Goal: Task Accomplishment & Management: Use online tool/utility

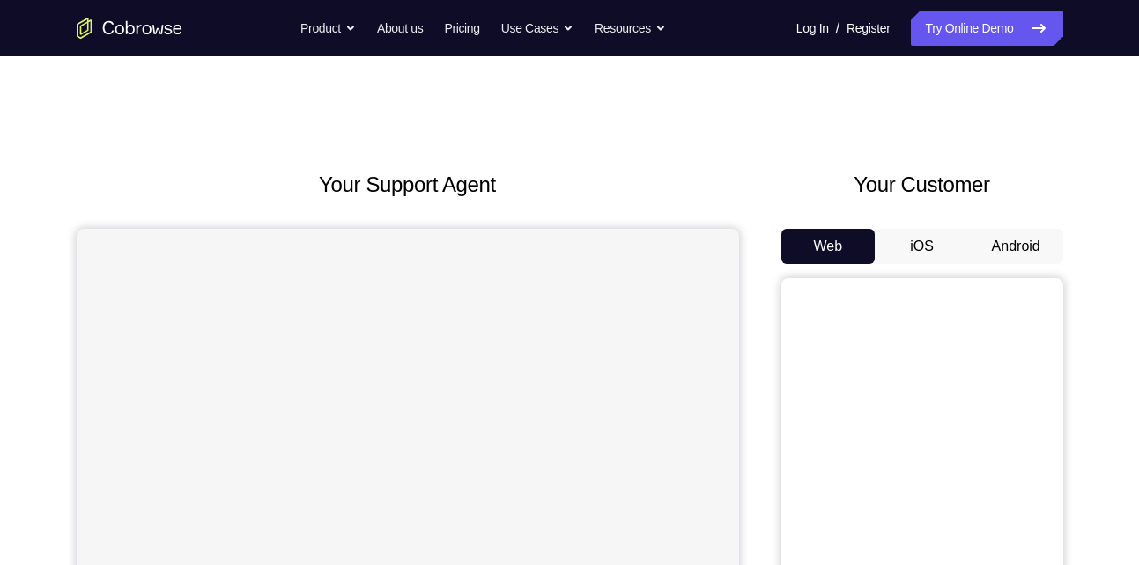
click at [993, 249] on button "Android" at bounding box center [1016, 246] width 94 height 35
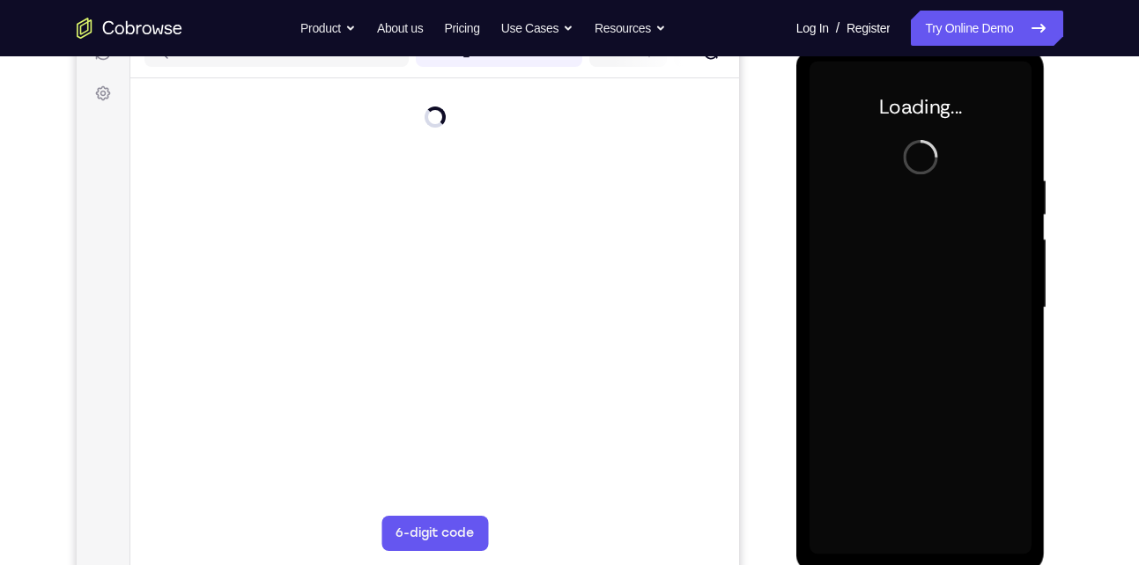
scroll to position [239, 0]
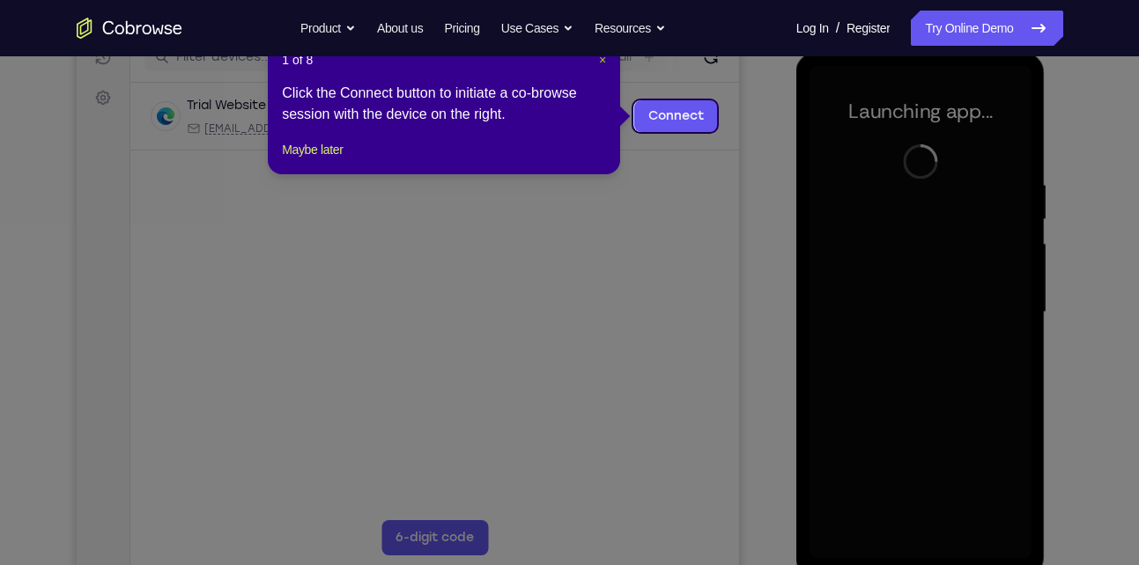
click at [600, 60] on span "×" at bounding box center [602, 60] width 7 height 14
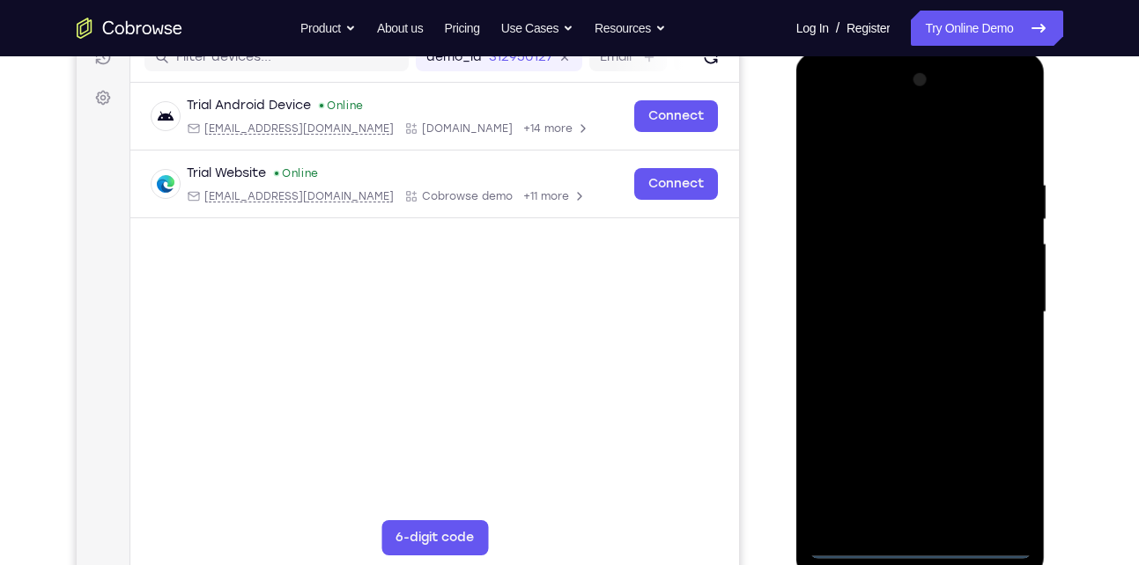
click at [923, 545] on div at bounding box center [920, 312] width 222 height 493
click at [999, 465] on div at bounding box center [920, 312] width 222 height 493
click at [866, 137] on div at bounding box center [920, 312] width 222 height 493
click at [999, 308] on div at bounding box center [920, 312] width 222 height 493
click at [898, 341] on div at bounding box center [920, 312] width 222 height 493
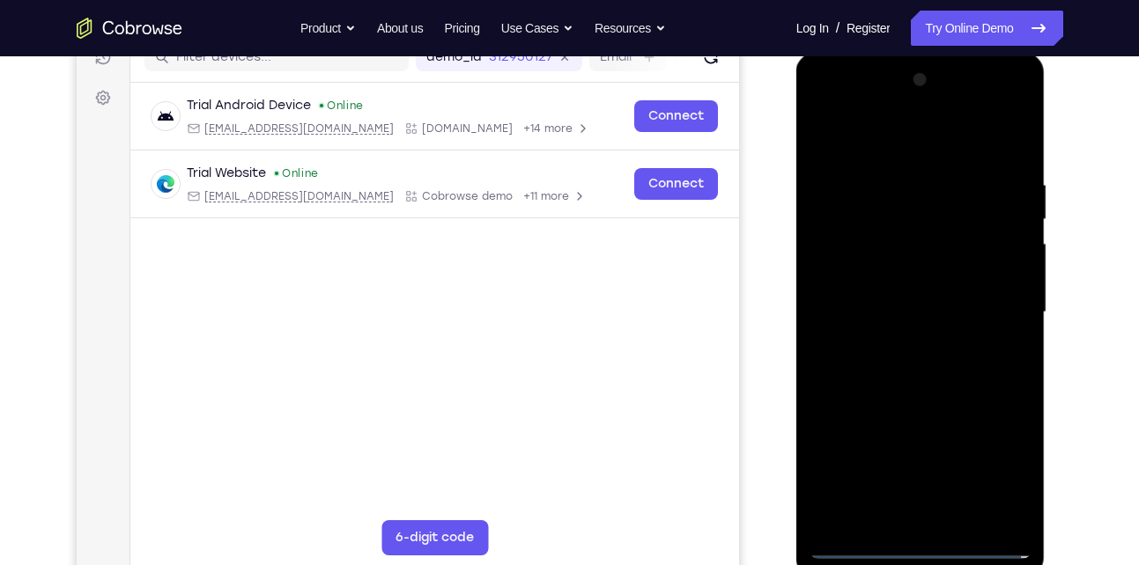
click at [887, 297] on div at bounding box center [920, 312] width 222 height 493
click at [876, 275] on div at bounding box center [920, 312] width 222 height 493
click at [1008, 275] on div at bounding box center [920, 312] width 222 height 493
click at [955, 318] on div at bounding box center [920, 312] width 222 height 493
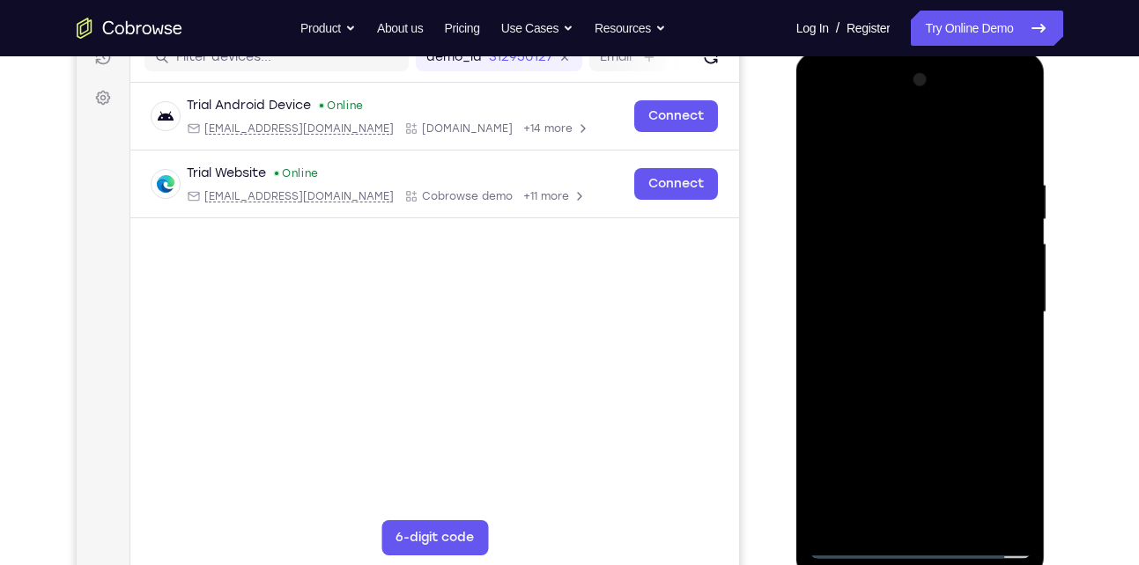
click at [936, 372] on div at bounding box center [920, 312] width 222 height 493
click at [932, 365] on div at bounding box center [920, 312] width 222 height 493
click at [925, 356] on div at bounding box center [920, 312] width 222 height 493
click at [925, 373] on div at bounding box center [920, 312] width 222 height 493
click at [914, 361] on div at bounding box center [920, 312] width 222 height 493
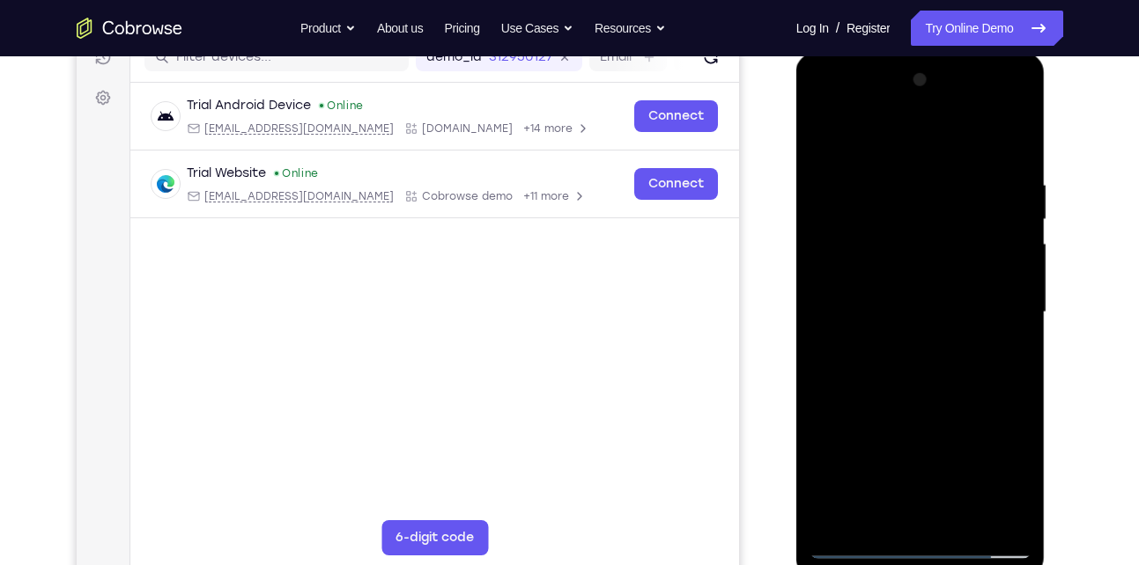
click at [916, 402] on div at bounding box center [920, 312] width 222 height 493
click at [887, 232] on div at bounding box center [920, 312] width 222 height 493
click at [910, 267] on div at bounding box center [920, 312] width 222 height 493
click at [894, 236] on div at bounding box center [920, 312] width 222 height 493
click at [912, 365] on div at bounding box center [920, 312] width 222 height 493
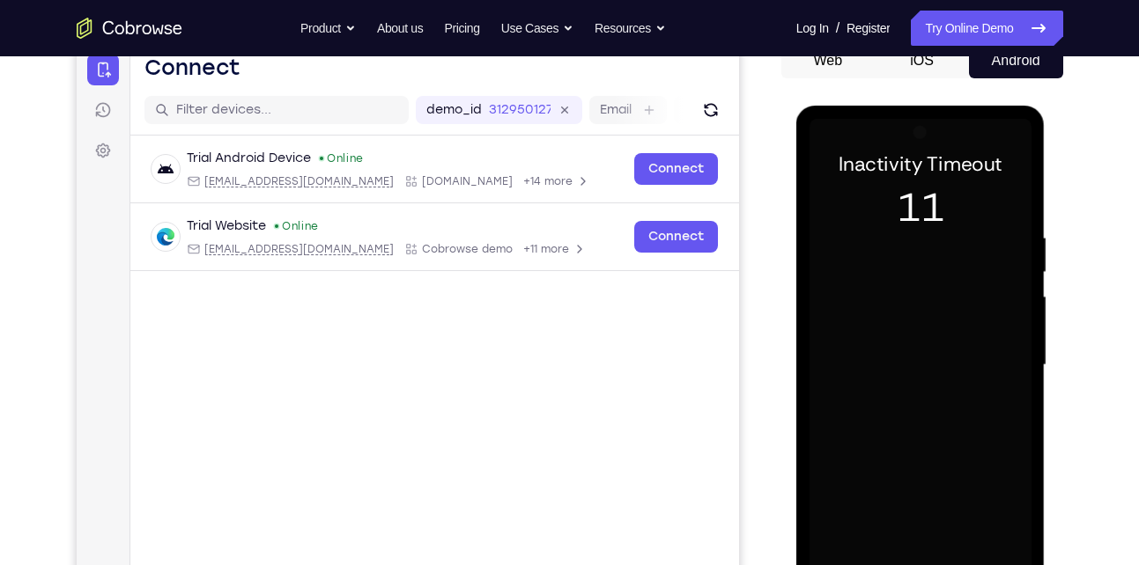
scroll to position [185, 0]
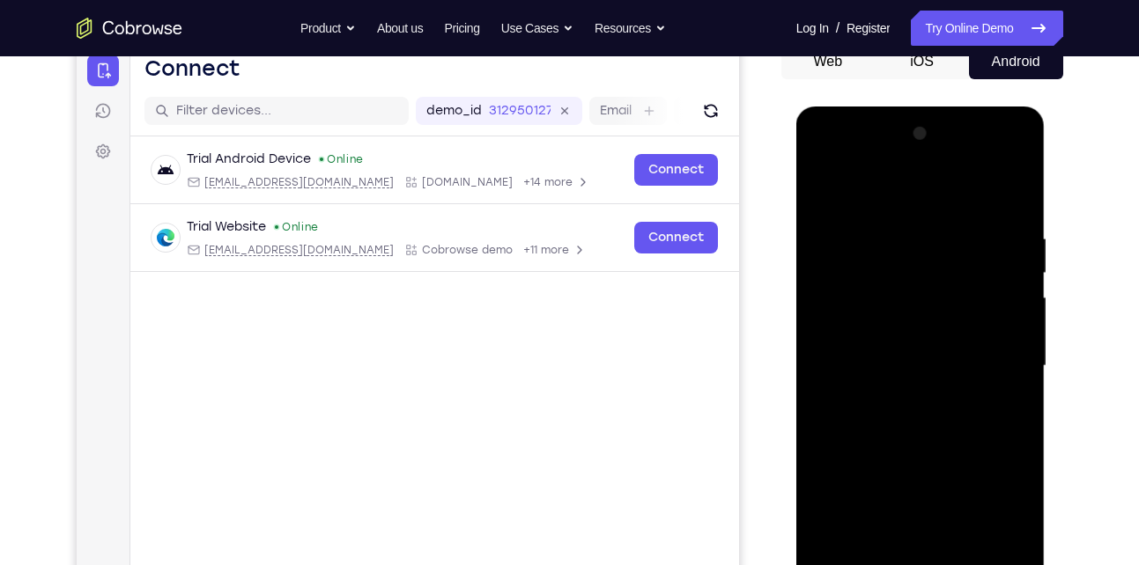
click at [866, 202] on div at bounding box center [920, 366] width 222 height 493
click at [866, 256] on div at bounding box center [920, 366] width 222 height 493
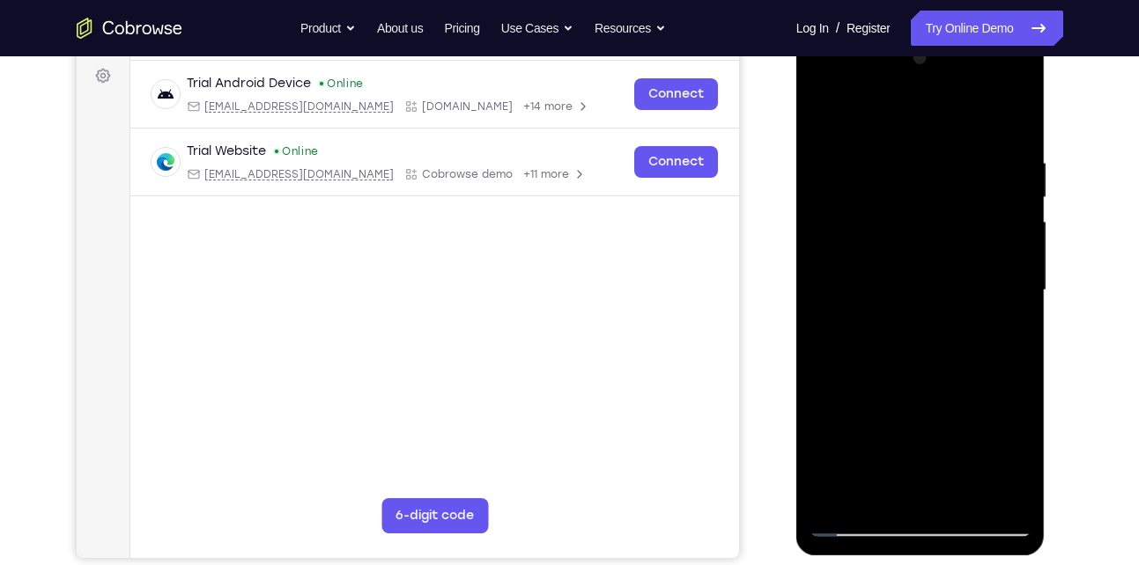
scroll to position [262, 0]
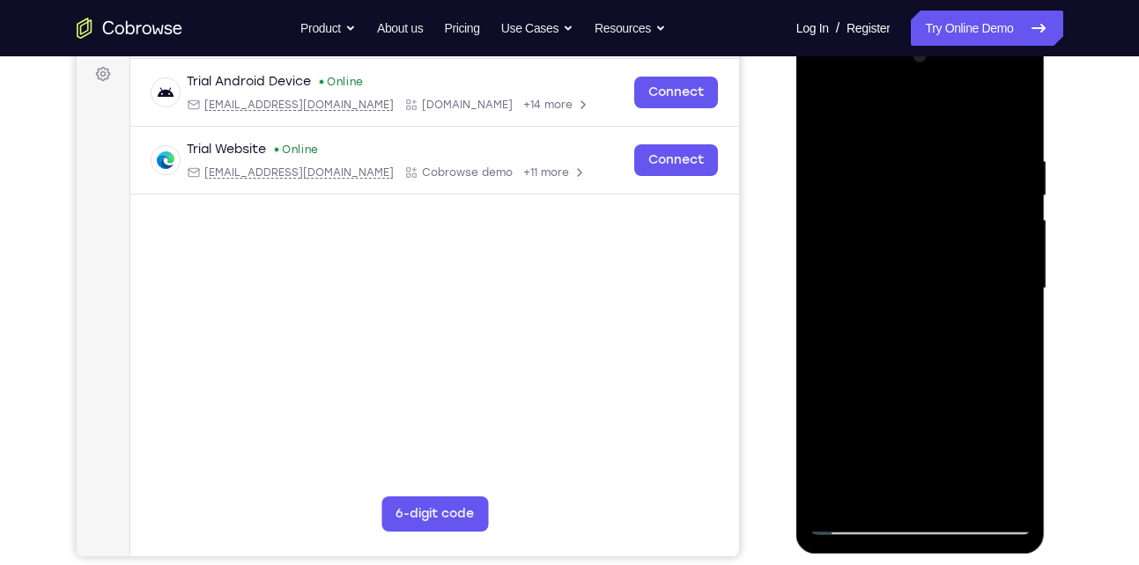
click at [880, 210] on div at bounding box center [920, 288] width 222 height 493
click at [820, 109] on div at bounding box center [920, 288] width 222 height 493
click at [819, 112] on div at bounding box center [920, 288] width 222 height 493
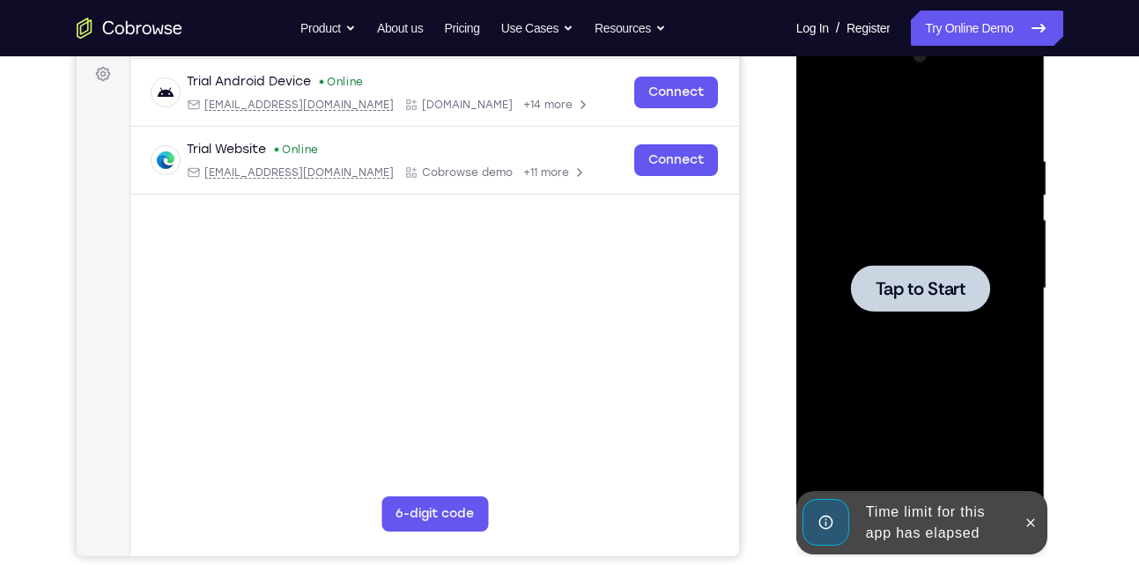
click at [902, 282] on span "Tap to Start" at bounding box center [920, 289] width 90 height 18
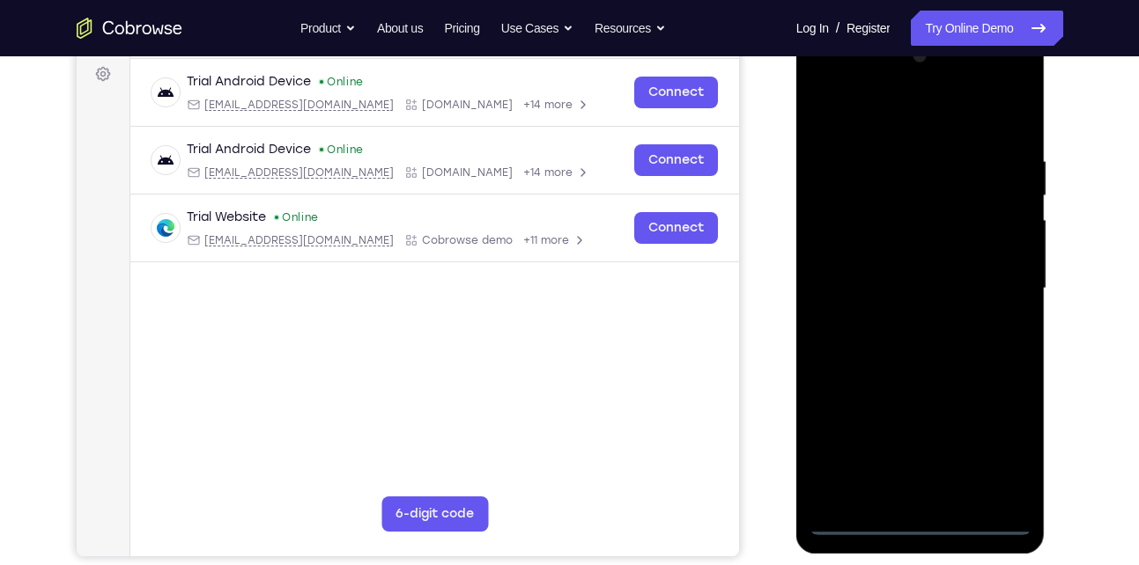
click at [920, 519] on div at bounding box center [920, 288] width 222 height 493
click at [1002, 445] on div at bounding box center [920, 288] width 222 height 493
click at [879, 111] on div at bounding box center [920, 288] width 222 height 493
click at [992, 283] on div at bounding box center [920, 288] width 222 height 493
click at [902, 318] on div at bounding box center [920, 288] width 222 height 493
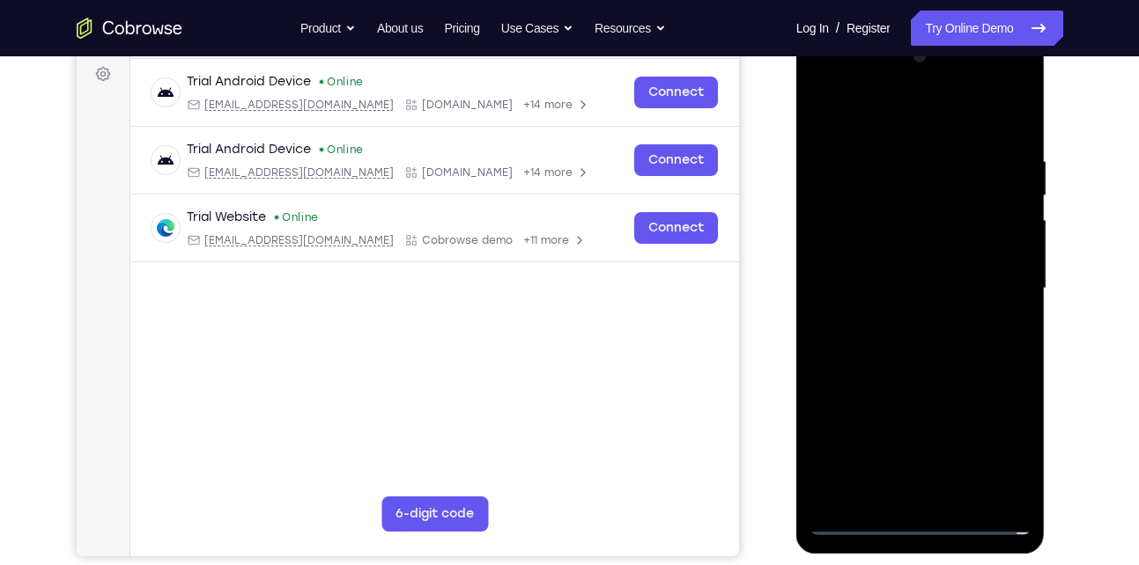
click at [892, 269] on div at bounding box center [920, 288] width 222 height 493
click at [865, 253] on div at bounding box center [920, 288] width 222 height 493
click at [1006, 250] on div at bounding box center [920, 288] width 222 height 493
click at [927, 295] on div at bounding box center [920, 288] width 222 height 493
click at [918, 348] on div at bounding box center [920, 288] width 222 height 493
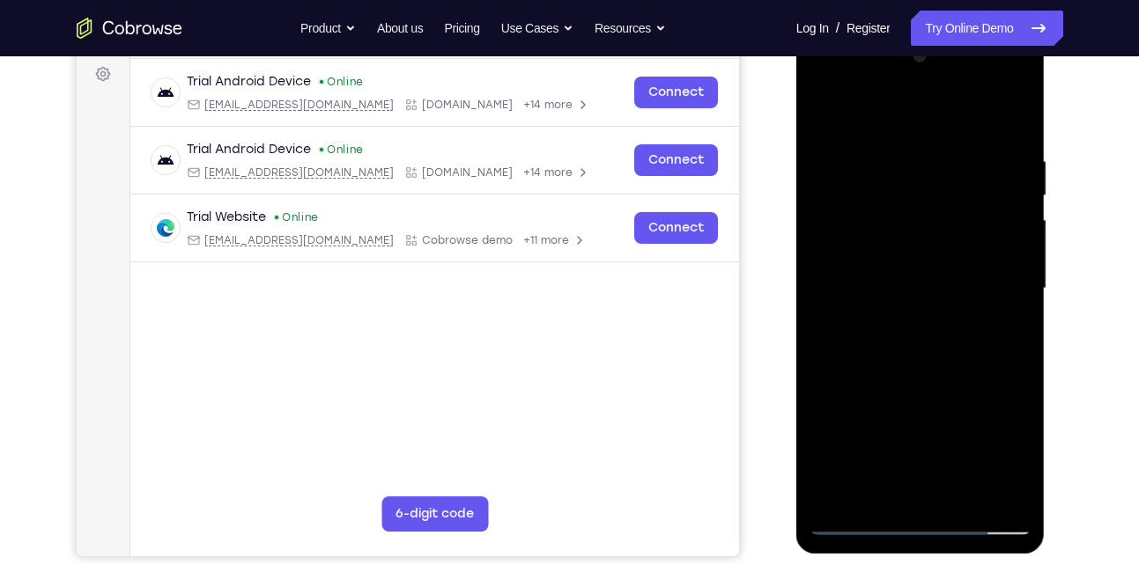
click at [917, 330] on div at bounding box center [920, 288] width 222 height 493
click at [898, 343] on div at bounding box center [920, 288] width 222 height 493
click at [919, 341] on div at bounding box center [920, 288] width 222 height 493
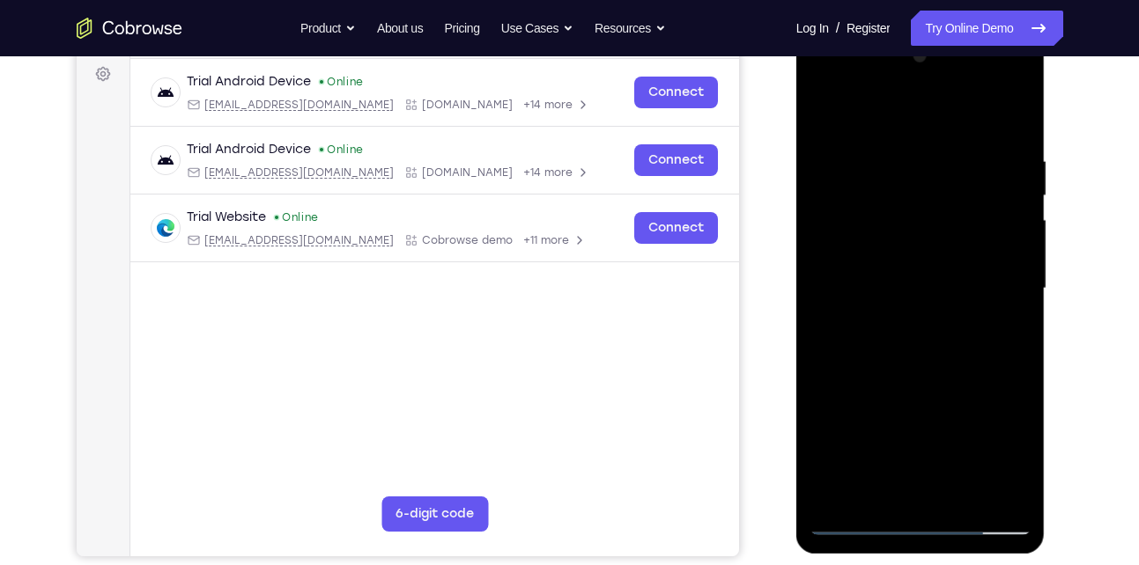
click at [917, 341] on div at bounding box center [920, 288] width 222 height 493
click at [917, 334] on div at bounding box center [920, 288] width 222 height 493
click at [918, 341] on div at bounding box center [920, 288] width 222 height 493
click at [938, 346] on div at bounding box center [920, 288] width 222 height 493
click at [934, 346] on div at bounding box center [920, 288] width 222 height 493
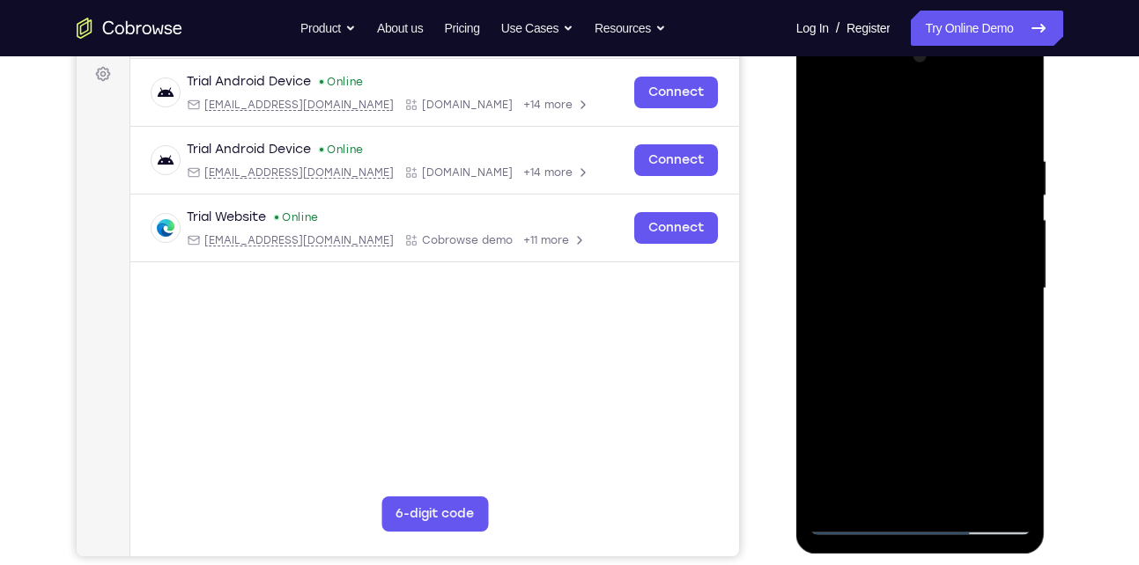
click at [937, 337] on div at bounding box center [920, 288] width 222 height 493
click at [891, 340] on div at bounding box center [920, 288] width 222 height 493
click at [941, 343] on div at bounding box center [920, 288] width 222 height 493
click at [947, 341] on div at bounding box center [920, 288] width 222 height 493
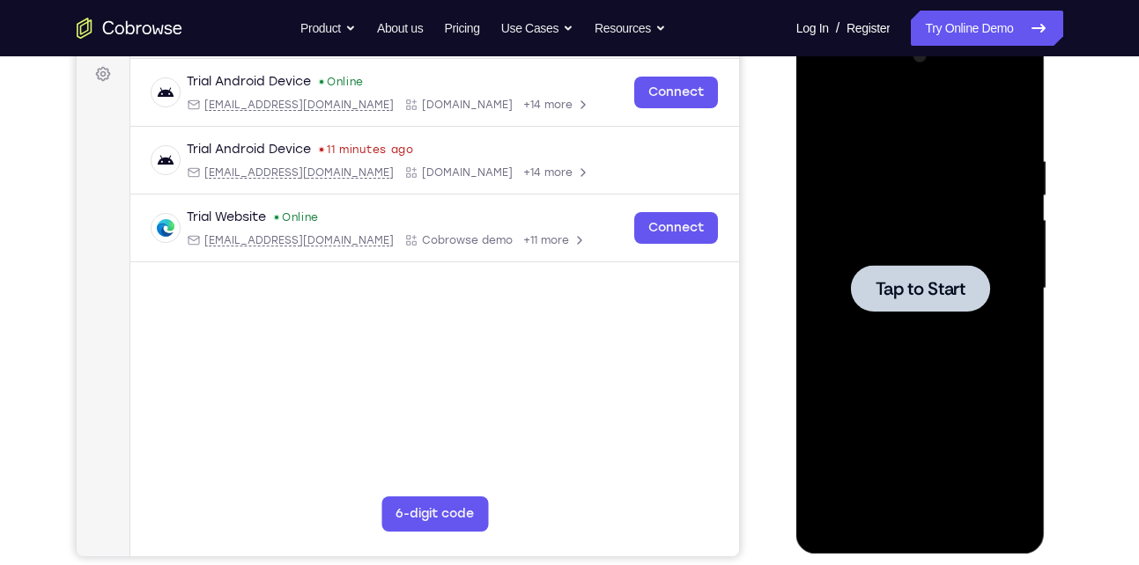
click at [902, 285] on span "Tap to Start" at bounding box center [920, 289] width 90 height 18
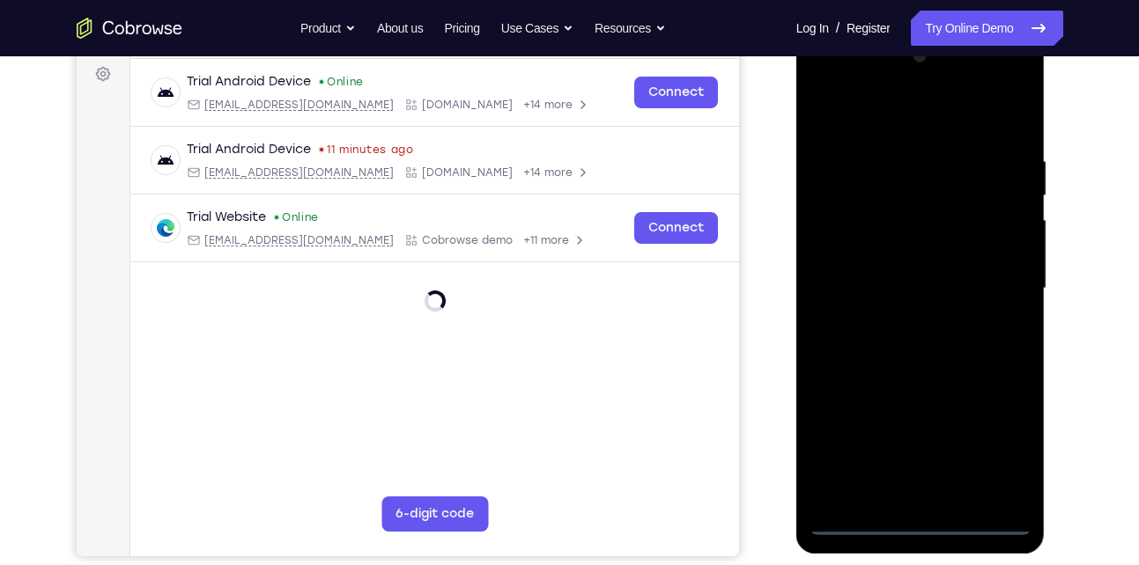
click at [918, 524] on div at bounding box center [920, 288] width 222 height 493
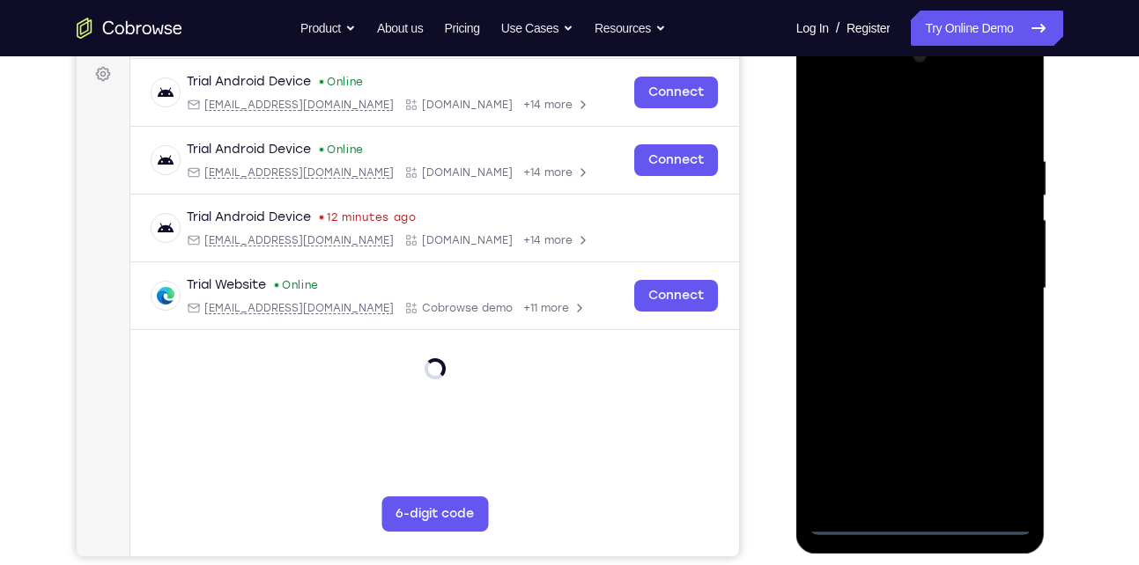
click at [1001, 452] on div at bounding box center [920, 288] width 222 height 493
click at [868, 114] on div at bounding box center [920, 288] width 222 height 493
click at [840, 231] on div at bounding box center [920, 288] width 222 height 493
click at [863, 294] on div at bounding box center [920, 288] width 222 height 493
click at [881, 271] on div at bounding box center [920, 288] width 222 height 493
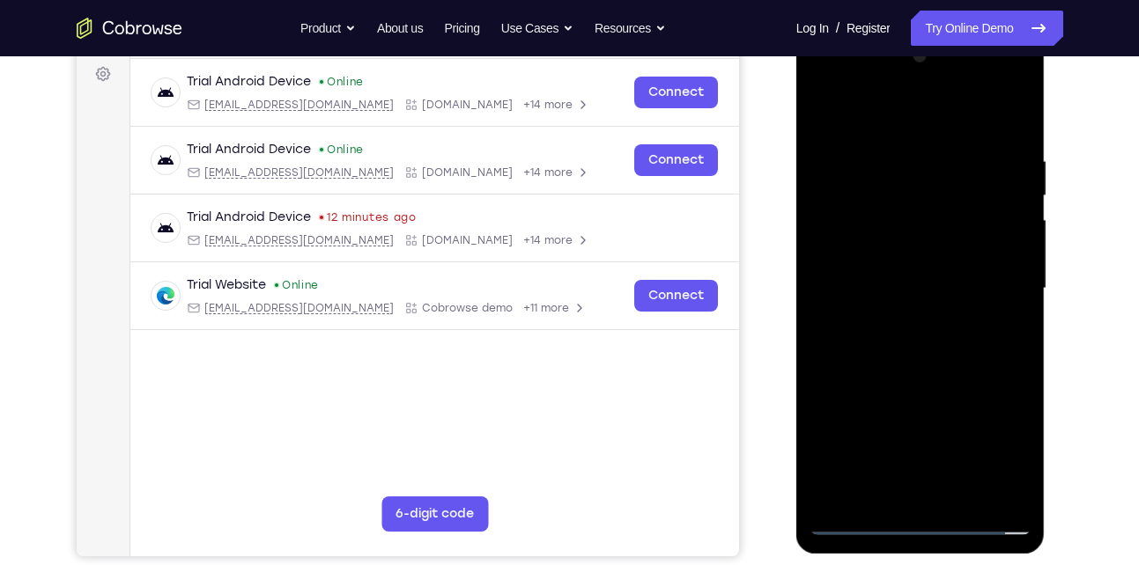
drag, startPoint x: 994, startPoint y: 194, endPoint x: 998, endPoint y: 148, distance: 45.9
click at [998, 148] on div at bounding box center [920, 288] width 222 height 493
click at [931, 294] on div at bounding box center [920, 288] width 222 height 493
click at [903, 268] on div at bounding box center [920, 288] width 222 height 493
click at [857, 197] on div at bounding box center [920, 288] width 222 height 493
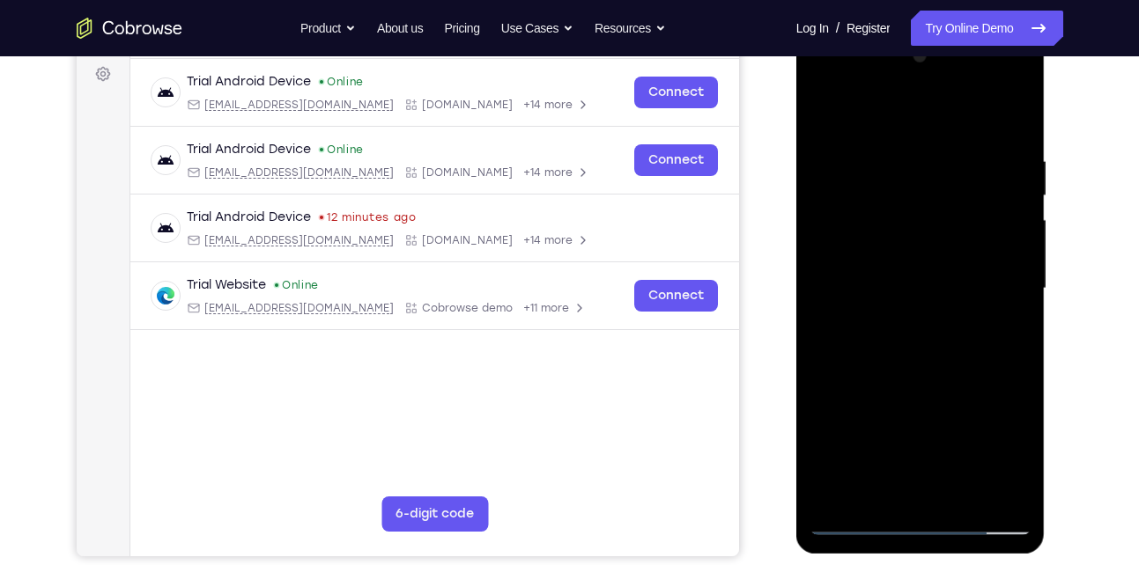
click at [931, 237] on div at bounding box center [920, 288] width 222 height 493
click at [859, 251] on div at bounding box center [920, 288] width 222 height 493
drag, startPoint x: 888, startPoint y: 180, endPoint x: 893, endPoint y: 137, distance: 42.5
click at [893, 137] on div at bounding box center [920, 288] width 222 height 493
click at [933, 315] on div at bounding box center [920, 288] width 222 height 493
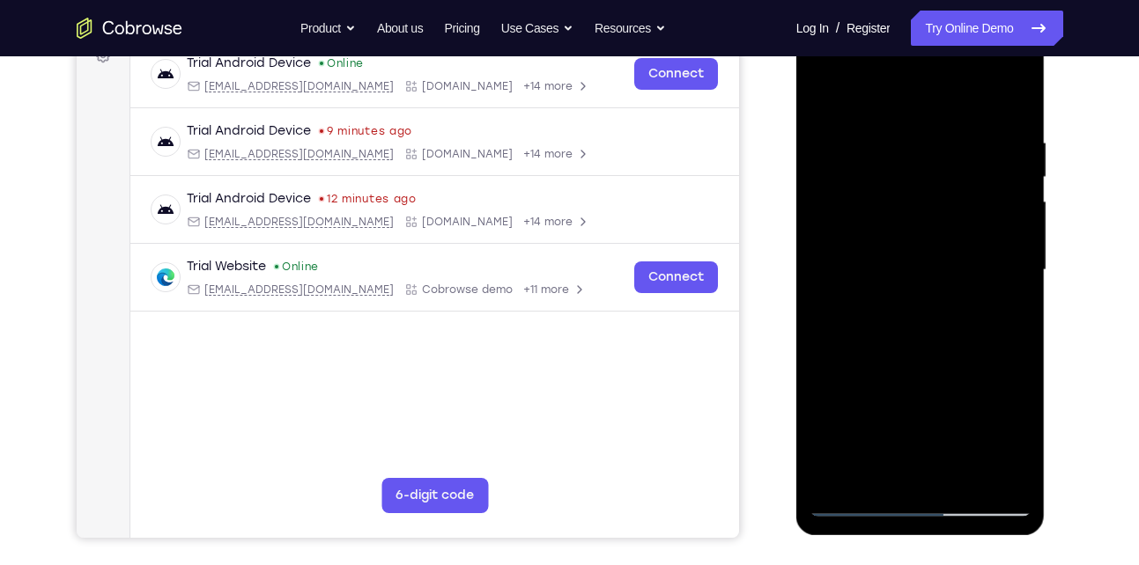
scroll to position [282, 0]
click at [941, 357] on div at bounding box center [920, 269] width 222 height 493
click at [934, 480] on div at bounding box center [920, 269] width 222 height 493
click at [934, 313] on div at bounding box center [920, 269] width 222 height 493
click at [935, 315] on div at bounding box center [920, 269] width 222 height 493
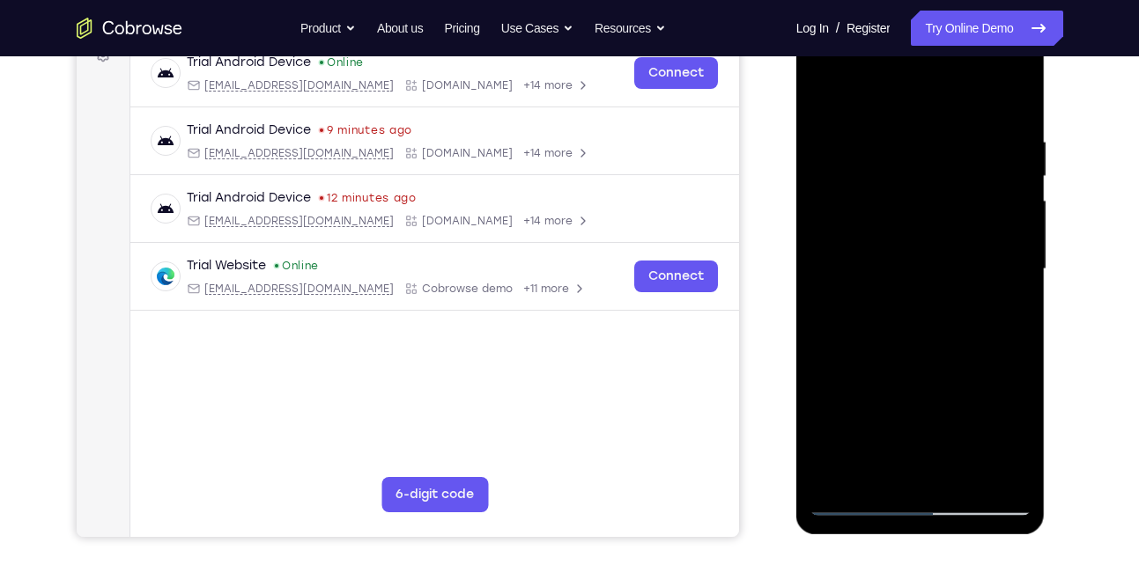
click at [929, 476] on div at bounding box center [920, 269] width 222 height 493
click at [913, 313] on div at bounding box center [920, 269] width 222 height 493
click at [1001, 239] on div at bounding box center [920, 269] width 222 height 493
click at [947, 476] on div at bounding box center [920, 269] width 222 height 493
click at [999, 325] on div at bounding box center [920, 269] width 222 height 493
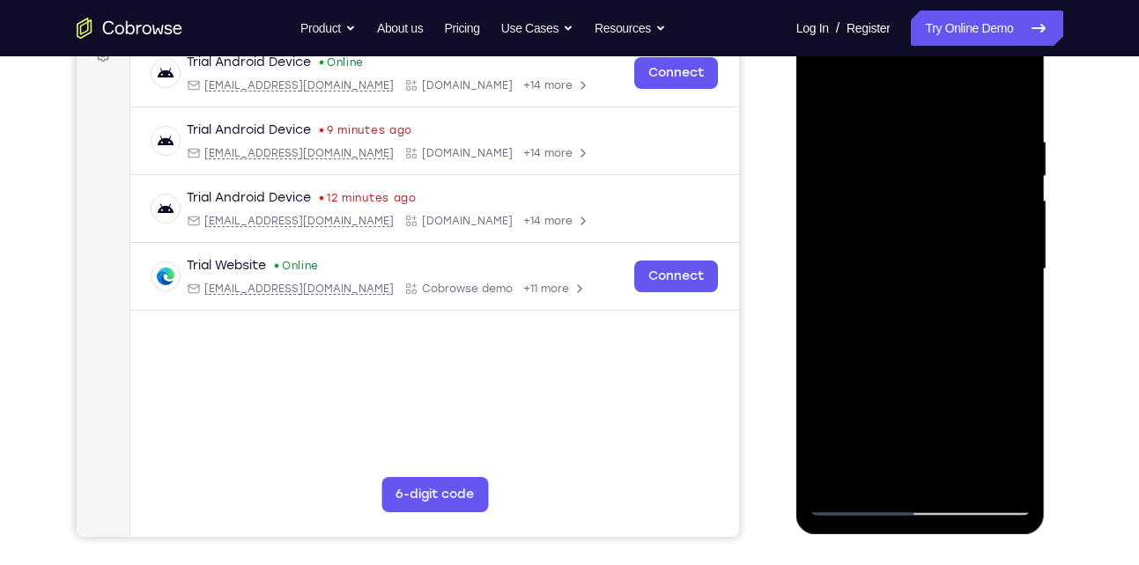
click at [1006, 469] on div at bounding box center [920, 269] width 222 height 493
click at [849, 432] on div at bounding box center [920, 269] width 222 height 493
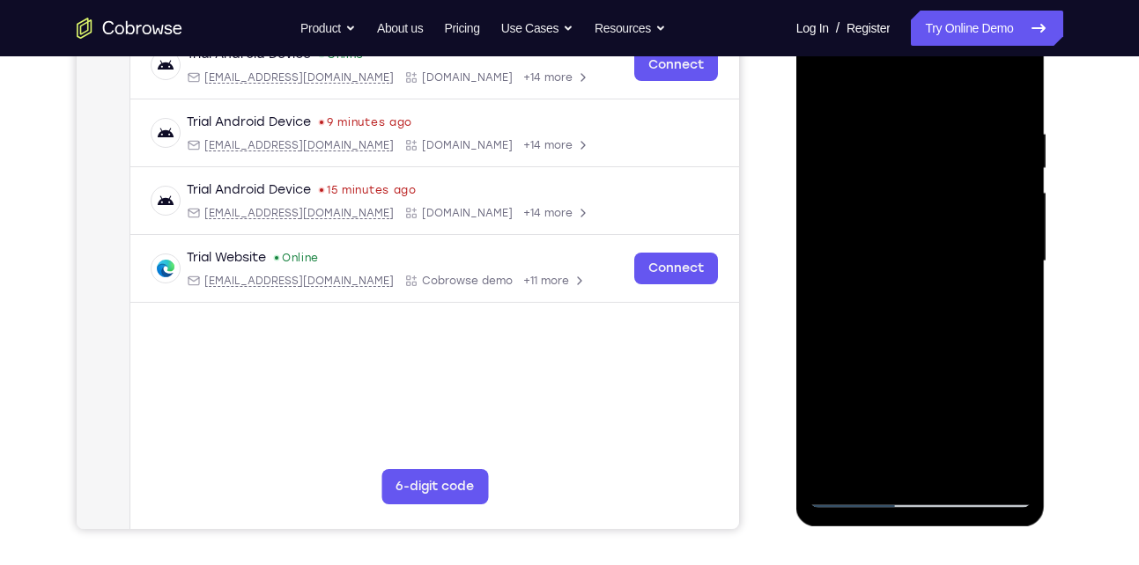
scroll to position [325, 0]
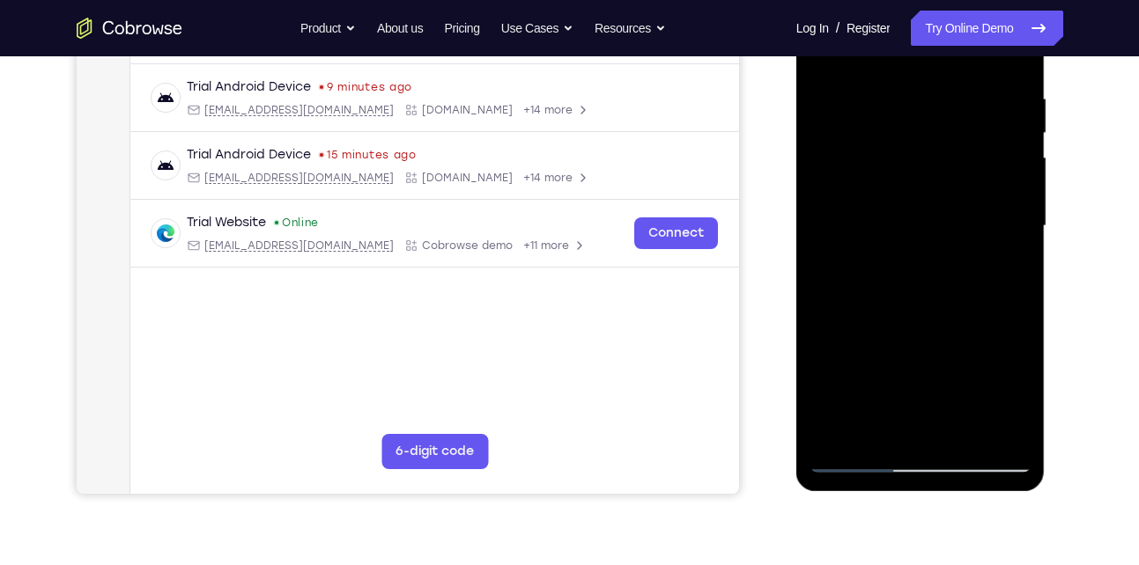
drag, startPoint x: 976, startPoint y: 174, endPoint x: 965, endPoint y: 100, distance: 74.7
click at [965, 100] on div at bounding box center [920, 226] width 222 height 493
drag, startPoint x: 974, startPoint y: 111, endPoint x: 962, endPoint y: 181, distance: 71.4
click at [962, 181] on div at bounding box center [920, 226] width 222 height 493
click at [908, 238] on div at bounding box center [920, 226] width 222 height 493
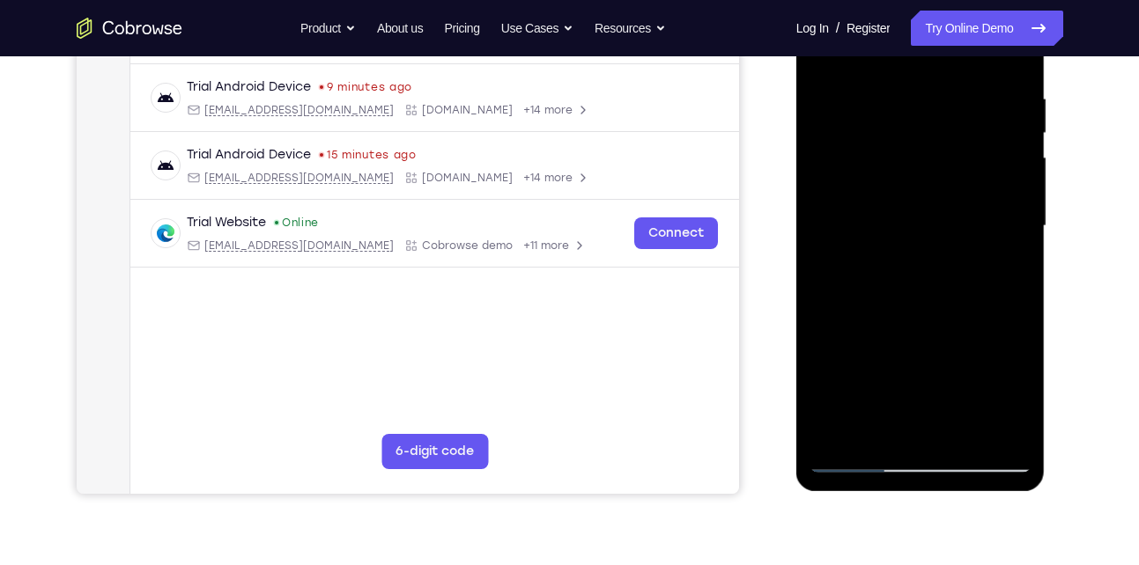
click at [910, 226] on div at bounding box center [920, 226] width 222 height 493
drag, startPoint x: 969, startPoint y: 152, endPoint x: 955, endPoint y: 234, distance: 83.1
click at [955, 234] on div at bounding box center [920, 226] width 222 height 493
drag, startPoint x: 962, startPoint y: 202, endPoint x: 977, endPoint y: 110, distance: 92.8
click at [977, 110] on div at bounding box center [920, 226] width 222 height 493
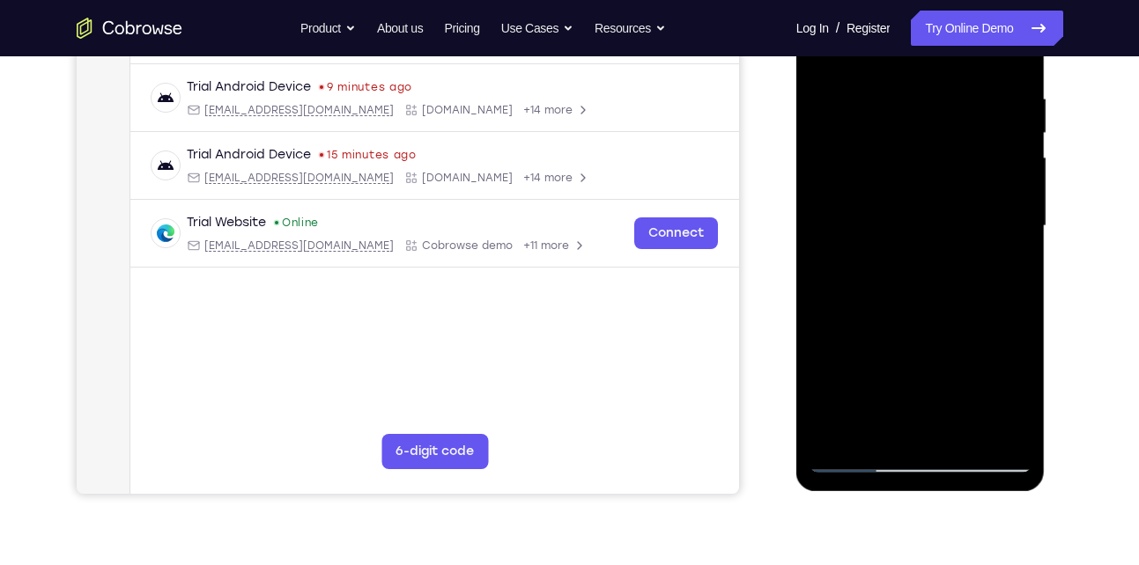
click at [859, 352] on div at bounding box center [920, 226] width 222 height 493
drag, startPoint x: 978, startPoint y: 161, endPoint x: 984, endPoint y: 123, distance: 38.2
click at [984, 123] on div at bounding box center [920, 226] width 222 height 493
click at [962, 346] on div at bounding box center [920, 226] width 222 height 493
click at [894, 257] on div at bounding box center [920, 226] width 222 height 493
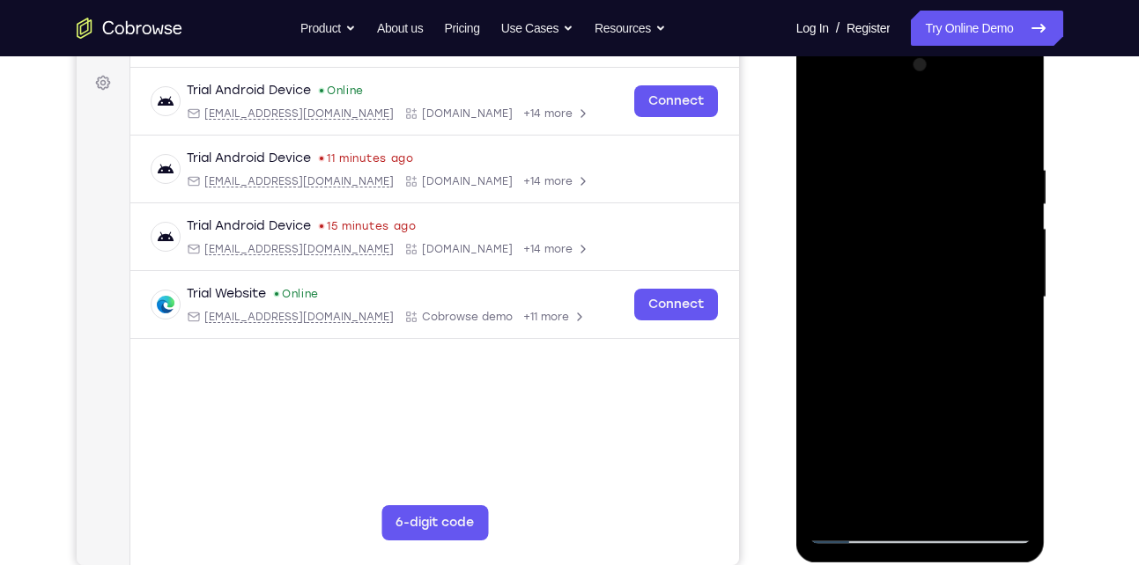
scroll to position [253, 0]
click at [996, 96] on div at bounding box center [920, 298] width 222 height 493
click at [1021, 126] on div at bounding box center [920, 298] width 222 height 493
click at [1021, 161] on div at bounding box center [920, 298] width 222 height 493
click at [822, 93] on div at bounding box center [920, 298] width 222 height 493
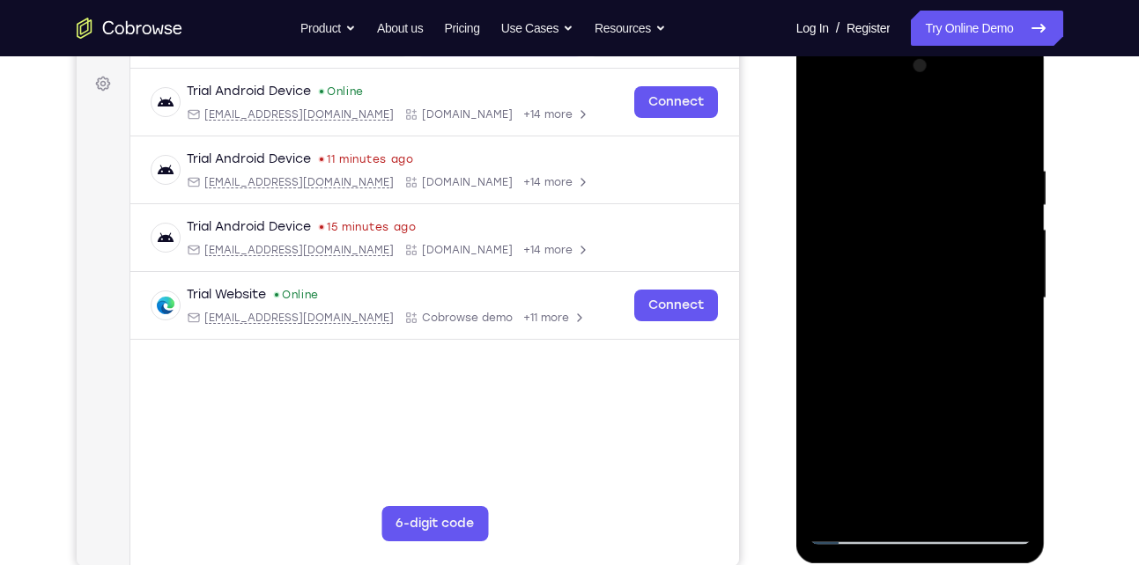
click at [994, 294] on div at bounding box center [920, 298] width 222 height 493
click at [899, 332] on div at bounding box center [920, 298] width 222 height 493
click at [859, 282] on div at bounding box center [920, 298] width 222 height 493
click at [863, 256] on div at bounding box center [920, 298] width 222 height 493
click at [1006, 264] on div at bounding box center [920, 298] width 222 height 493
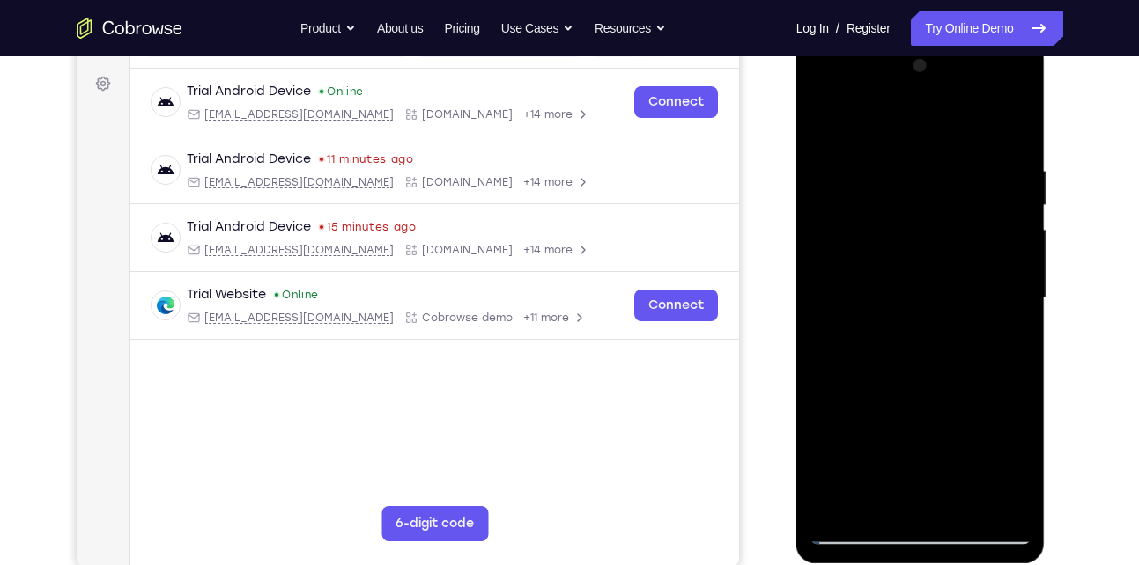
click at [939, 298] on div at bounding box center [920, 298] width 222 height 493
click at [926, 356] on div at bounding box center [920, 298] width 222 height 493
click at [925, 356] on div at bounding box center [920, 298] width 222 height 493
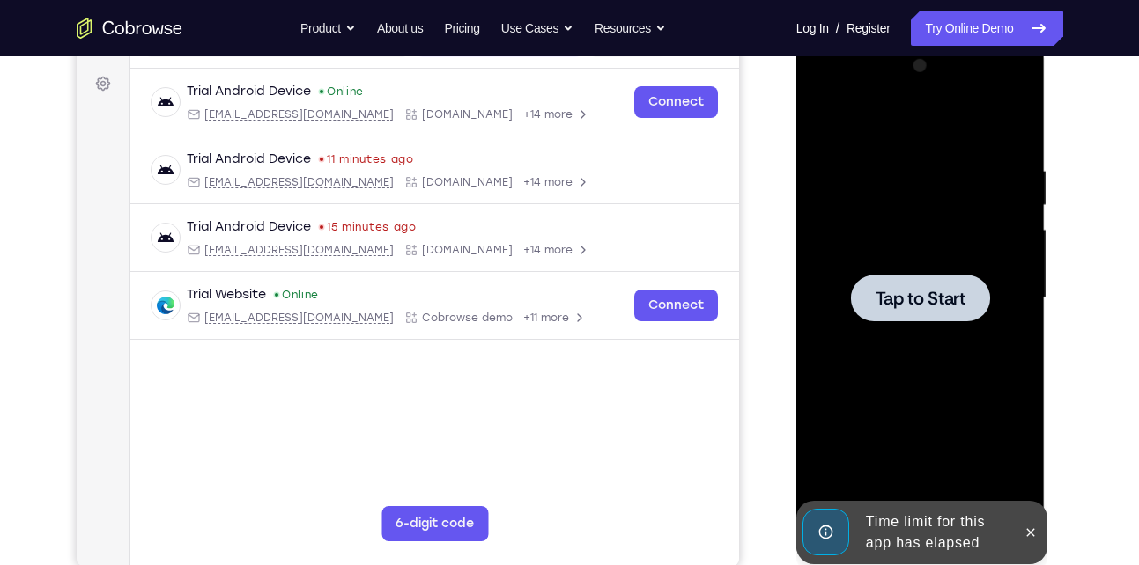
click at [926, 344] on div at bounding box center [920, 298] width 222 height 493
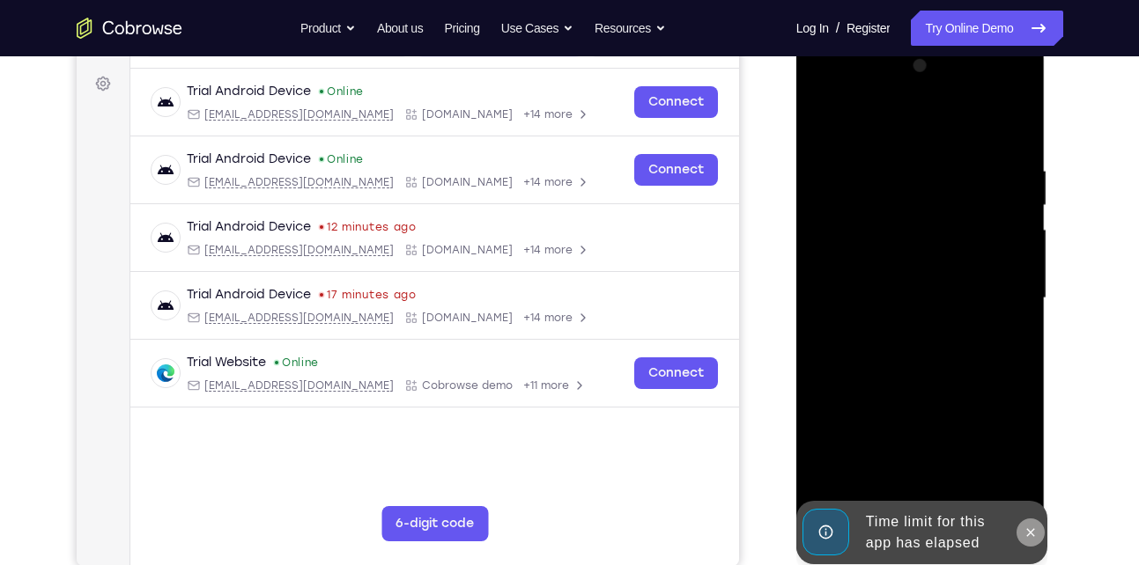
click at [1028, 536] on icon at bounding box center [1030, 533] width 14 height 14
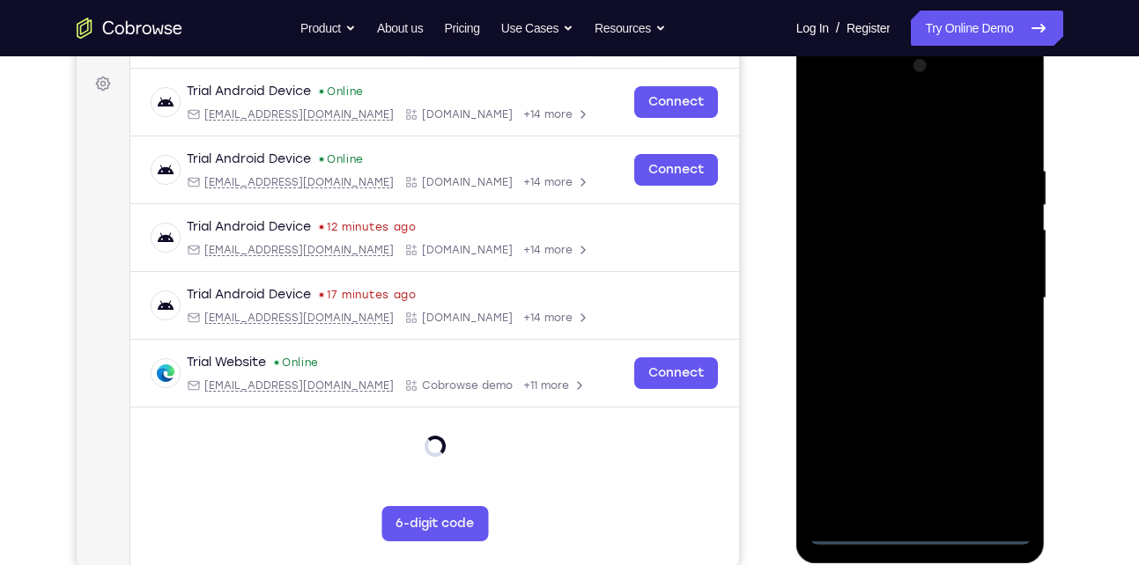
click at [916, 531] on div at bounding box center [920, 298] width 222 height 493
click at [995, 462] on div at bounding box center [920, 298] width 222 height 493
click at [878, 126] on div at bounding box center [920, 298] width 222 height 493
click at [991, 292] on div at bounding box center [920, 298] width 222 height 493
click at [903, 333] on div at bounding box center [920, 298] width 222 height 493
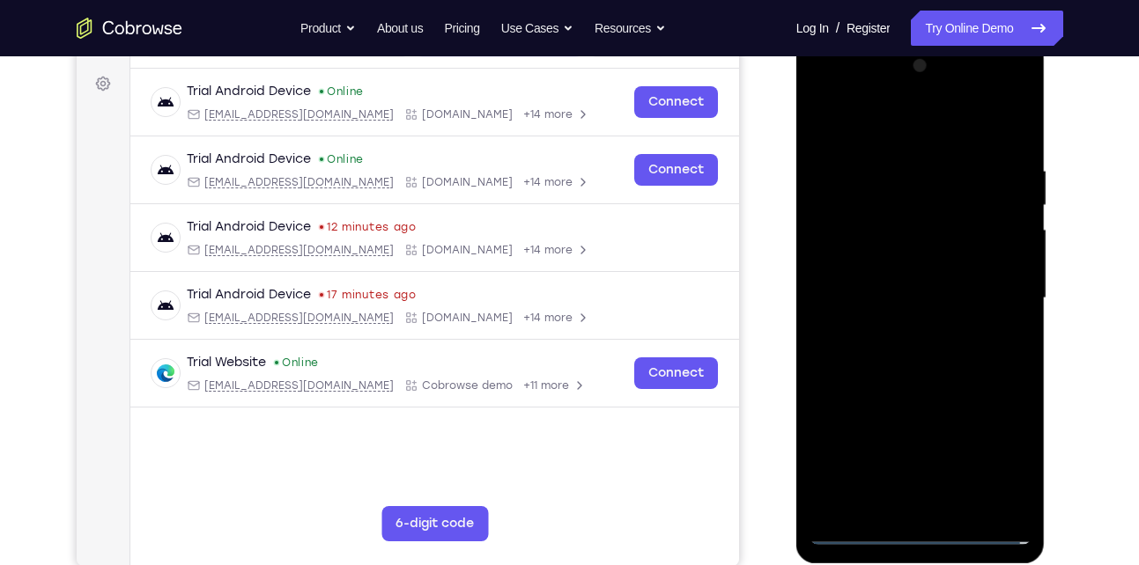
click at [905, 263] on div at bounding box center [920, 298] width 222 height 493
click at [945, 309] on div at bounding box center [920, 298] width 222 height 493
click at [902, 246] on div at bounding box center [920, 298] width 222 height 493
click at [896, 284] on div at bounding box center [920, 298] width 222 height 493
click at [902, 280] on div at bounding box center [920, 298] width 222 height 493
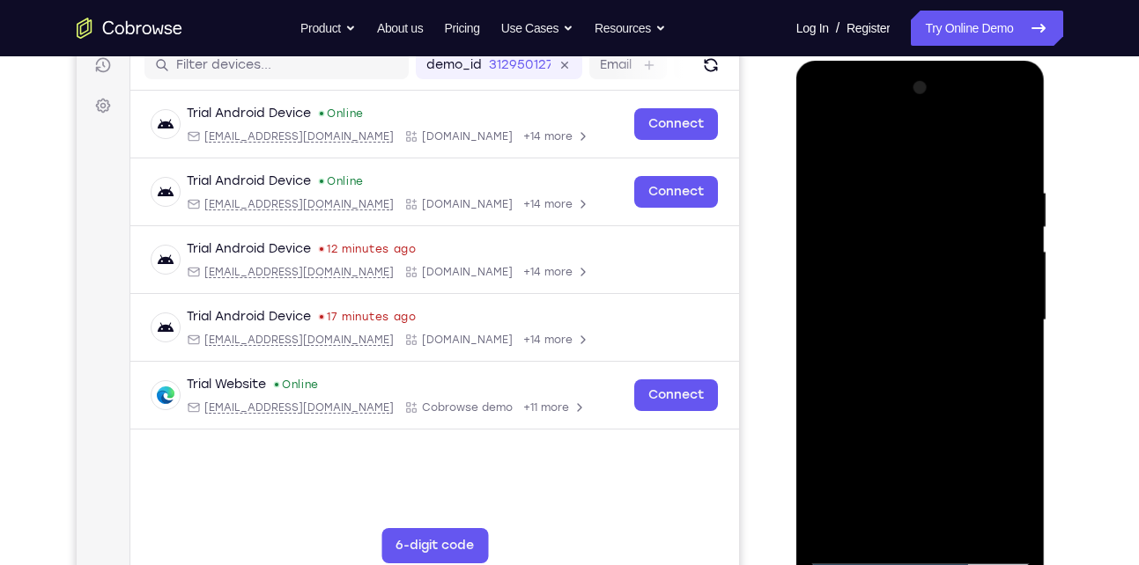
scroll to position [230, 0]
click at [996, 118] on div at bounding box center [920, 321] width 222 height 493
click at [844, 114] on div at bounding box center [920, 321] width 222 height 493
click at [893, 221] on div at bounding box center [920, 321] width 222 height 493
click at [863, 255] on div at bounding box center [920, 321] width 222 height 493
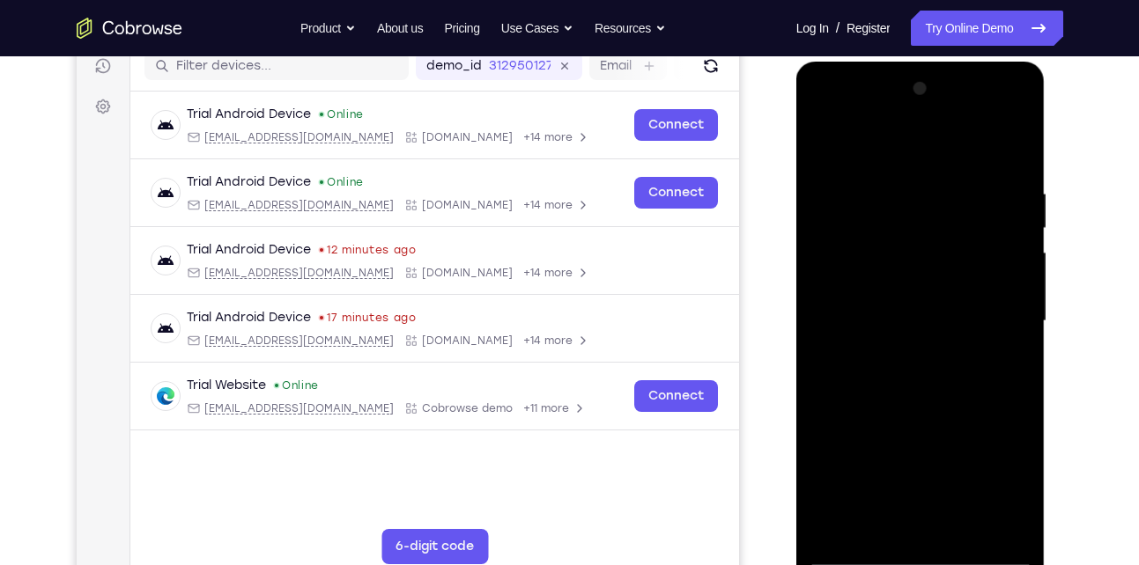
click at [1001, 142] on div at bounding box center [920, 321] width 222 height 493
click at [922, 397] on div at bounding box center [920, 321] width 222 height 493
click at [998, 370] on div at bounding box center [920, 321] width 222 height 493
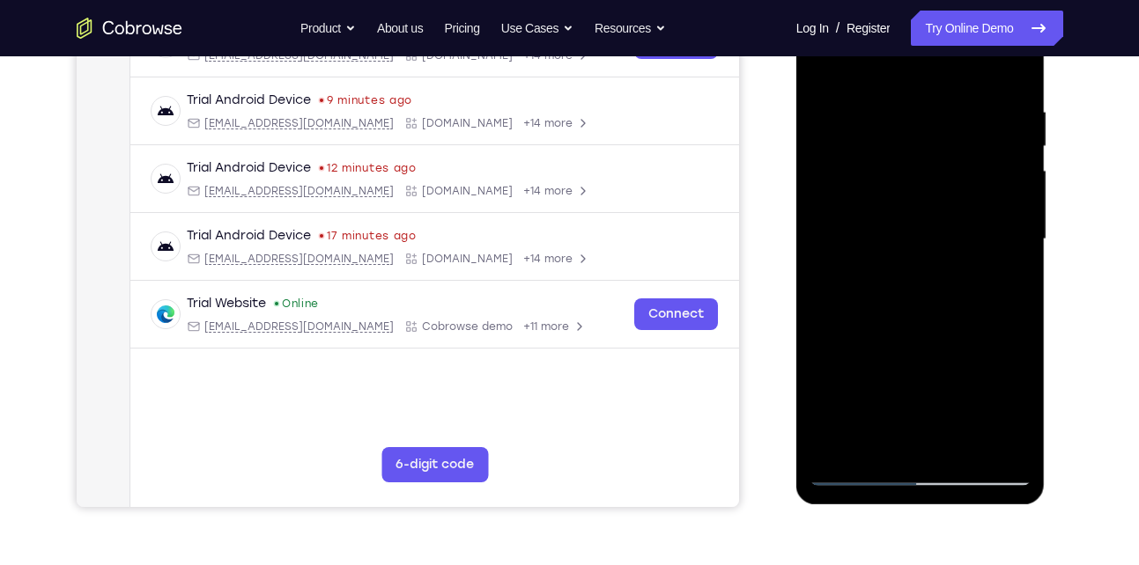
scroll to position [313, 0]
click at [846, 402] on div at bounding box center [920, 238] width 222 height 493
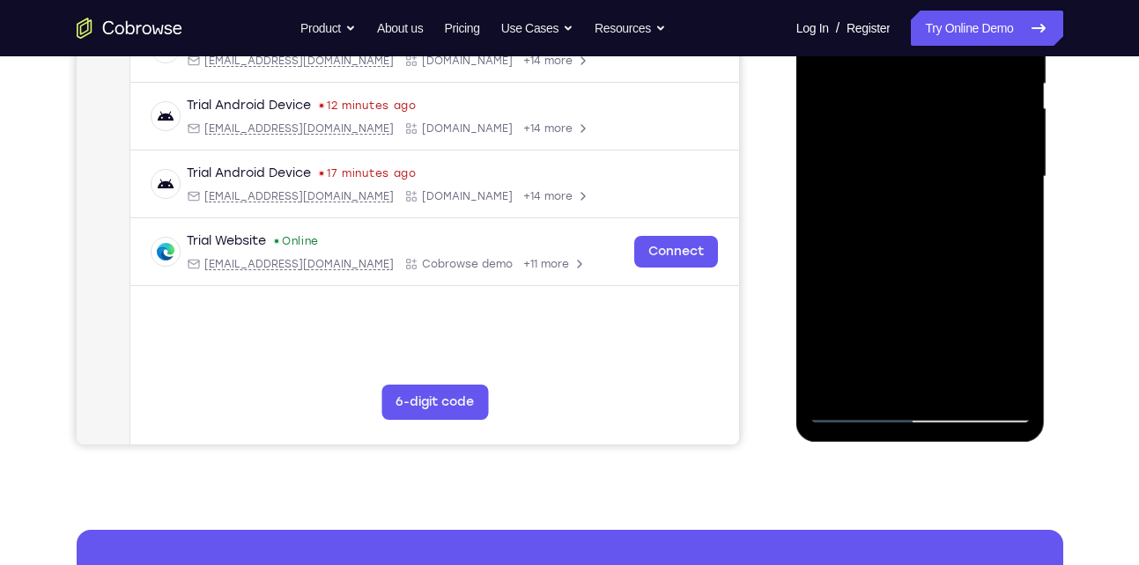
scroll to position [375, 0]
drag, startPoint x: 886, startPoint y: 369, endPoint x: 901, endPoint y: 263, distance: 106.7
click at [901, 263] on div at bounding box center [920, 176] width 222 height 493
click at [883, 331] on div at bounding box center [920, 176] width 222 height 493
drag, startPoint x: 915, startPoint y: 222, endPoint x: 923, endPoint y: 339, distance: 117.4
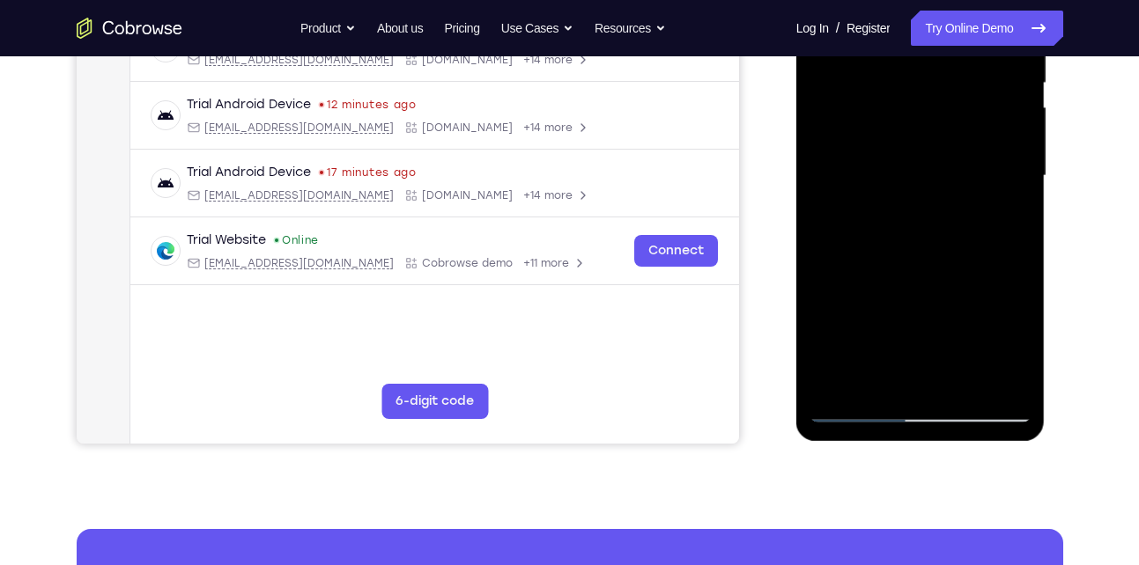
click at [923, 339] on div at bounding box center [920, 176] width 222 height 493
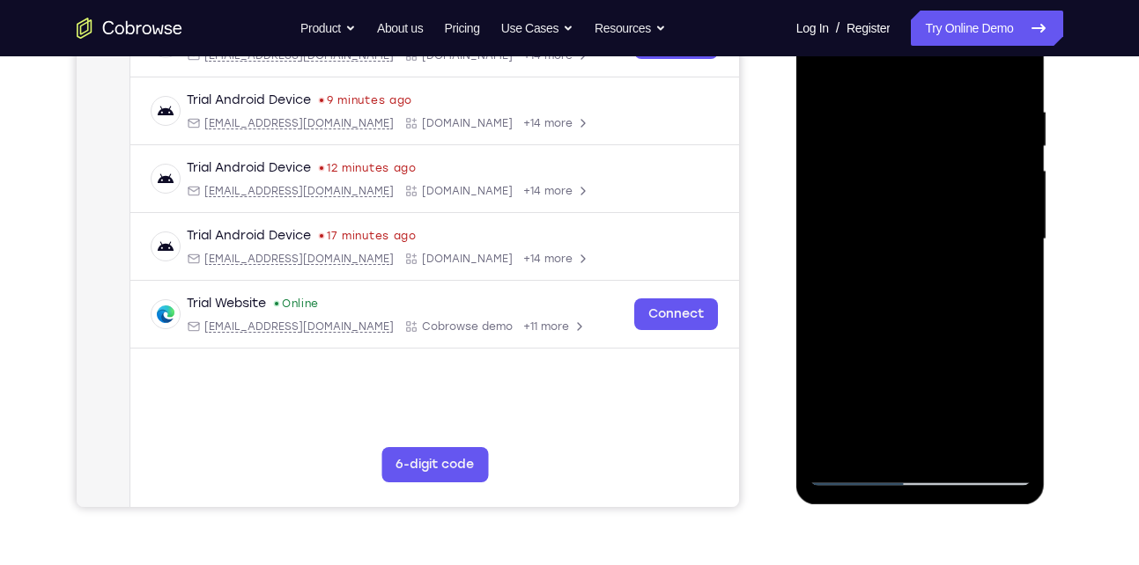
scroll to position [311, 0]
click at [866, 256] on div at bounding box center [920, 240] width 222 height 493
click at [847, 219] on div at bounding box center [920, 240] width 222 height 493
click at [851, 470] on div at bounding box center [920, 240] width 222 height 493
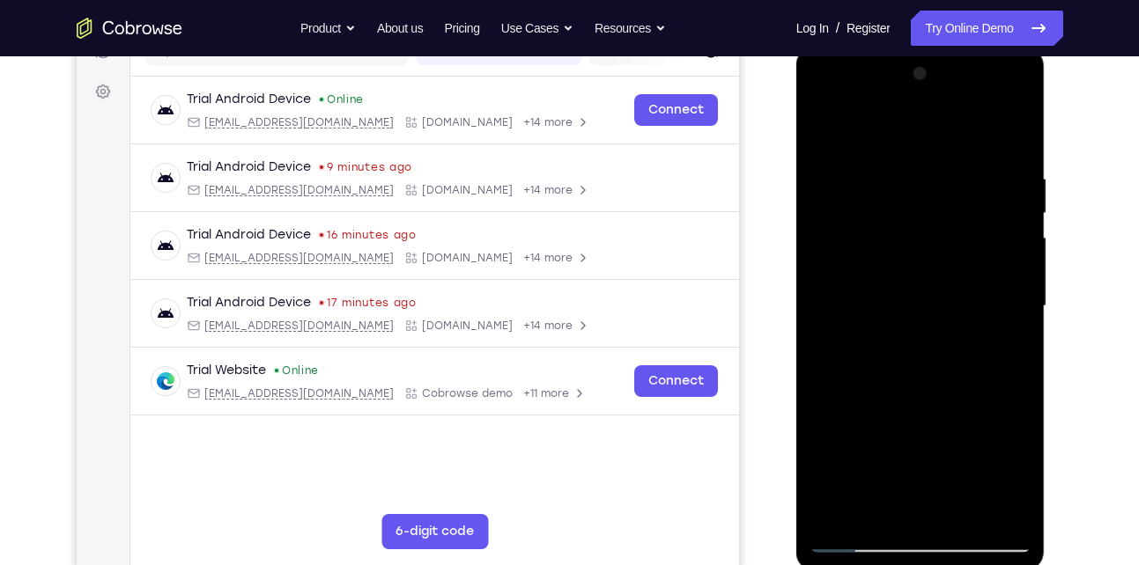
scroll to position [244, 0]
click at [993, 104] on div at bounding box center [920, 307] width 222 height 493
click at [1013, 166] on div at bounding box center [920, 307] width 222 height 493
click at [921, 140] on div at bounding box center [920, 307] width 222 height 493
click at [821, 129] on div at bounding box center [920, 307] width 222 height 493
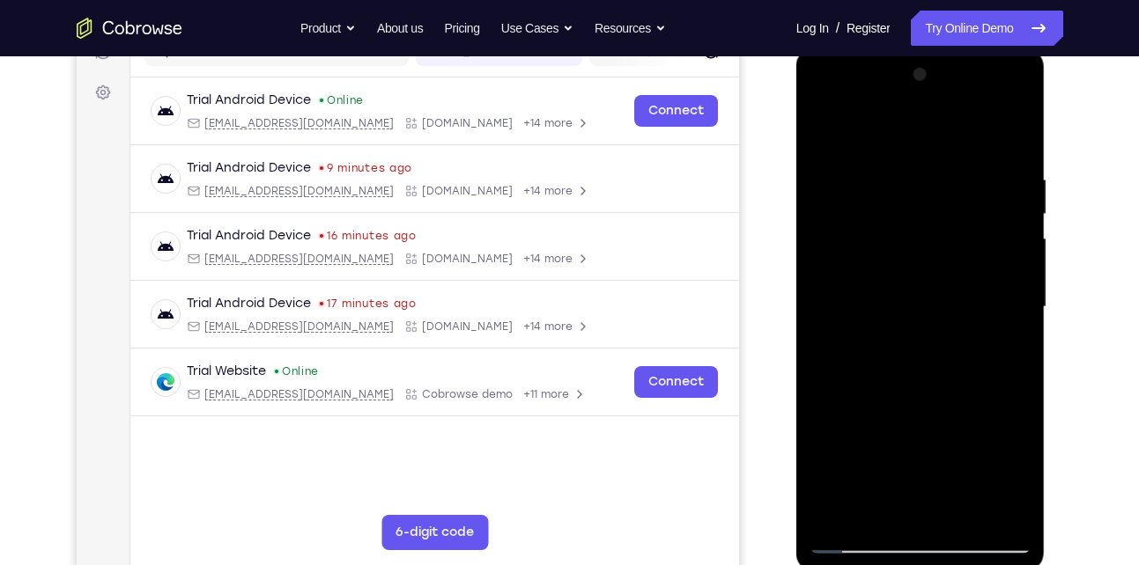
click at [881, 263] on div at bounding box center [920, 307] width 222 height 493
click at [880, 250] on div at bounding box center [920, 307] width 222 height 493
click at [871, 293] on div at bounding box center [920, 307] width 222 height 493
click at [975, 294] on div at bounding box center [920, 307] width 222 height 493
click at [978, 293] on div at bounding box center [920, 307] width 222 height 493
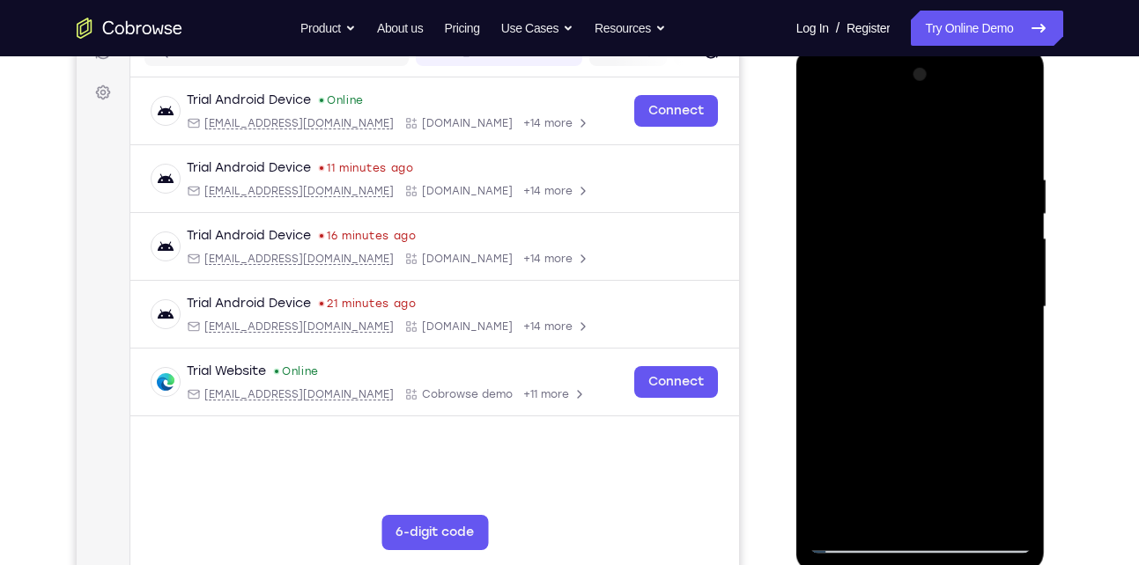
click at [913, 343] on div at bounding box center [920, 307] width 222 height 493
click at [850, 281] on div at bounding box center [920, 307] width 222 height 493
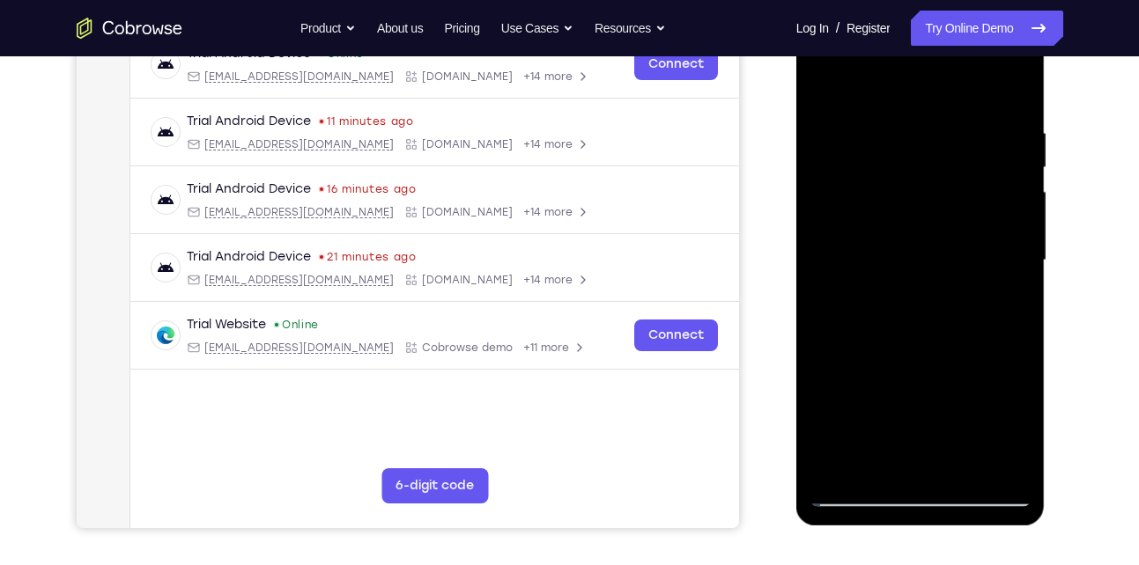
scroll to position [295, 0]
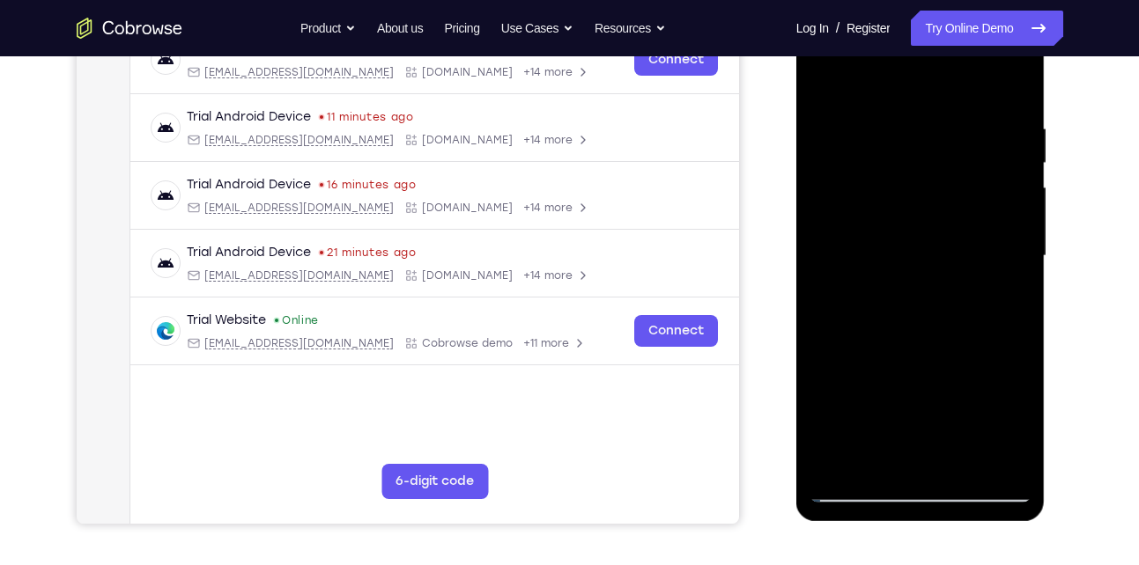
click at [928, 294] on div at bounding box center [920, 256] width 222 height 493
click at [908, 298] on div at bounding box center [920, 256] width 222 height 493
click at [908, 324] on div at bounding box center [920, 256] width 222 height 493
click at [934, 328] on div at bounding box center [920, 256] width 222 height 493
click at [938, 367] on div at bounding box center [920, 256] width 222 height 493
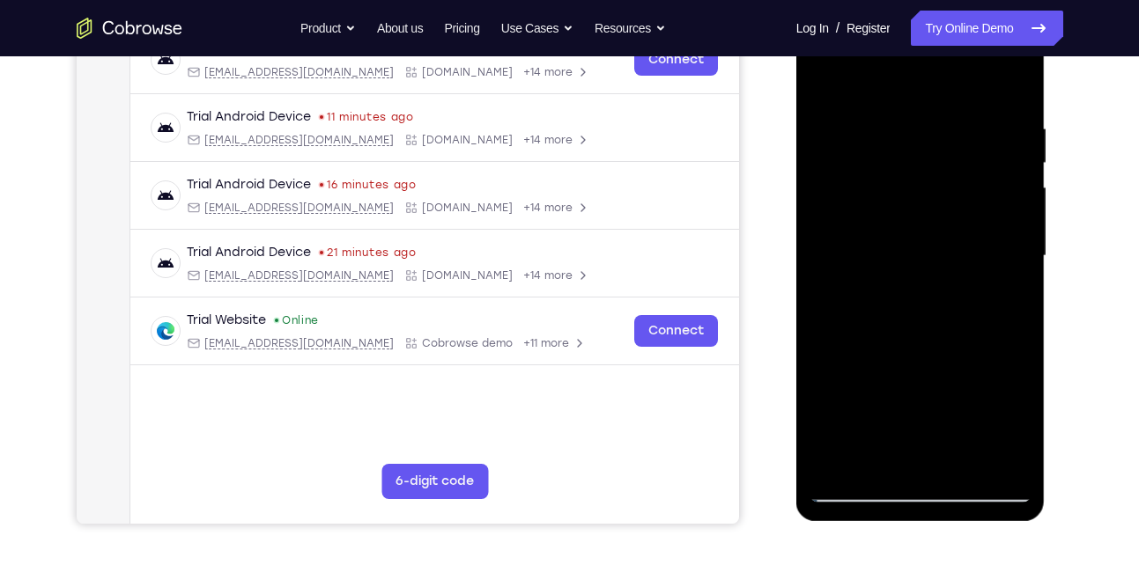
click at [903, 366] on div at bounding box center [920, 256] width 222 height 493
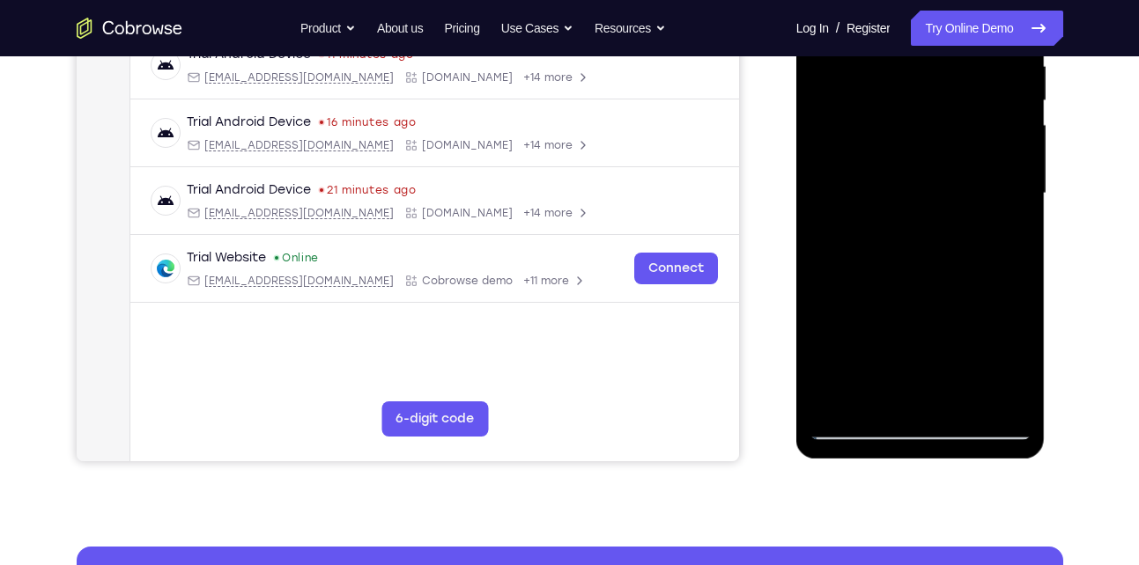
scroll to position [390, 0]
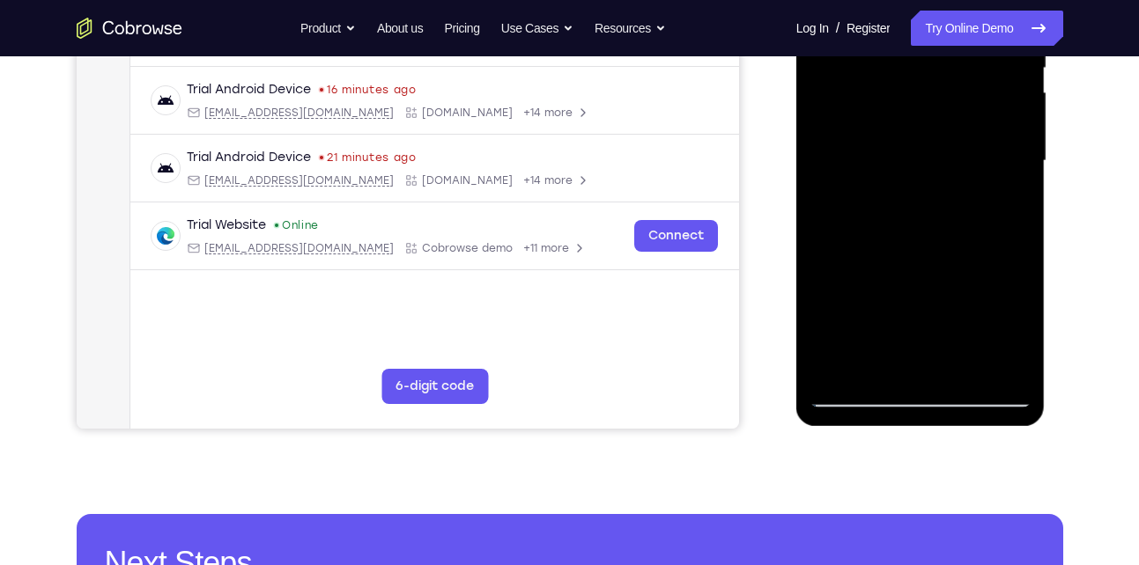
click at [964, 357] on div at bounding box center [920, 161] width 222 height 493
click at [932, 309] on div at bounding box center [920, 161] width 222 height 493
drag, startPoint x: 959, startPoint y: 249, endPoint x: 961, endPoint y: 291, distance: 41.4
click at [961, 291] on div at bounding box center [920, 161] width 222 height 493
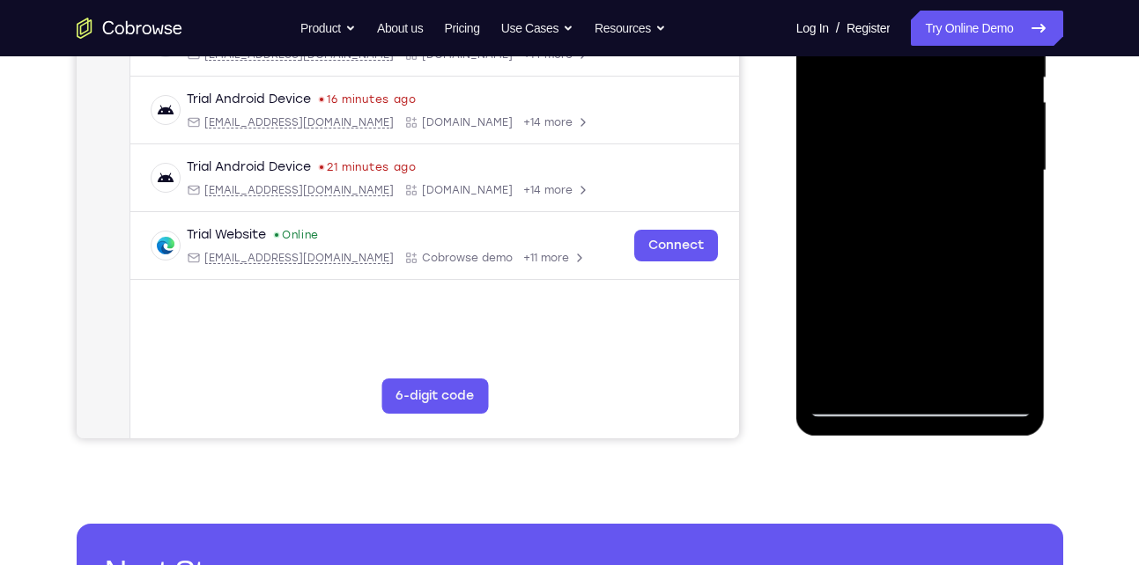
scroll to position [380, 0]
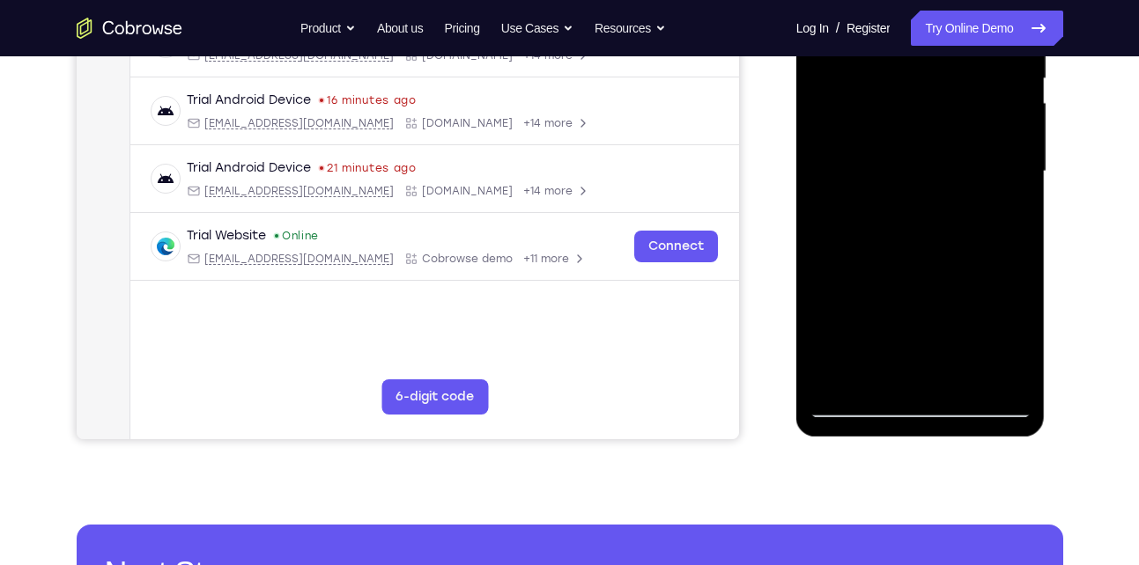
click at [929, 341] on div at bounding box center [920, 171] width 222 height 493
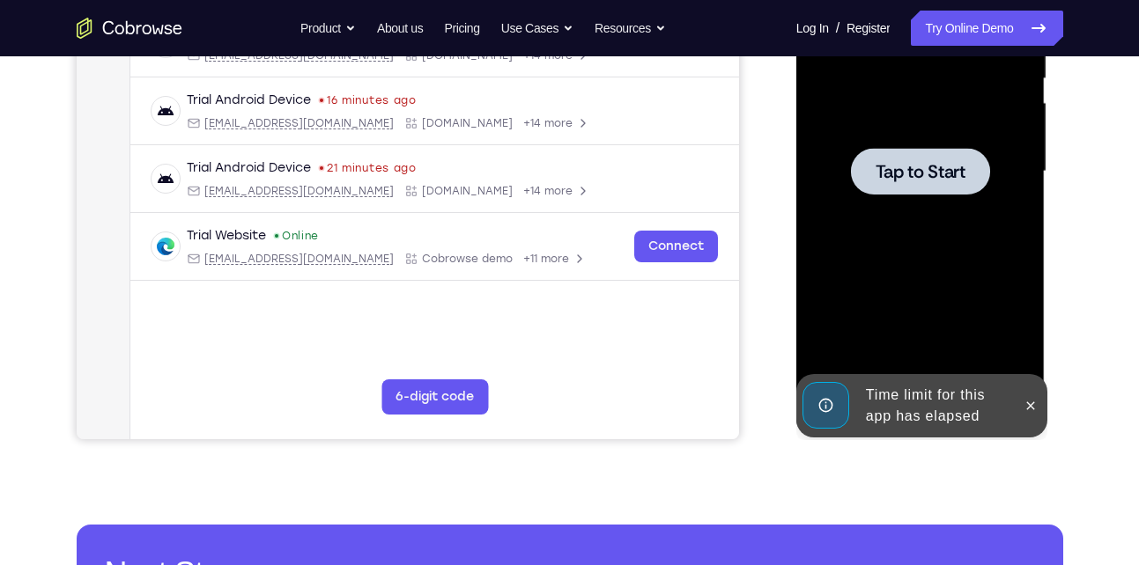
click at [907, 163] on span "Tap to Start" at bounding box center [920, 172] width 90 height 18
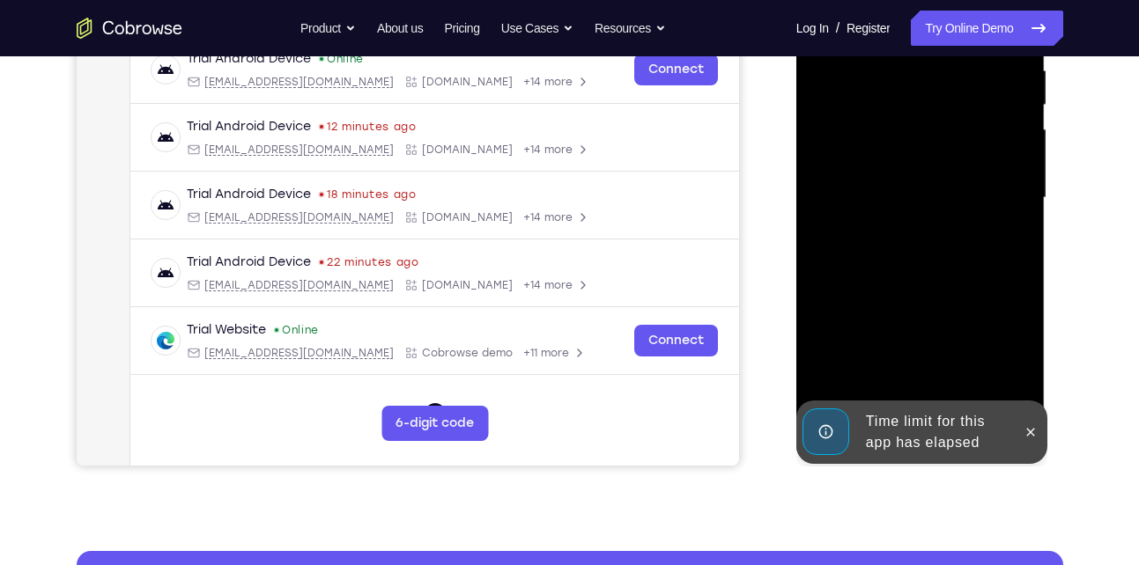
scroll to position [355, 0]
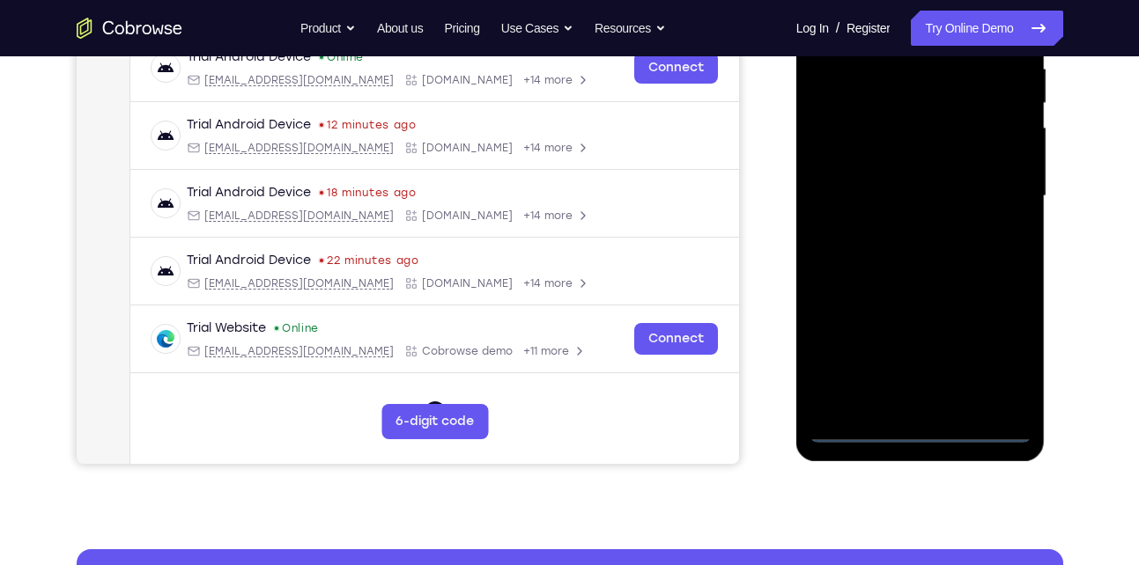
click at [929, 428] on div at bounding box center [920, 196] width 222 height 493
click at [1002, 345] on div at bounding box center [920, 196] width 222 height 493
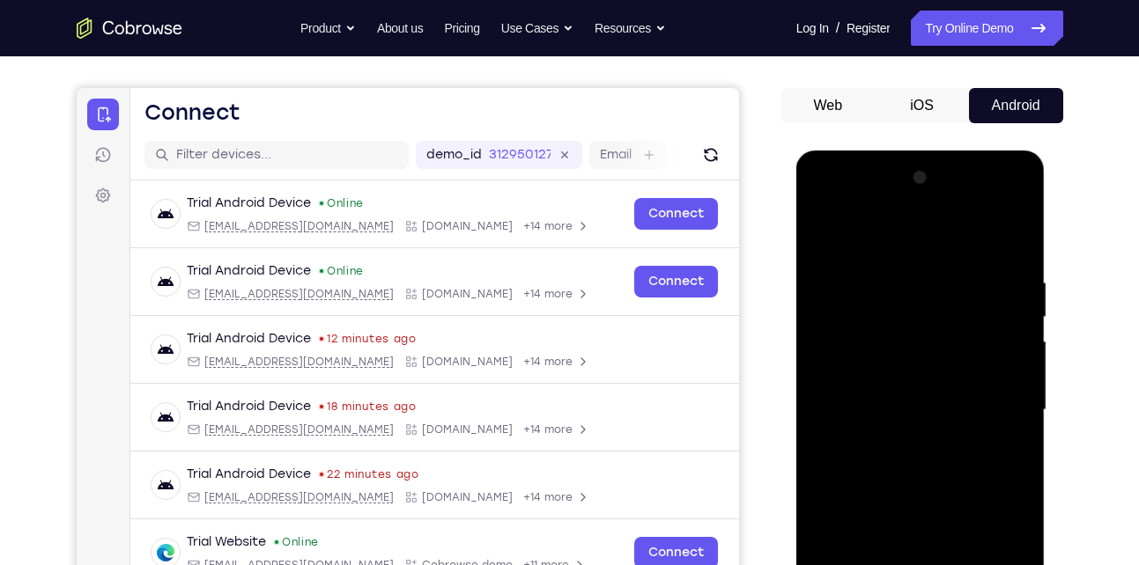
scroll to position [138, 0]
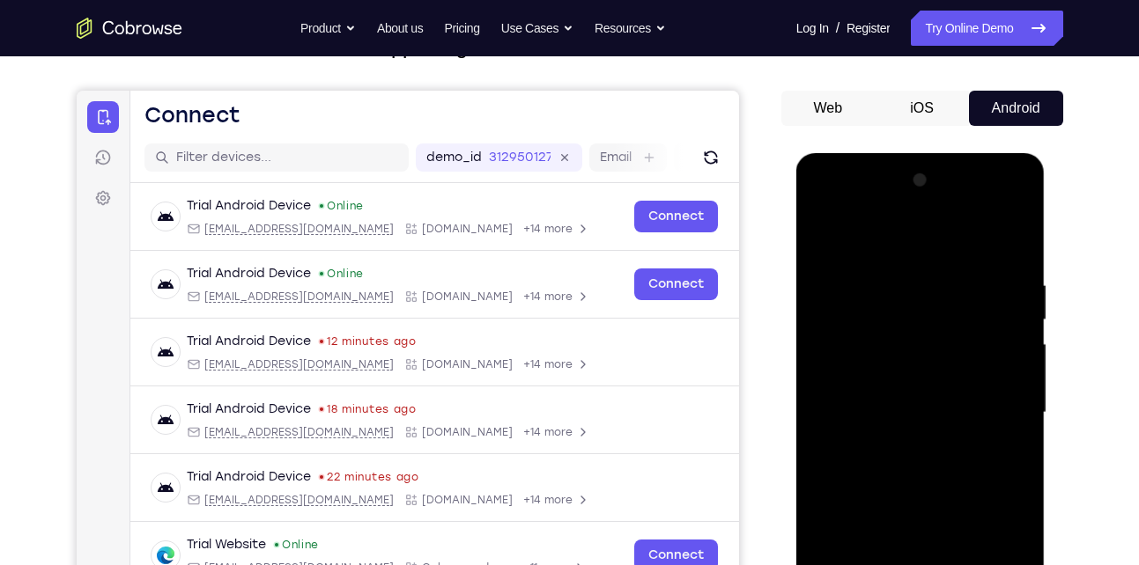
click at [866, 234] on div at bounding box center [920, 412] width 222 height 493
click at [991, 407] on div at bounding box center [920, 412] width 222 height 493
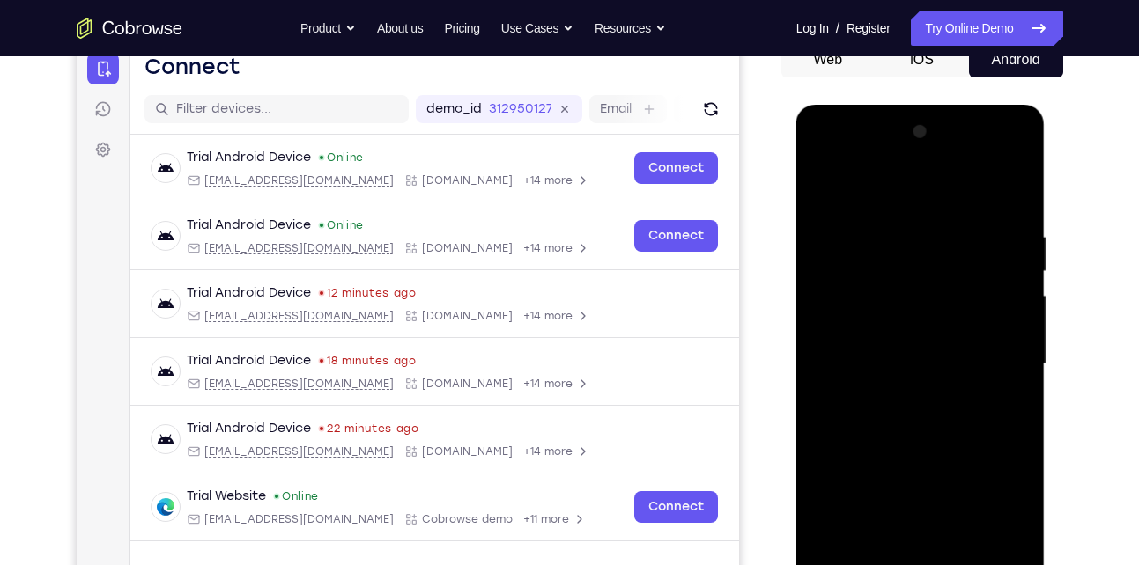
scroll to position [188, 0]
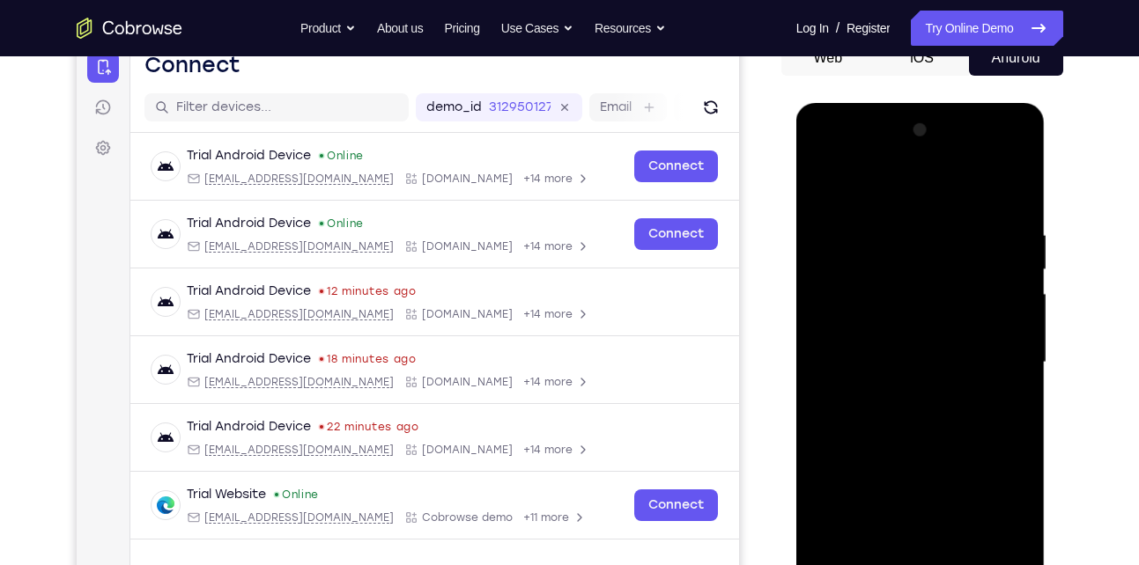
click at [900, 394] on div at bounding box center [920, 362] width 222 height 493
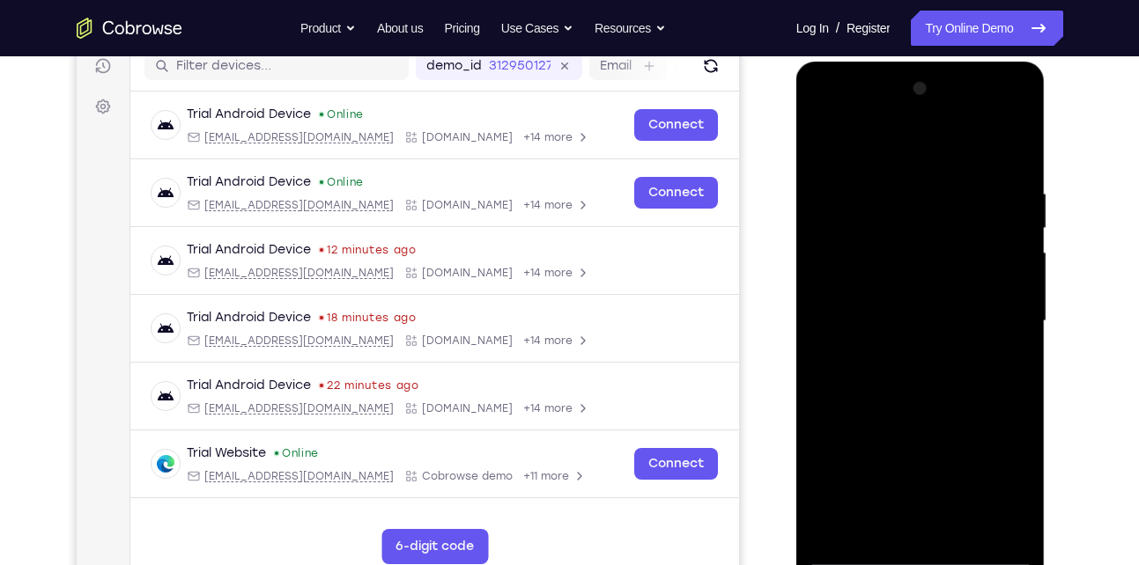
click at [874, 309] on div at bounding box center [920, 321] width 222 height 493
click at [879, 282] on div at bounding box center [920, 321] width 222 height 493
click at [895, 318] on div at bounding box center [920, 321] width 222 height 493
click at [913, 375] on div at bounding box center [920, 321] width 222 height 493
click at [915, 372] on div at bounding box center [920, 321] width 222 height 493
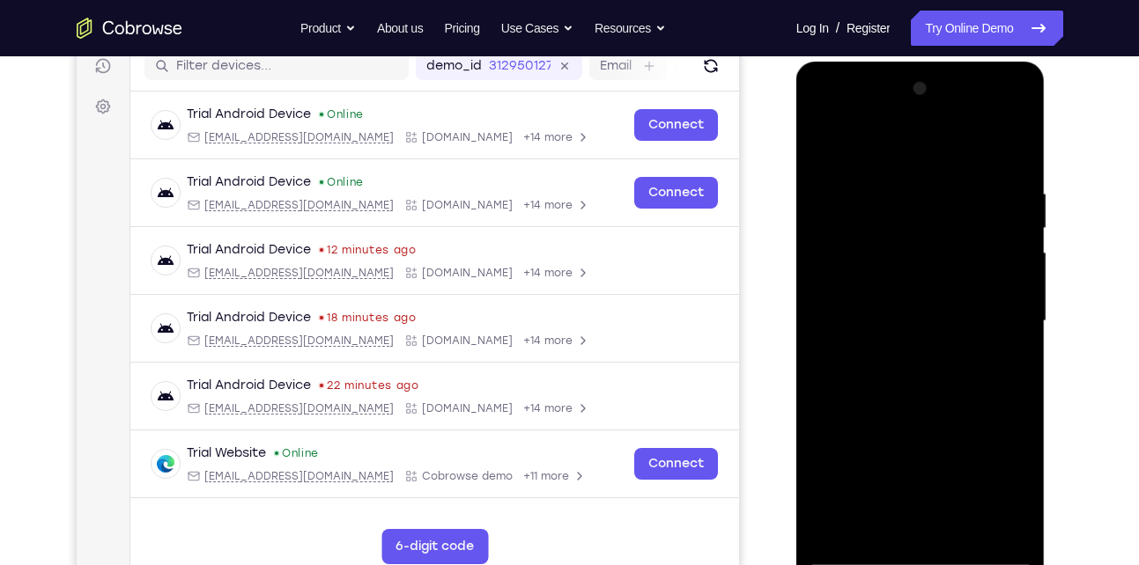
click at [915, 372] on div at bounding box center [920, 321] width 222 height 493
click at [918, 376] on div at bounding box center [920, 321] width 222 height 493
click at [895, 307] on div at bounding box center [920, 321] width 222 height 493
click at [895, 319] on div at bounding box center [920, 321] width 222 height 493
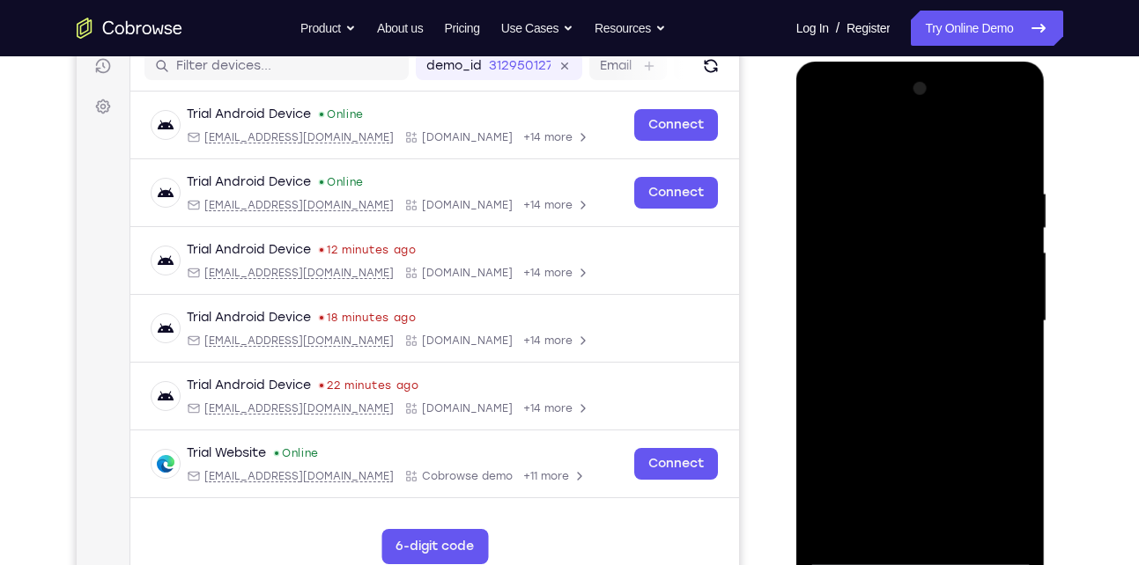
click at [914, 366] on div at bounding box center [920, 321] width 222 height 493
click at [893, 311] on div at bounding box center [920, 321] width 222 height 493
click at [923, 325] on div at bounding box center [920, 321] width 222 height 493
click at [924, 382] on div at bounding box center [920, 321] width 222 height 493
click at [929, 375] on div at bounding box center [920, 321] width 222 height 493
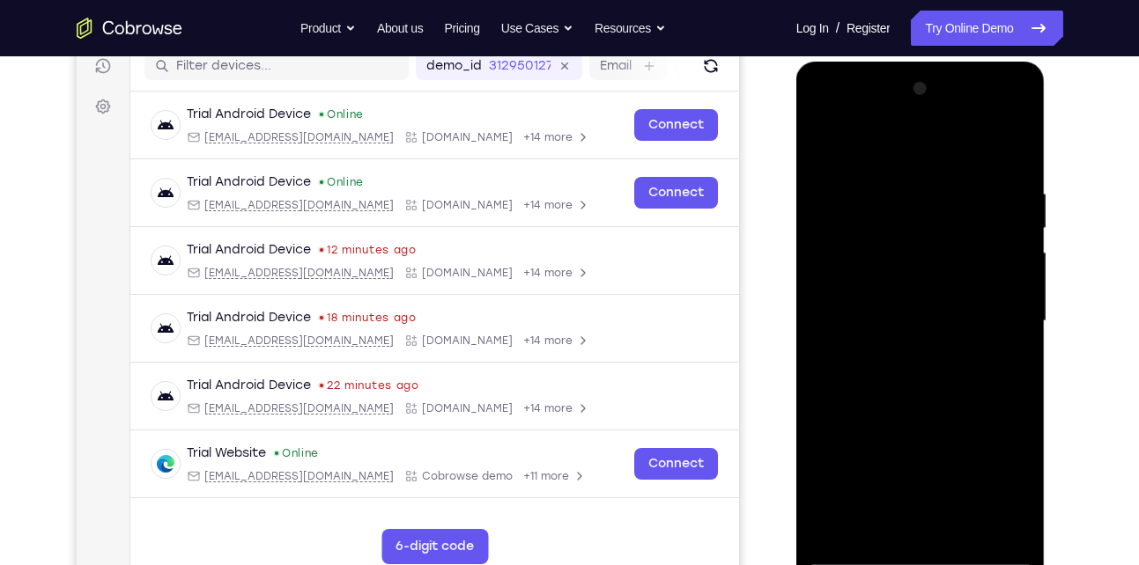
click at [922, 406] on div at bounding box center [920, 321] width 222 height 493
click at [904, 306] on div at bounding box center [920, 321] width 222 height 493
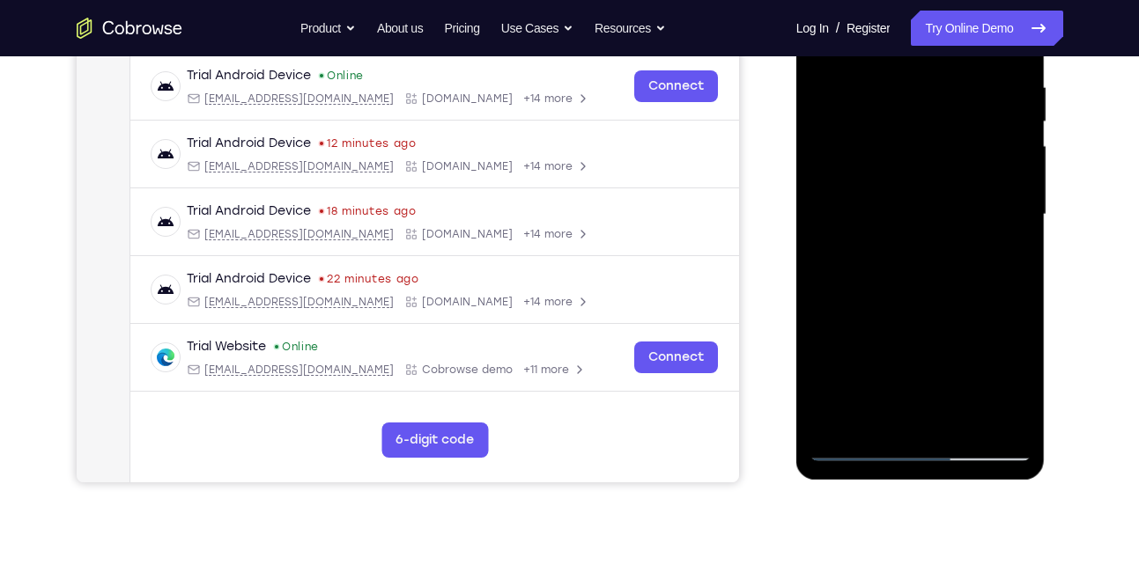
scroll to position [337, 0]
click at [859, 446] on div at bounding box center [920, 213] width 222 height 493
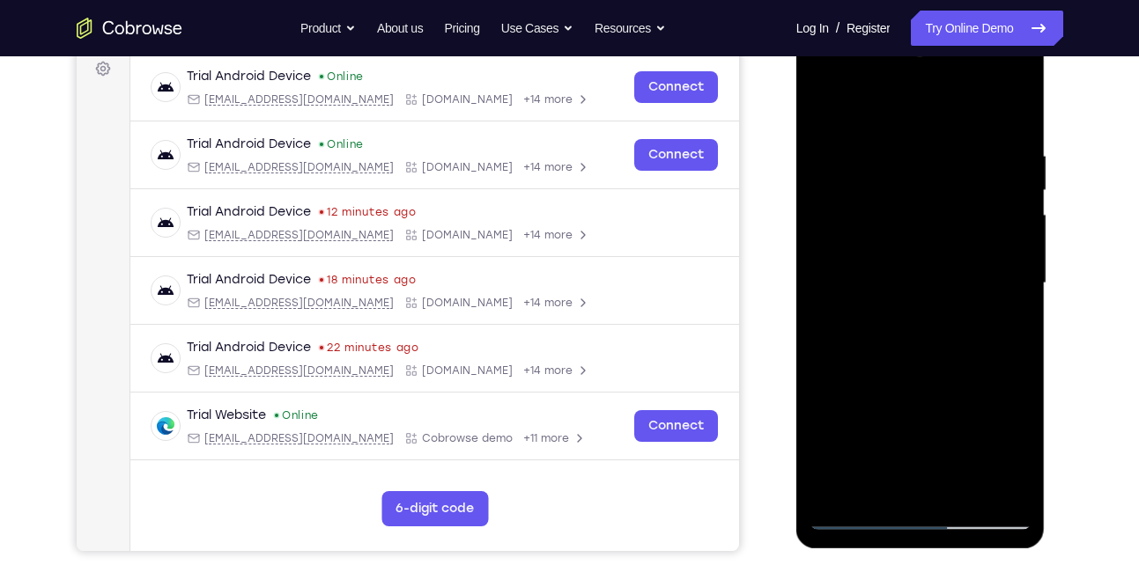
scroll to position [266, 0]
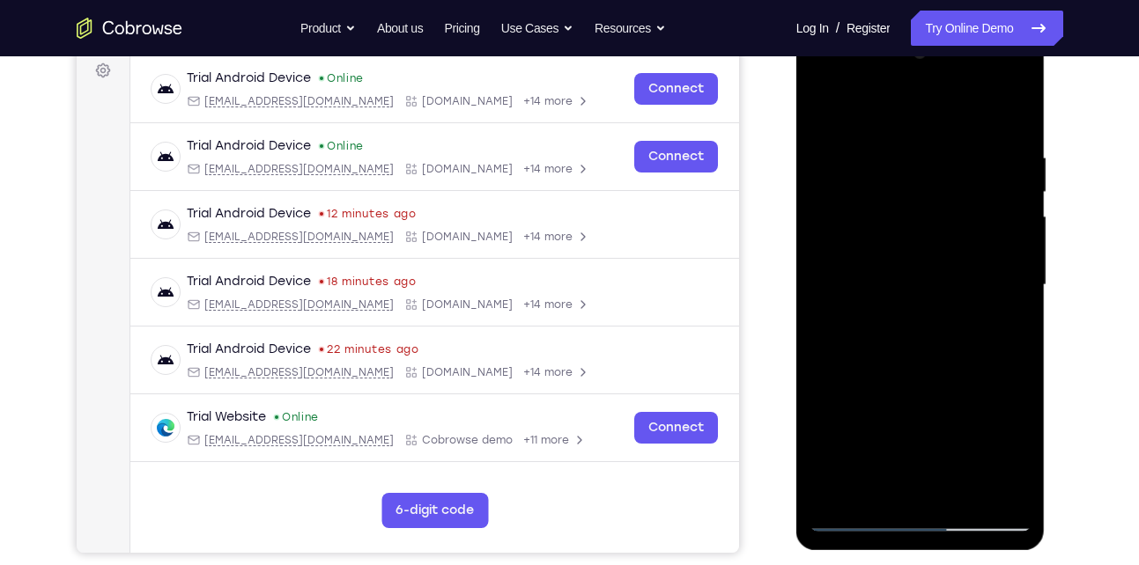
click at [906, 201] on div at bounding box center [920, 285] width 222 height 493
click at [956, 232] on div at bounding box center [920, 285] width 222 height 493
click at [873, 196] on div at bounding box center [920, 285] width 222 height 493
click at [869, 207] on div at bounding box center [920, 285] width 222 height 493
click at [948, 339] on div at bounding box center [920, 285] width 222 height 493
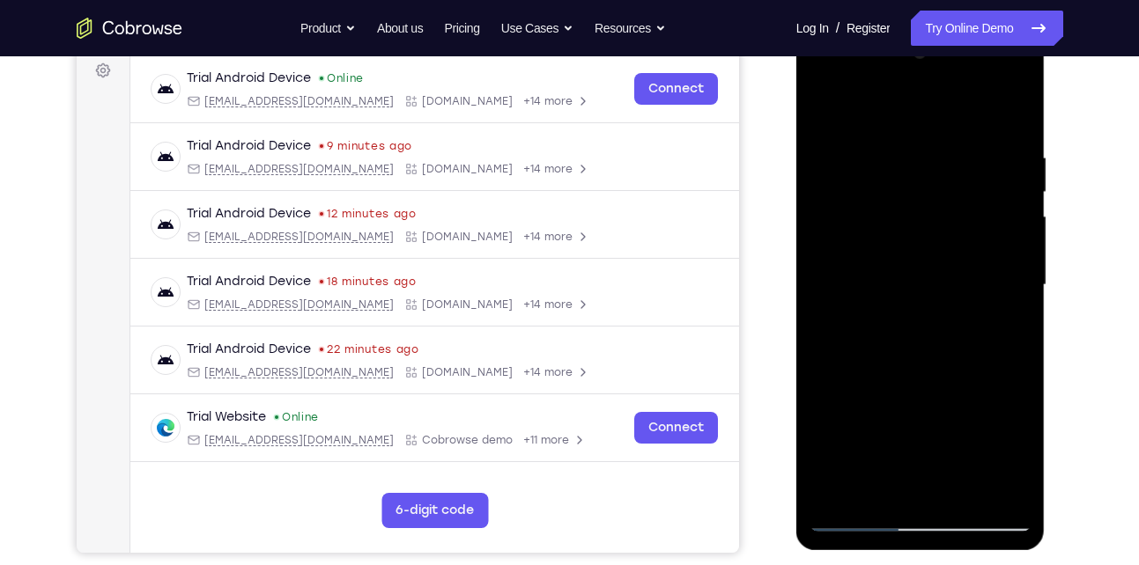
click at [884, 246] on div at bounding box center [920, 285] width 222 height 493
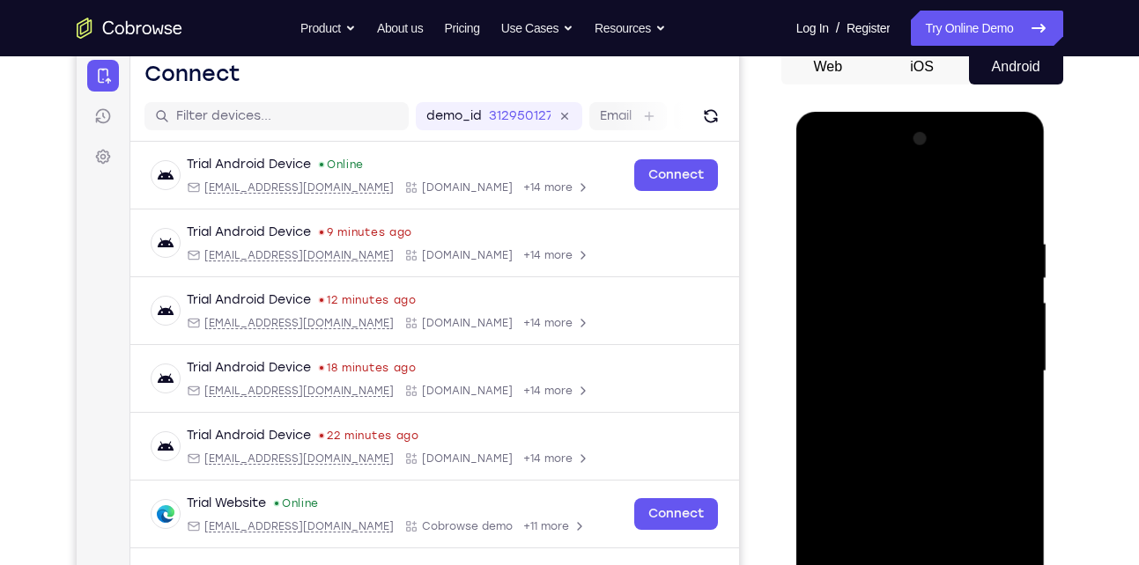
click at [852, 259] on div at bounding box center [920, 371] width 222 height 493
click at [918, 362] on div at bounding box center [920, 371] width 222 height 493
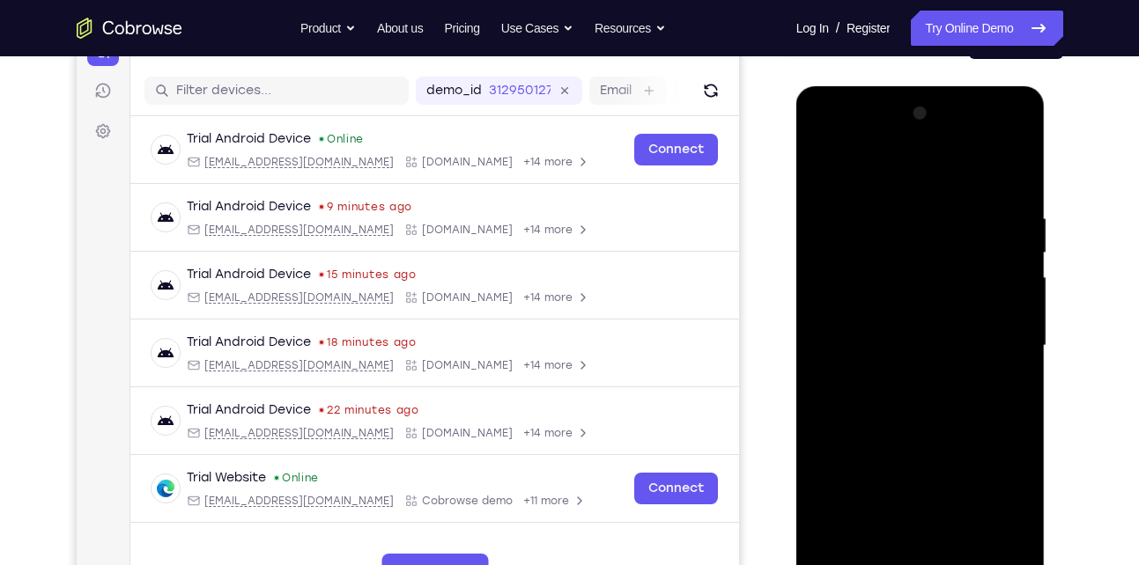
scroll to position [396, 0]
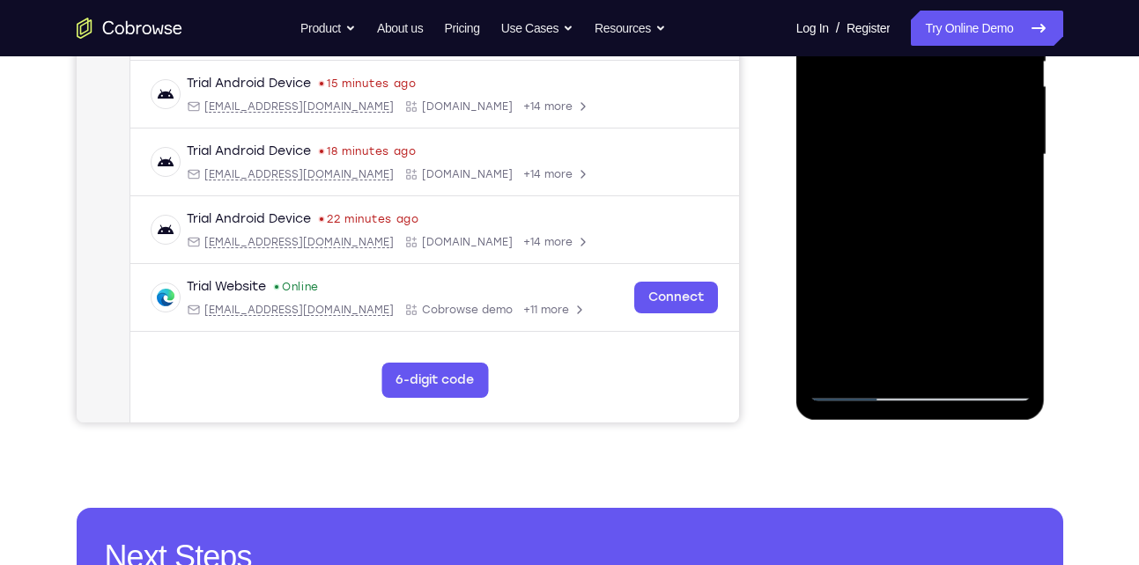
click at [858, 391] on div at bounding box center [920, 154] width 222 height 493
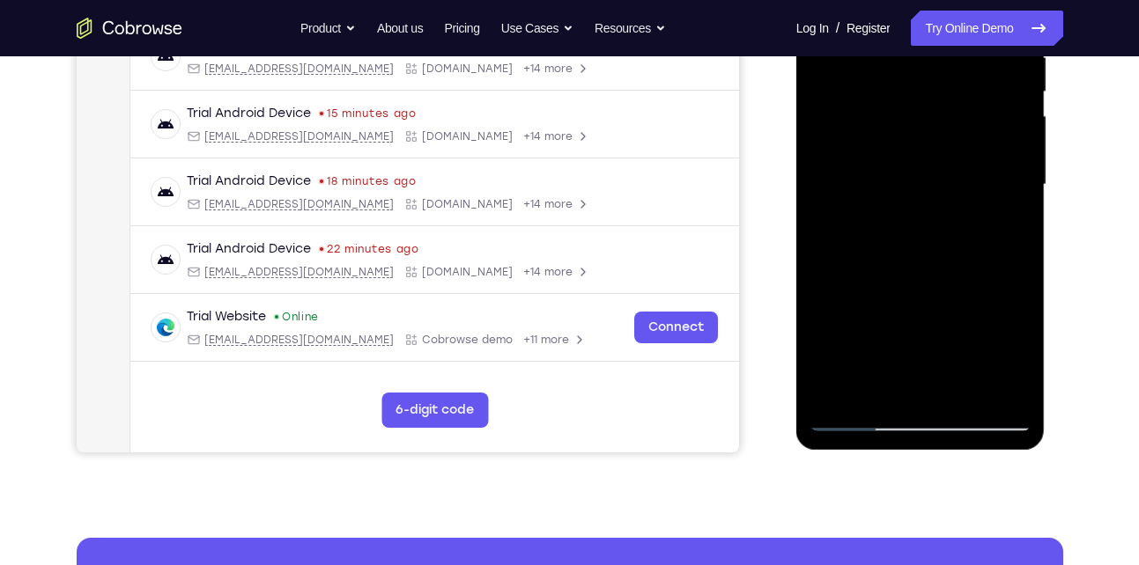
scroll to position [378, 0]
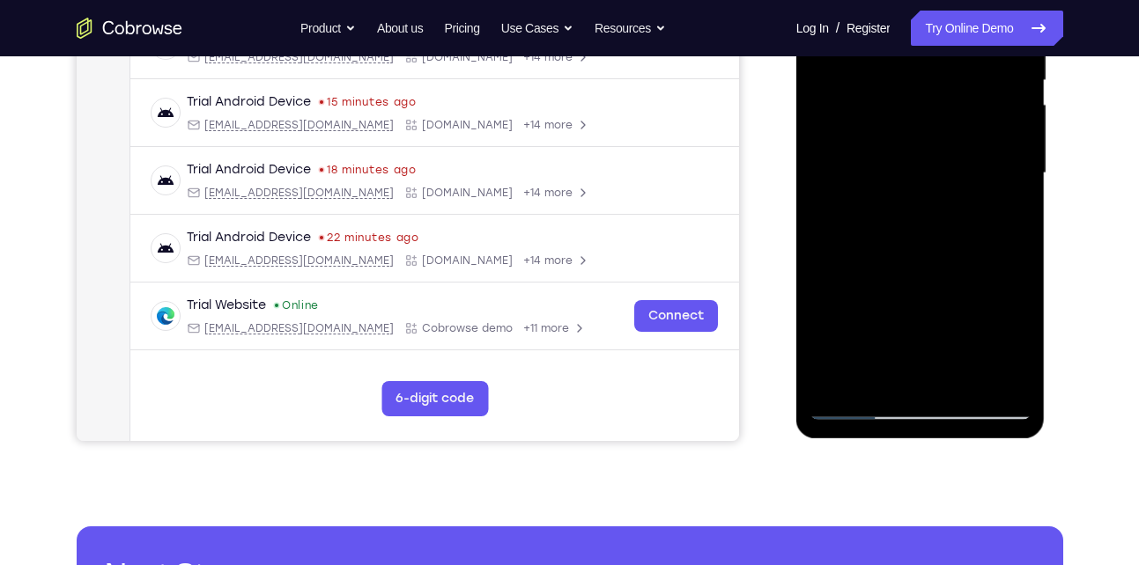
click at [853, 404] on div at bounding box center [920, 173] width 222 height 493
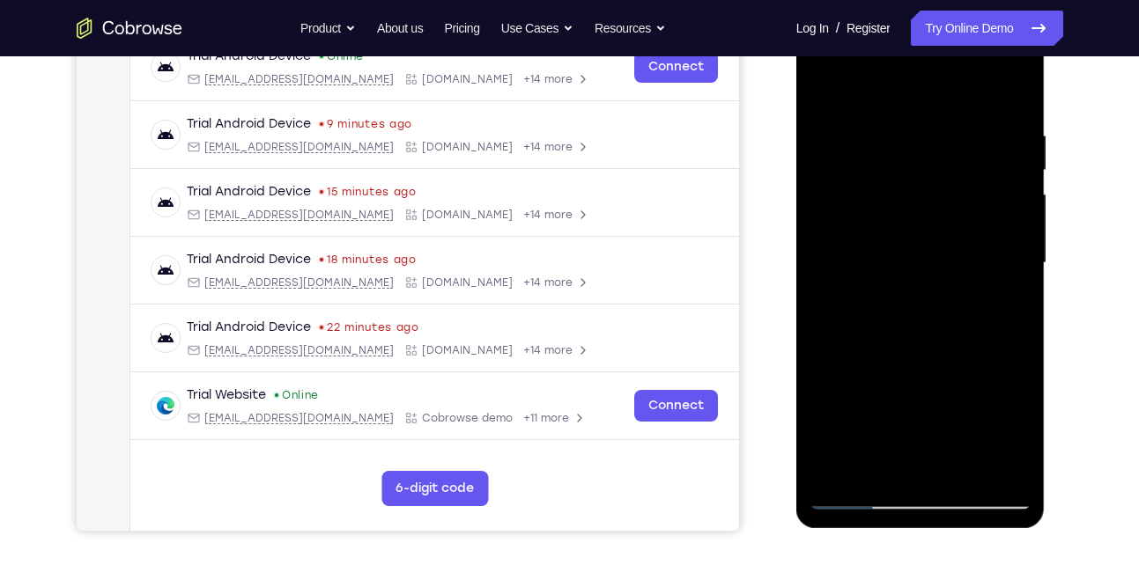
scroll to position [286, 0]
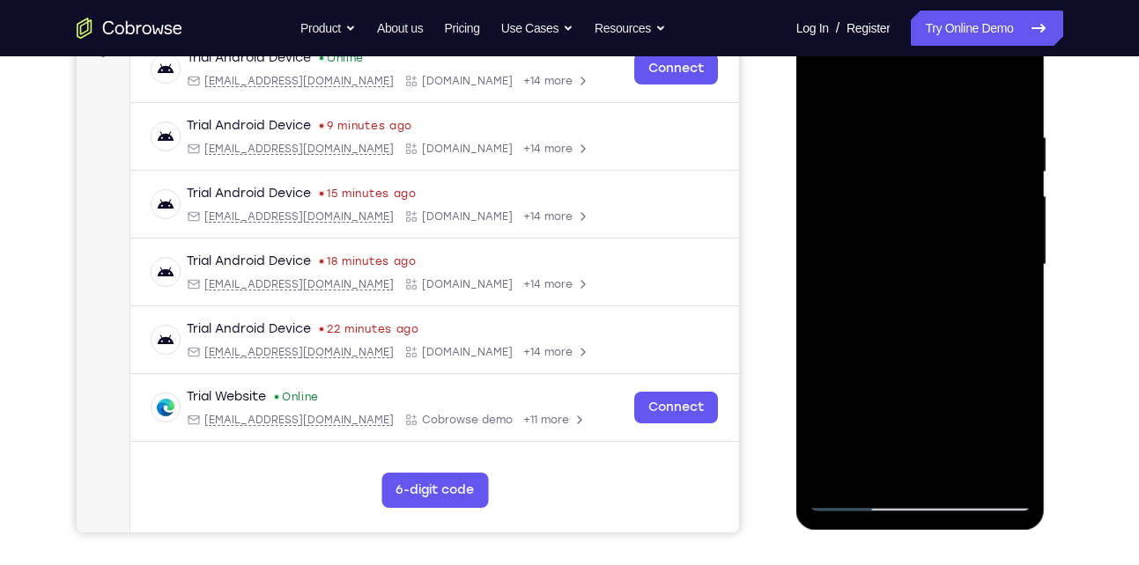
click at [933, 180] on div at bounding box center [920, 264] width 222 height 493
click at [912, 214] on div at bounding box center [920, 264] width 222 height 493
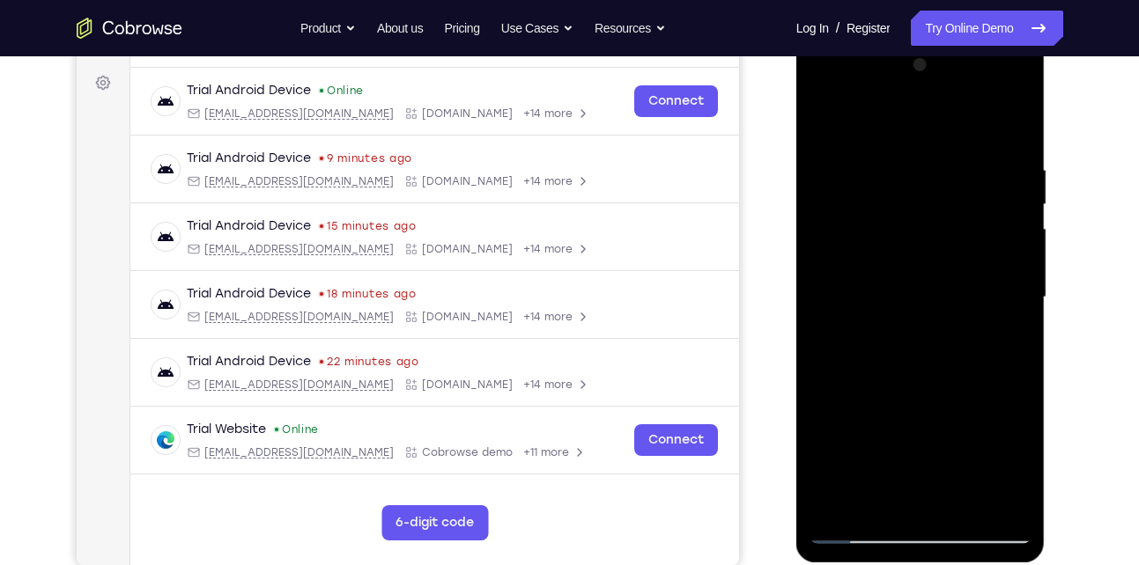
scroll to position [267, 0]
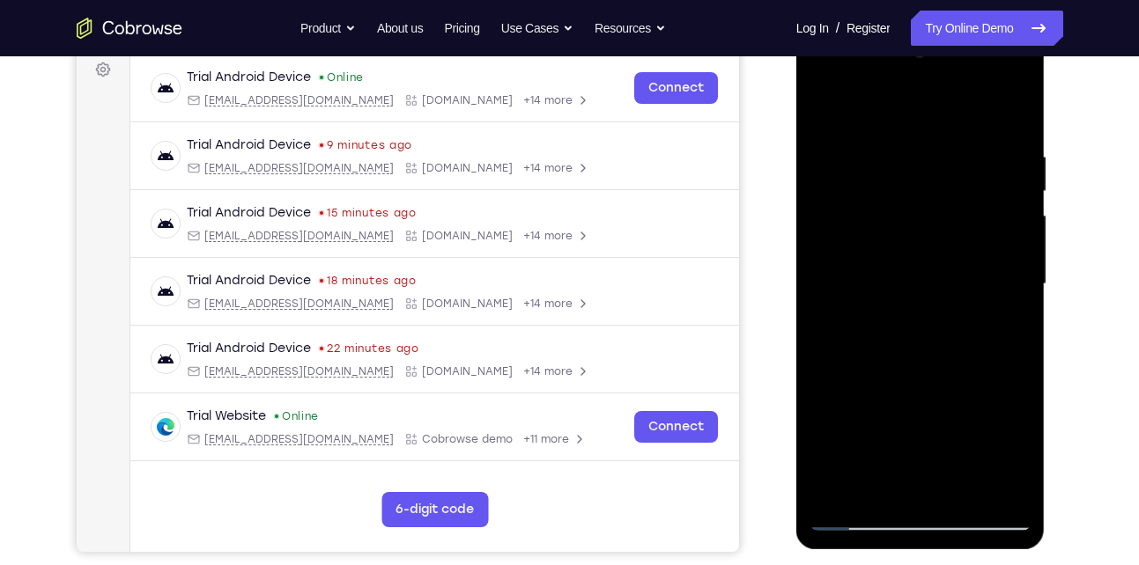
click at [937, 345] on div at bounding box center [920, 284] width 222 height 493
click at [1006, 343] on div at bounding box center [920, 284] width 222 height 493
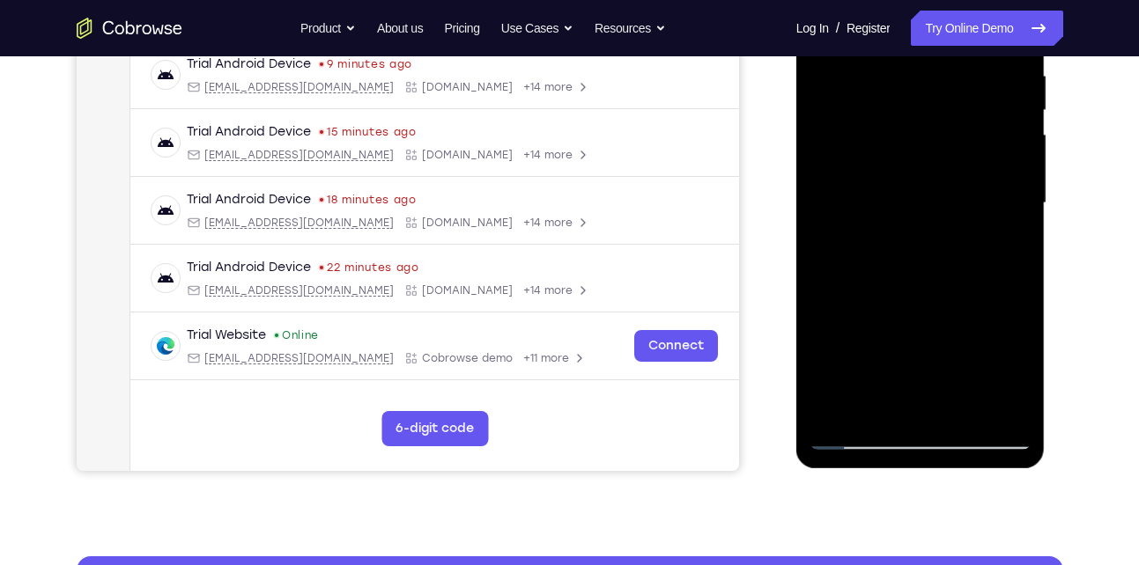
scroll to position [356, 0]
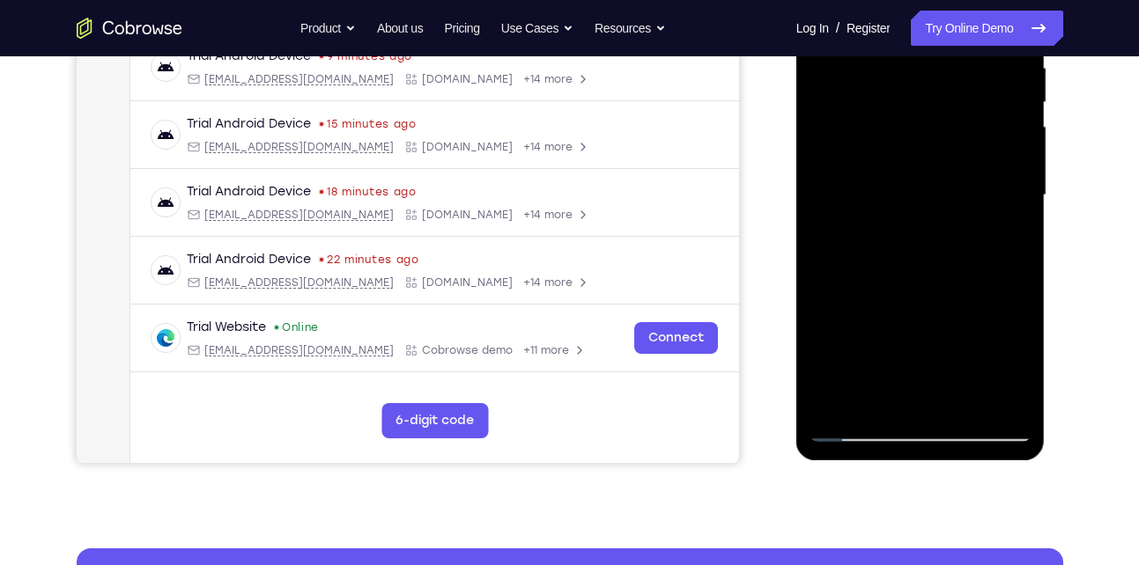
click at [909, 403] on div at bounding box center [920, 195] width 222 height 493
click at [886, 144] on div at bounding box center [920, 195] width 222 height 493
click at [895, 189] on div at bounding box center [920, 195] width 222 height 493
click at [902, 236] on div at bounding box center [920, 195] width 222 height 493
click at [918, 237] on div at bounding box center [920, 195] width 222 height 493
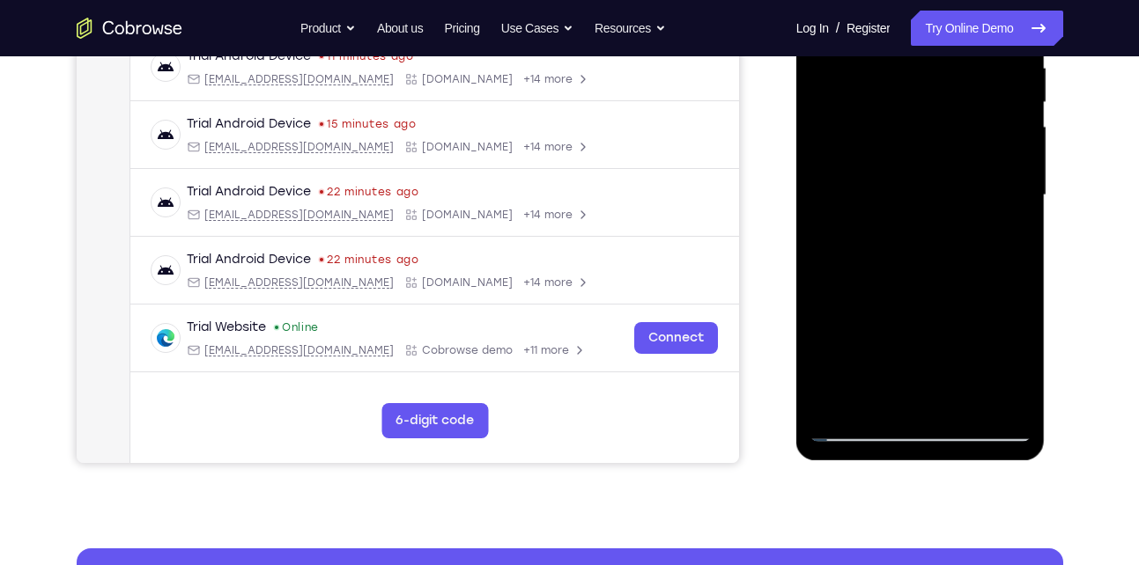
click at [922, 243] on div at bounding box center [920, 195] width 222 height 493
click at [1000, 160] on div at bounding box center [920, 195] width 222 height 493
click at [945, 285] on div at bounding box center [920, 195] width 222 height 493
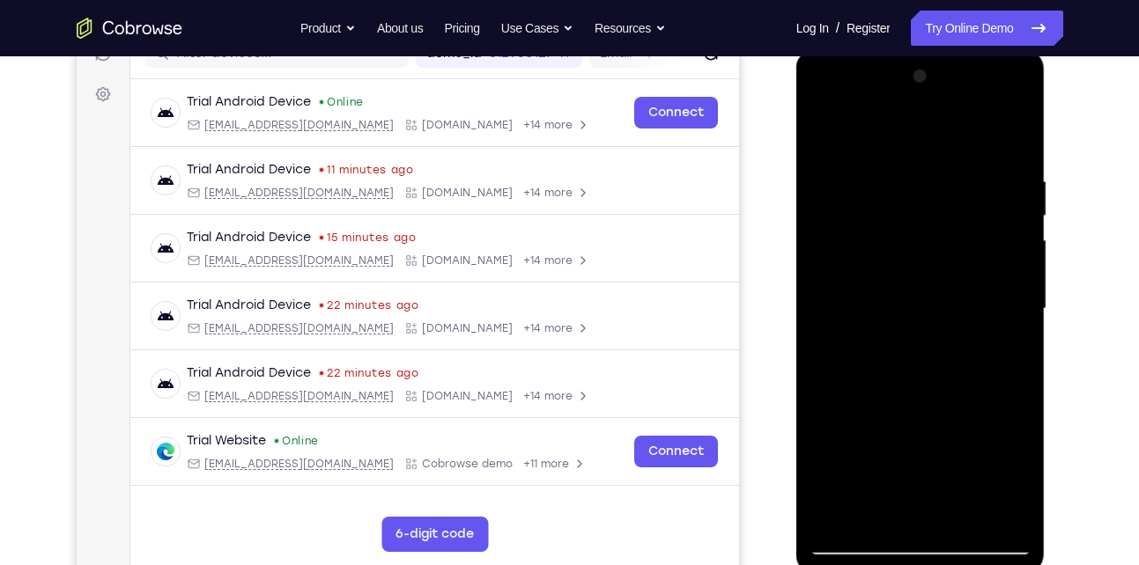
scroll to position [239, 0]
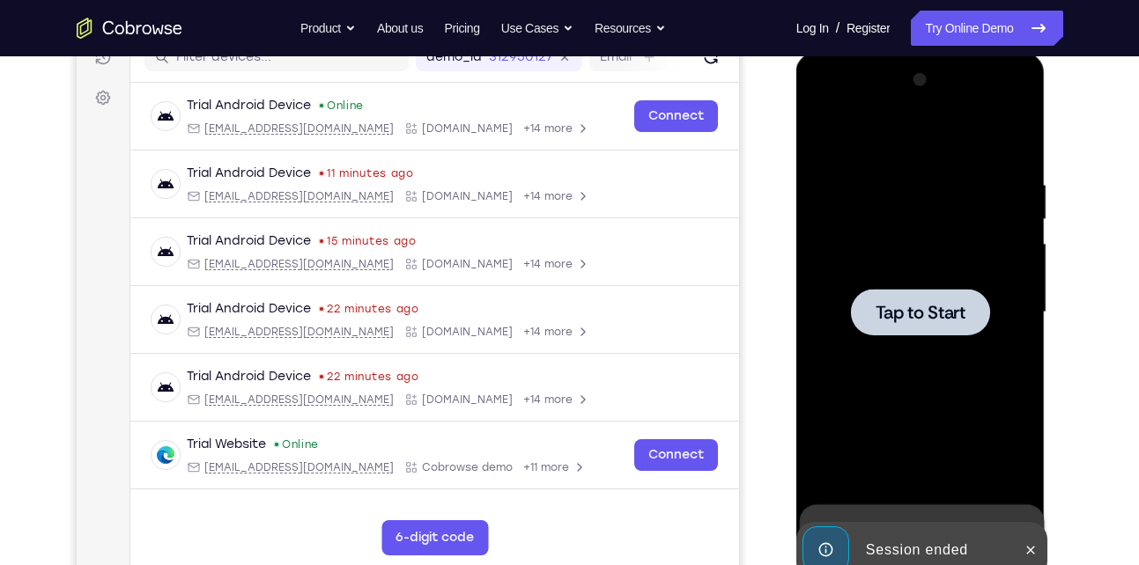
click at [910, 321] on span "Tap to Start" at bounding box center [920, 313] width 90 height 18
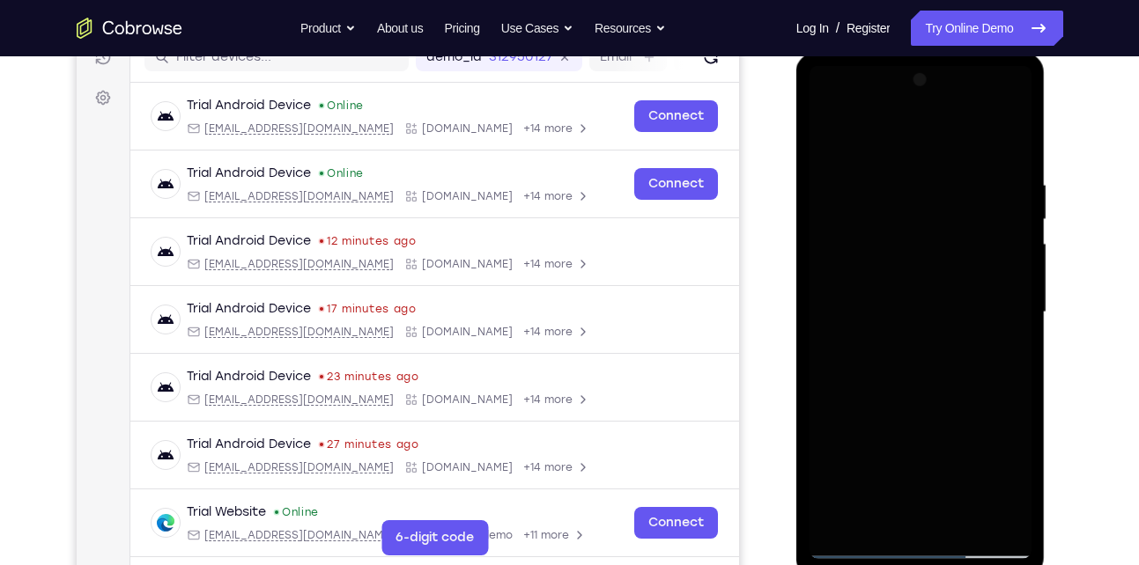
scroll to position [361, 0]
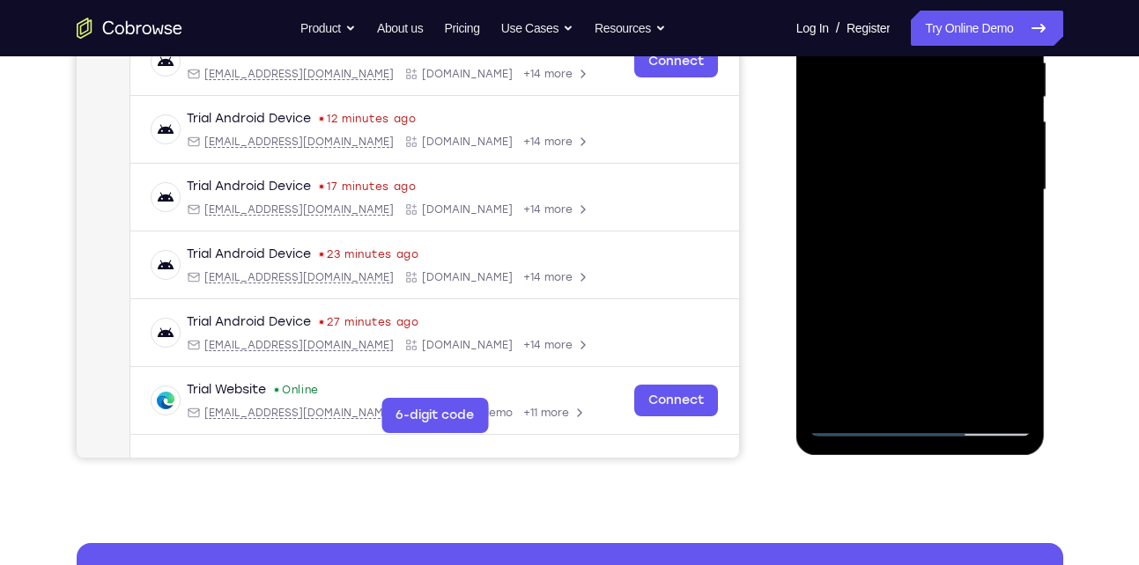
click at [916, 421] on div at bounding box center [920, 190] width 222 height 493
click at [918, 423] on div at bounding box center [920, 190] width 222 height 493
click at [996, 347] on div at bounding box center [920, 190] width 222 height 493
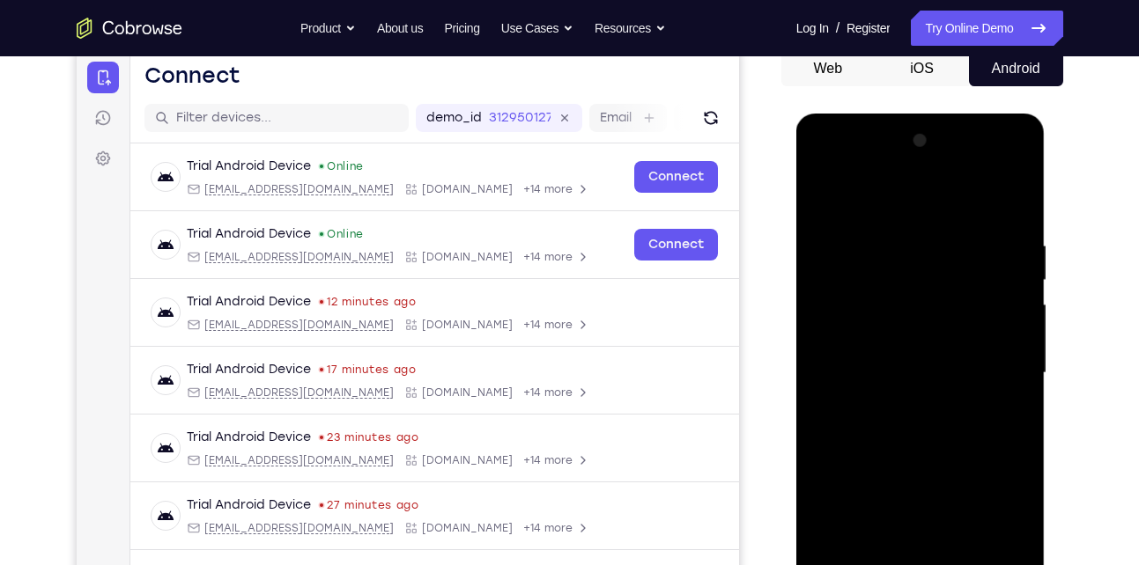
scroll to position [198, 0]
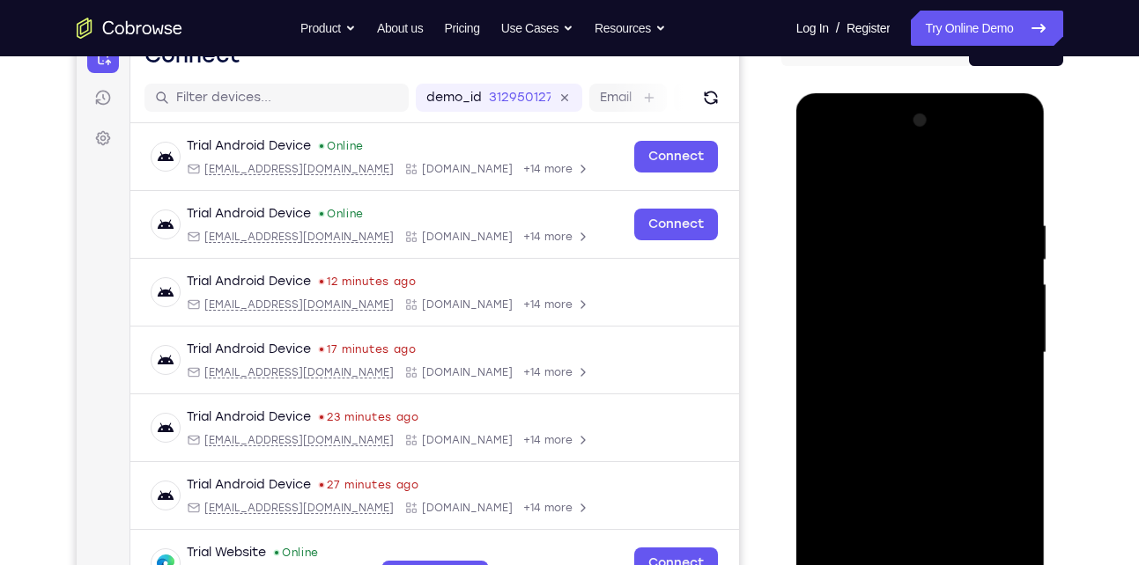
click at [881, 172] on div at bounding box center [920, 353] width 222 height 493
click at [991, 345] on div at bounding box center [920, 353] width 222 height 493
click at [900, 384] on div at bounding box center [920, 353] width 222 height 493
click at [854, 333] on div at bounding box center [920, 353] width 222 height 493
click at [903, 380] on div at bounding box center [920, 353] width 222 height 493
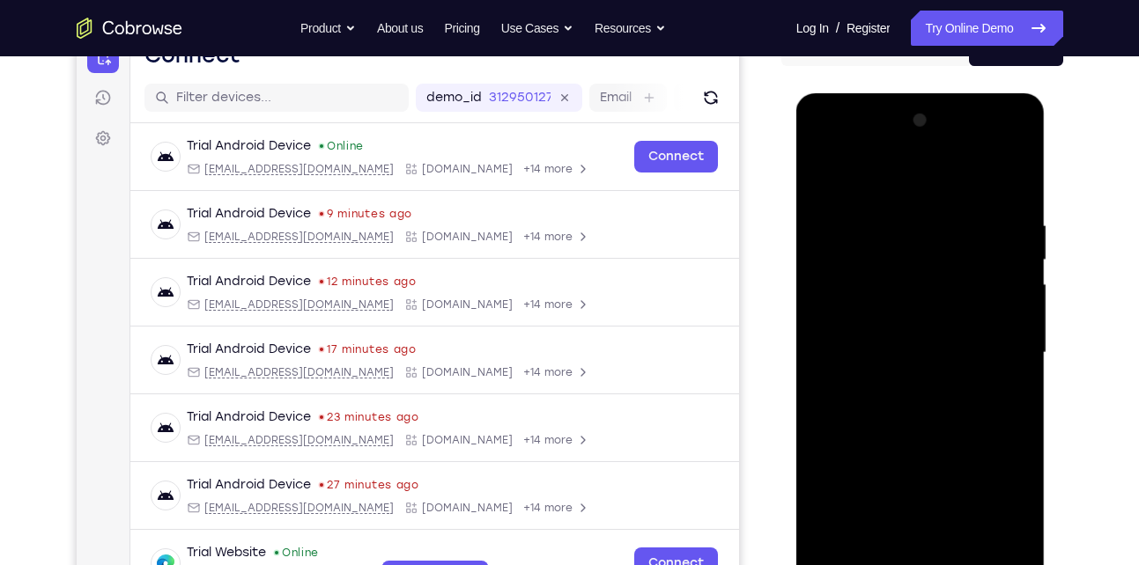
click at [895, 266] on div at bounding box center [920, 353] width 222 height 493
click at [885, 303] on div at bounding box center [920, 353] width 222 height 493
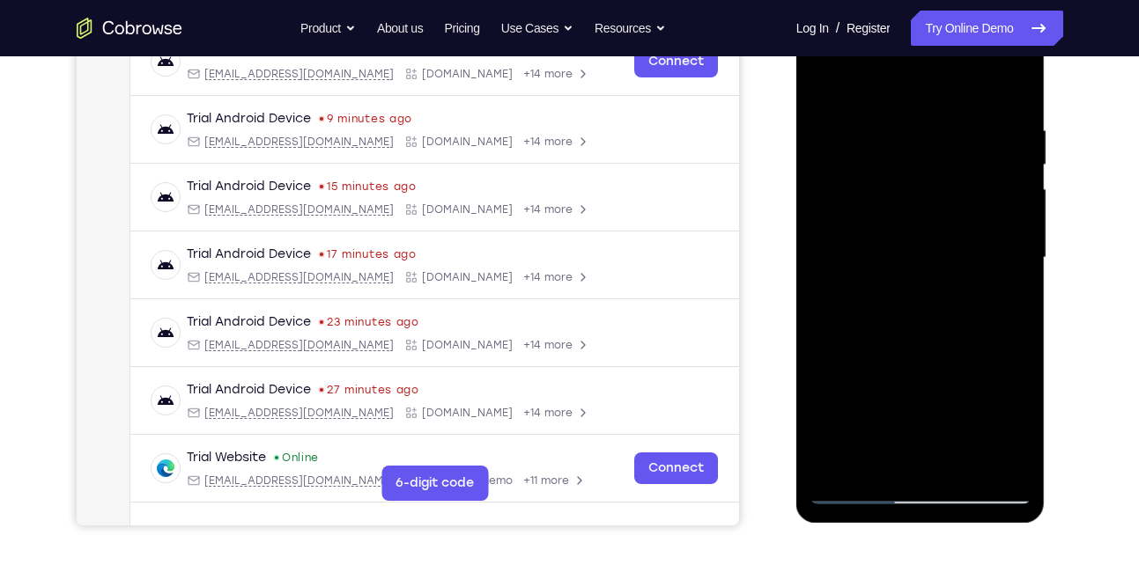
scroll to position [316, 0]
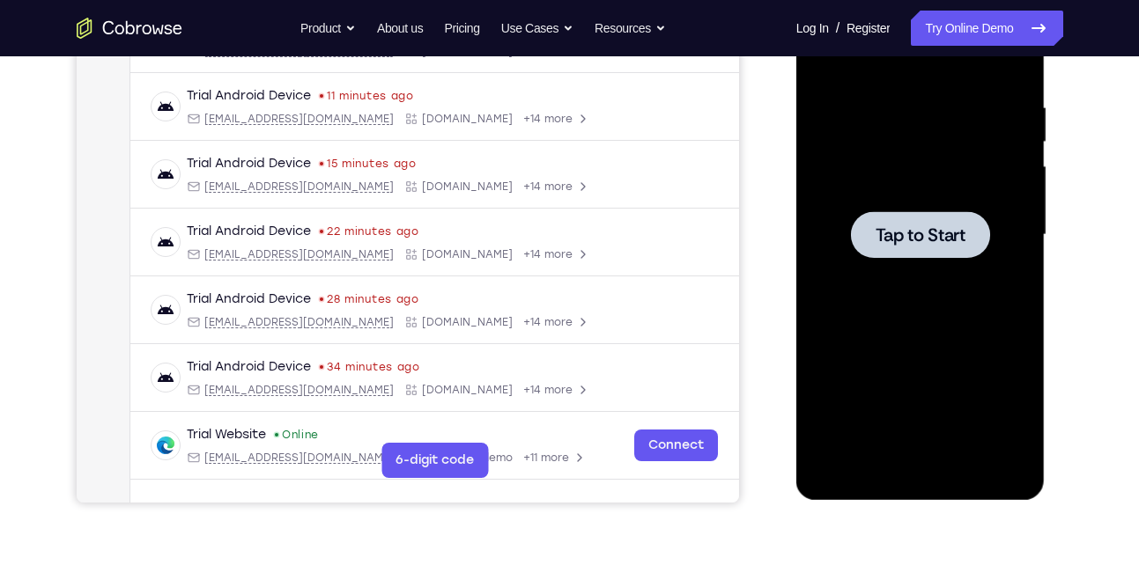
click at [935, 226] on span "Tap to Start" at bounding box center [920, 235] width 90 height 18
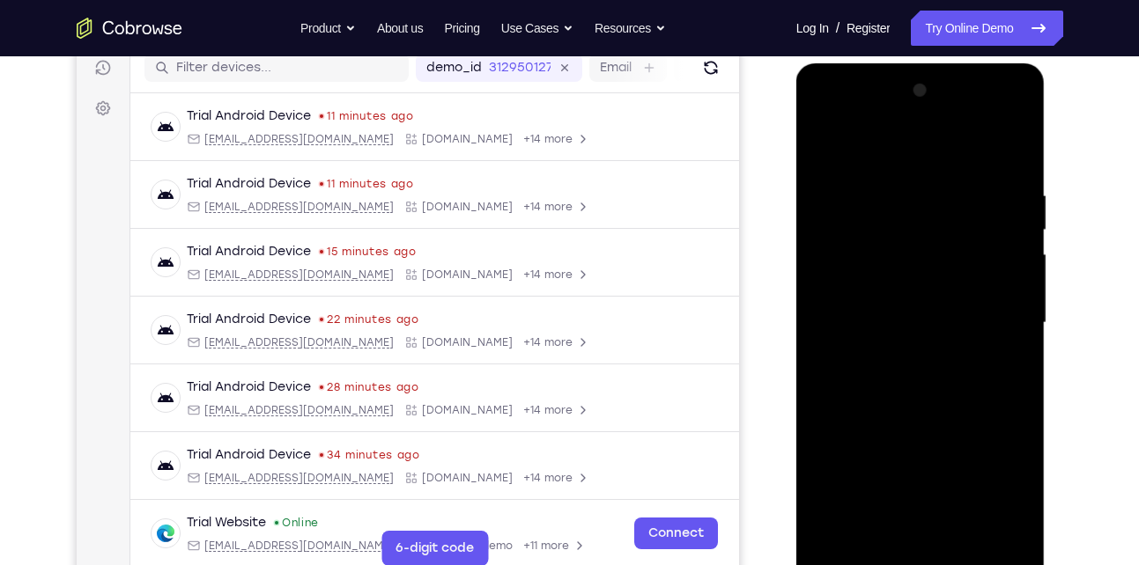
scroll to position [440, 0]
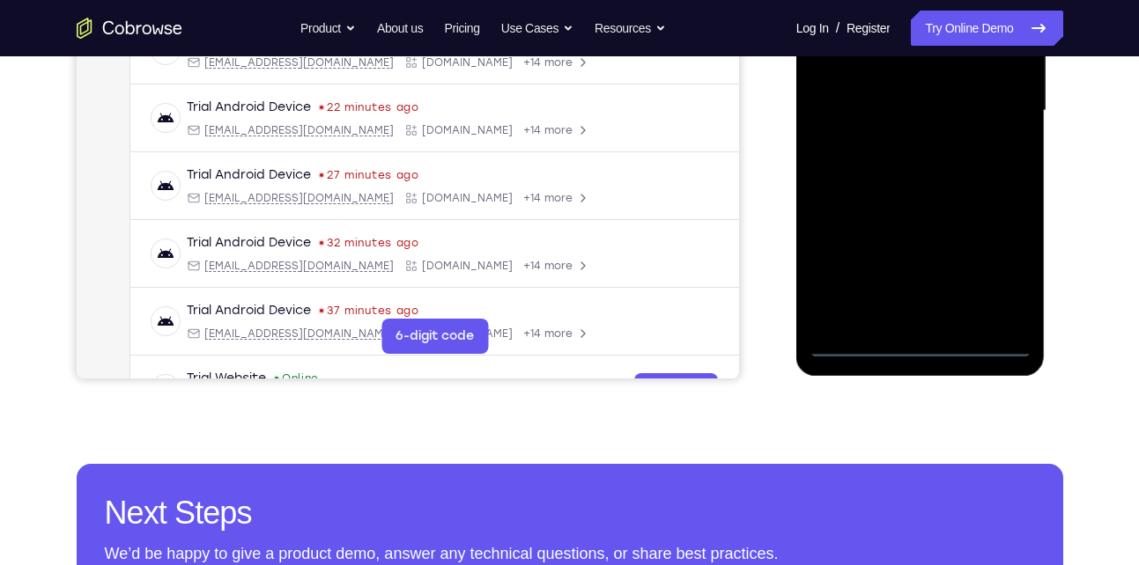
click at [925, 338] on div at bounding box center [920, 110] width 222 height 493
click at [917, 341] on div at bounding box center [920, 110] width 222 height 493
click at [990, 339] on div at bounding box center [920, 110] width 222 height 493
click at [922, 343] on div at bounding box center [920, 110] width 222 height 493
click at [996, 276] on div at bounding box center [920, 110] width 222 height 493
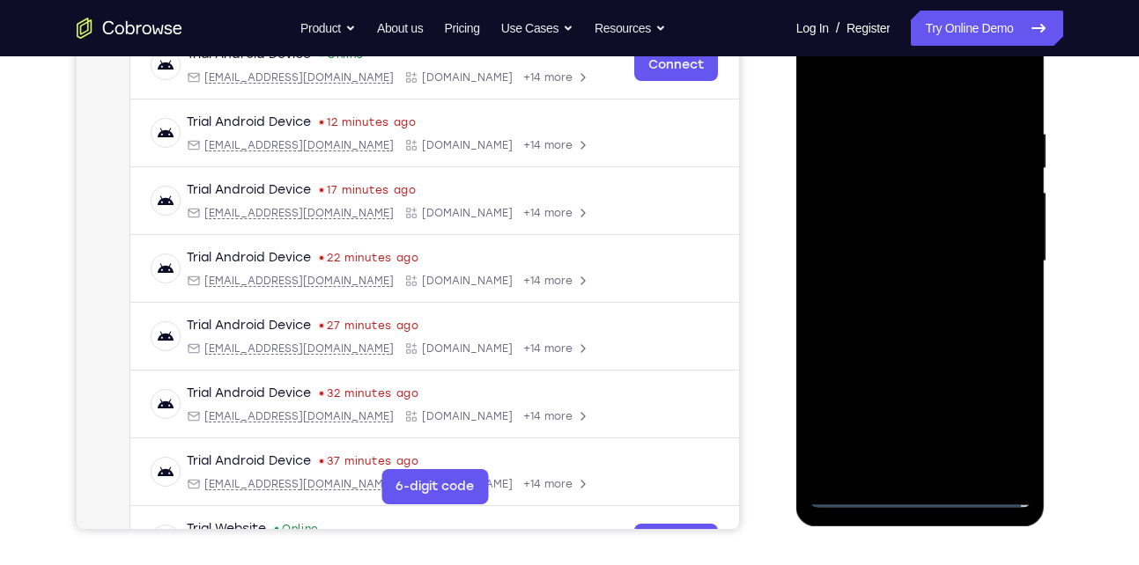
scroll to position [287, 0]
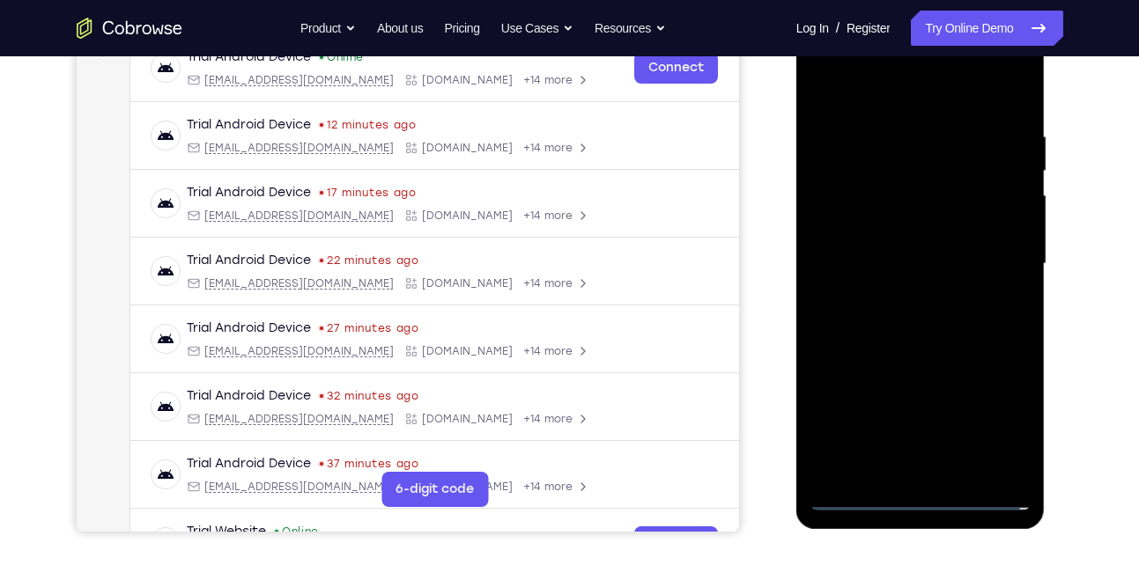
click at [855, 85] on div at bounding box center [920, 264] width 222 height 493
click at [997, 253] on div at bounding box center [920, 264] width 222 height 493
click at [897, 300] on div at bounding box center [920, 264] width 222 height 493
click at [881, 251] on div at bounding box center [920, 264] width 222 height 493
click at [888, 264] on div at bounding box center [920, 264] width 222 height 493
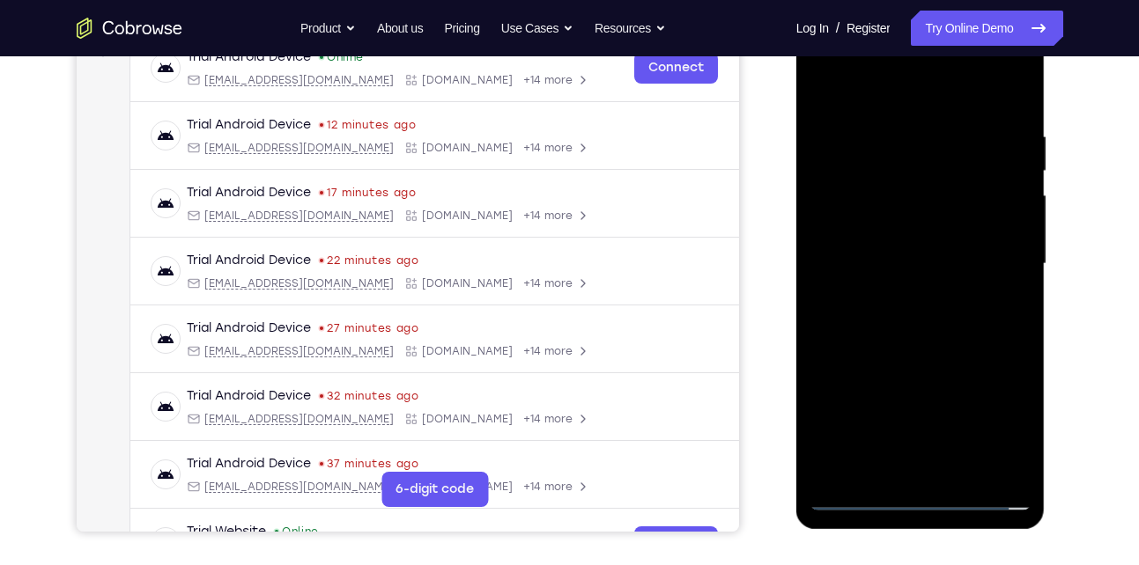
click at [918, 292] on div at bounding box center [920, 264] width 222 height 493
click at [895, 180] on div at bounding box center [920, 264] width 222 height 493
click at [889, 211] on div at bounding box center [920, 264] width 222 height 493
click at [886, 292] on div at bounding box center [920, 264] width 222 height 493
click at [855, 253] on div at bounding box center [920, 264] width 222 height 493
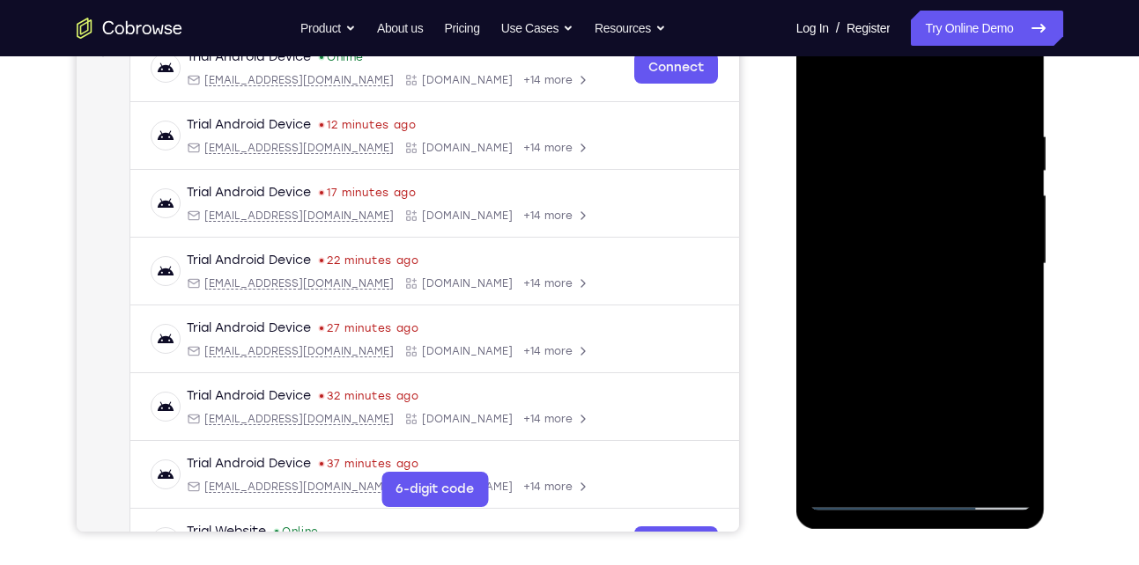
click at [871, 314] on div at bounding box center [920, 264] width 222 height 493
click at [926, 461] on div at bounding box center [920, 264] width 222 height 493
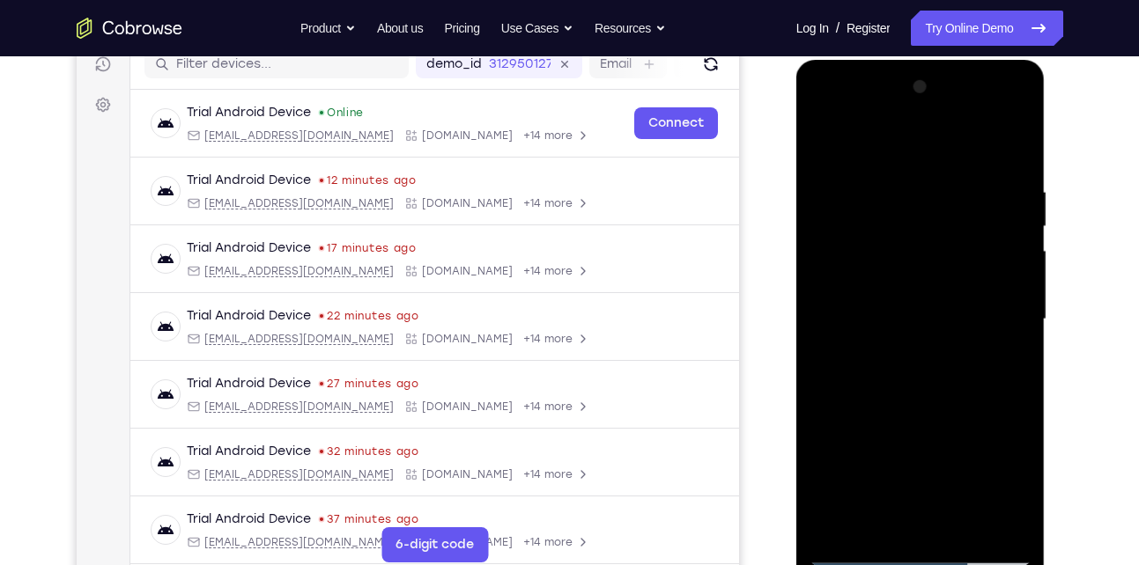
scroll to position [398, 0]
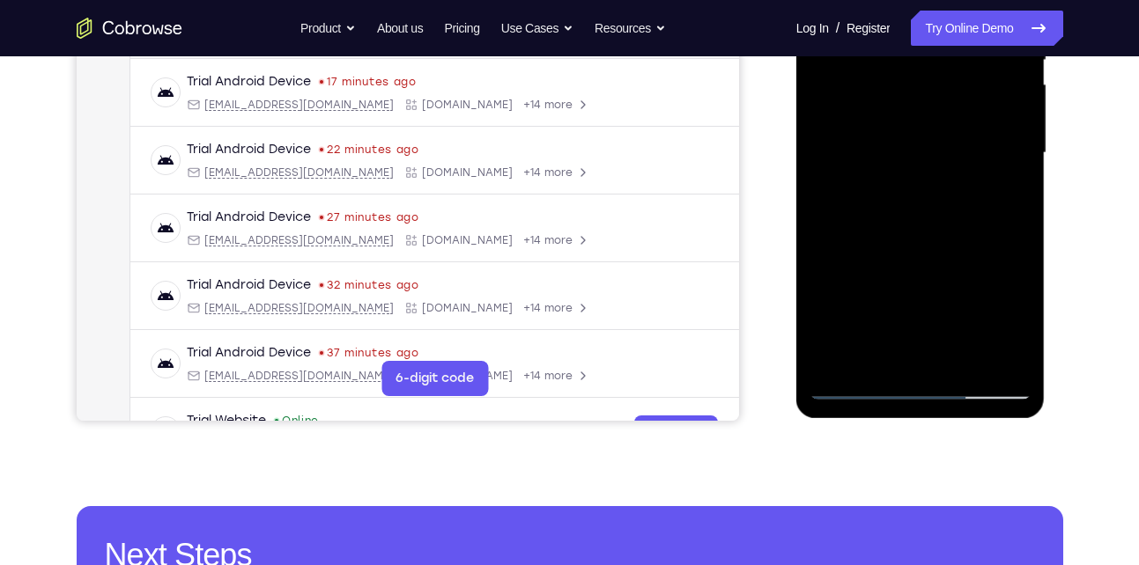
click at [863, 380] on div at bounding box center [920, 153] width 222 height 493
click at [855, 384] on div at bounding box center [920, 153] width 222 height 493
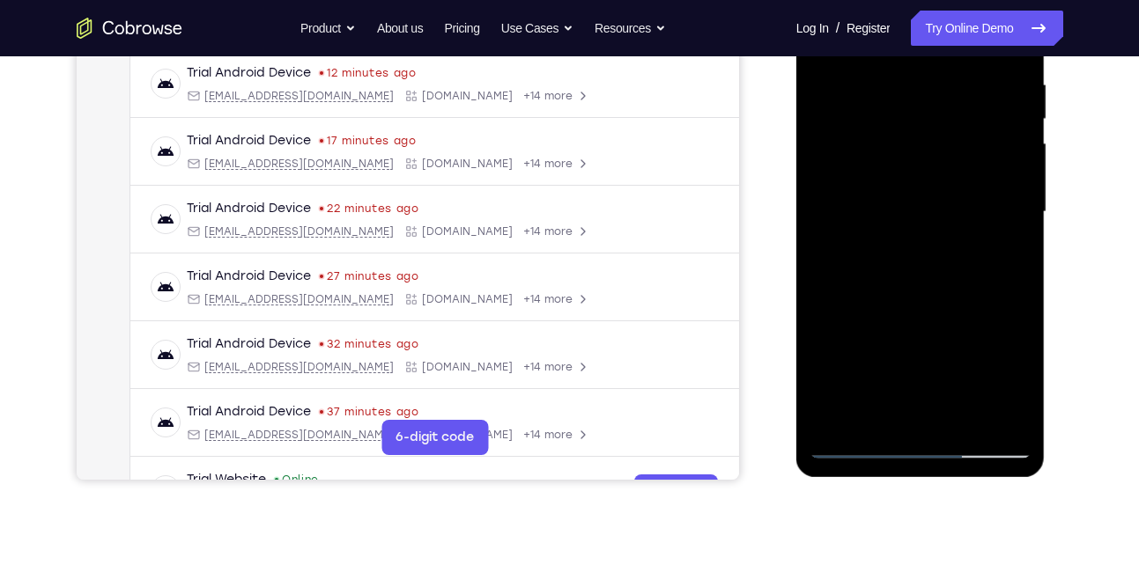
scroll to position [338, 0]
click at [873, 118] on div at bounding box center [920, 213] width 222 height 493
click at [854, 439] on div at bounding box center [920, 213] width 222 height 493
click at [854, 444] on div at bounding box center [920, 213] width 222 height 493
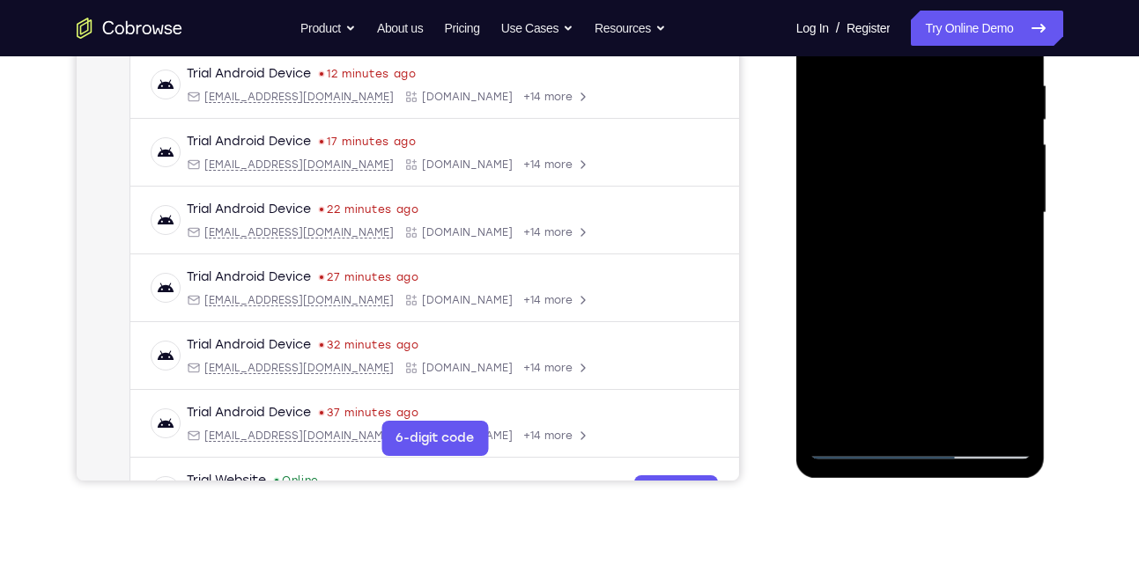
click at [858, 449] on div at bounding box center [920, 213] width 222 height 493
click at [895, 195] on div at bounding box center [920, 213] width 222 height 493
click at [895, 242] on div at bounding box center [920, 213] width 222 height 493
click at [898, 129] on div at bounding box center [920, 213] width 222 height 493
click at [882, 168] on div at bounding box center [920, 213] width 222 height 493
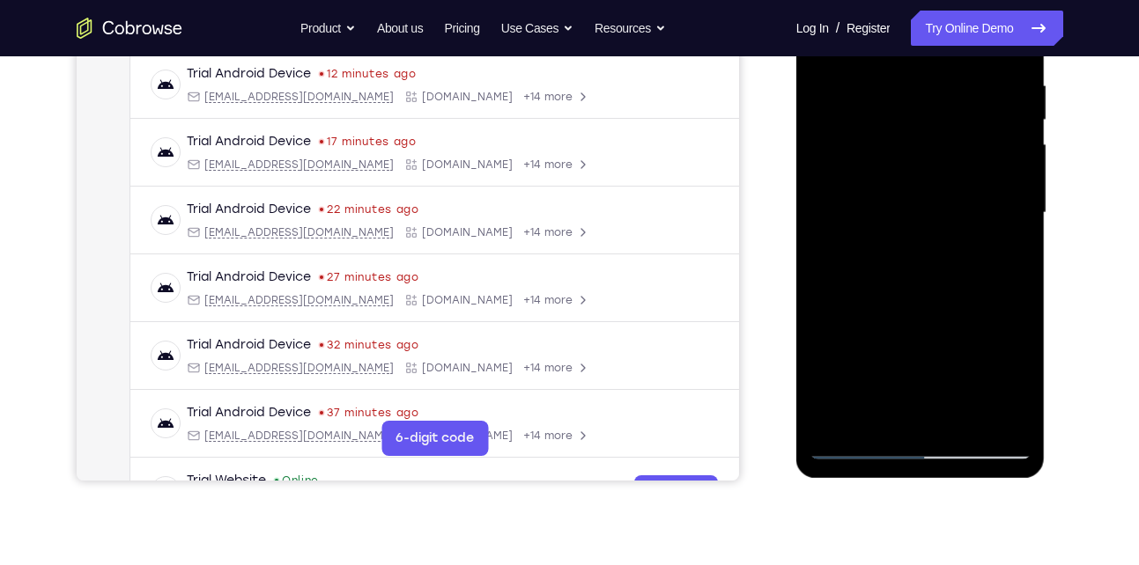
click at [990, 232] on div at bounding box center [920, 213] width 222 height 493
click at [961, 421] on div at bounding box center [920, 213] width 222 height 493
click at [860, 145] on div at bounding box center [920, 213] width 222 height 493
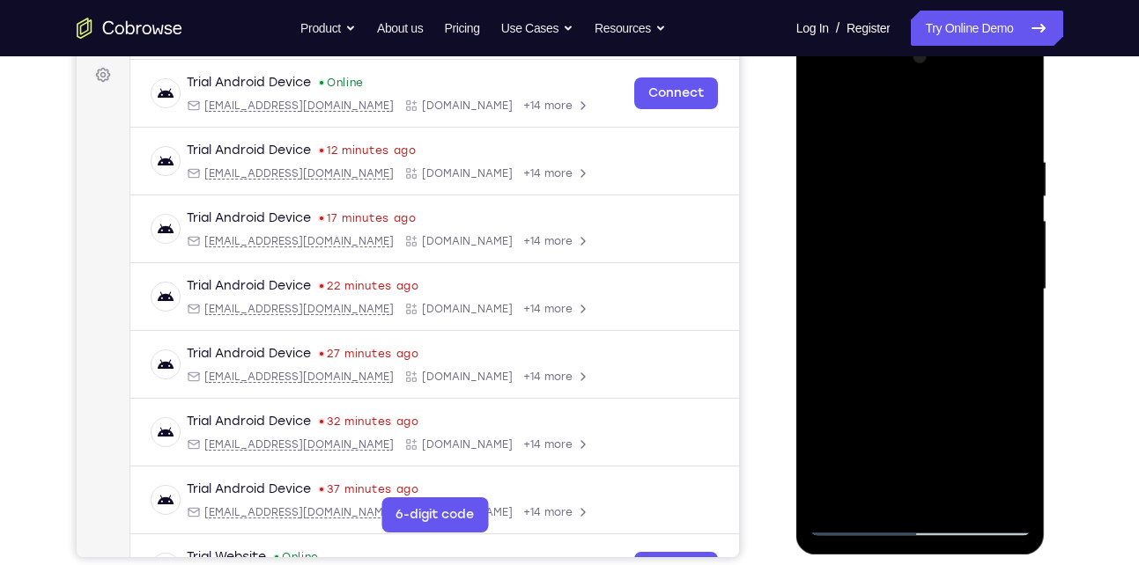
scroll to position [259, 0]
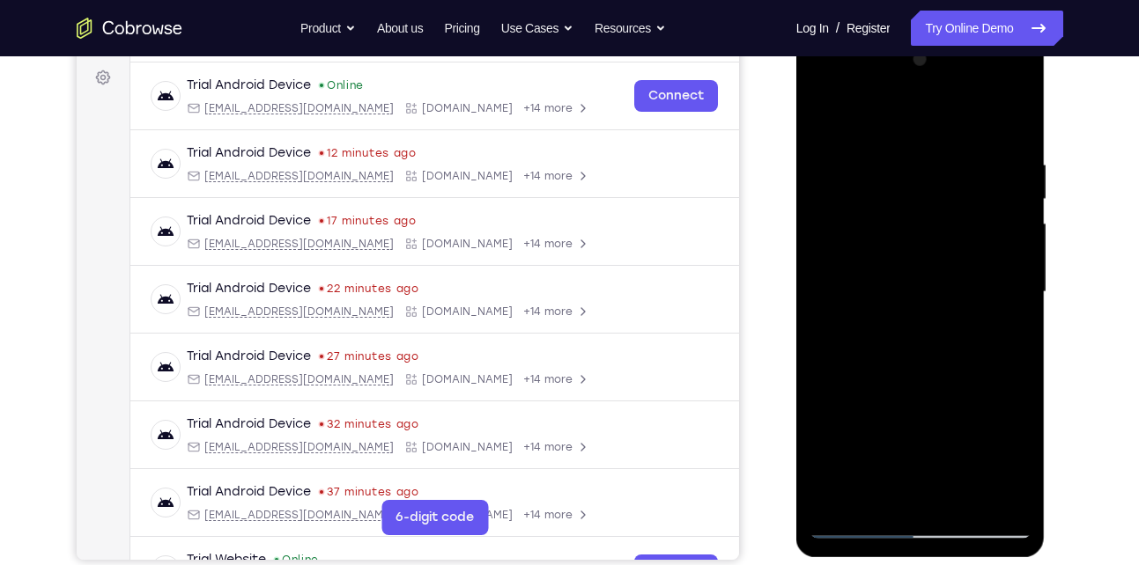
click at [822, 114] on div at bounding box center [920, 292] width 222 height 493
click at [999, 268] on div at bounding box center [920, 292] width 222 height 493
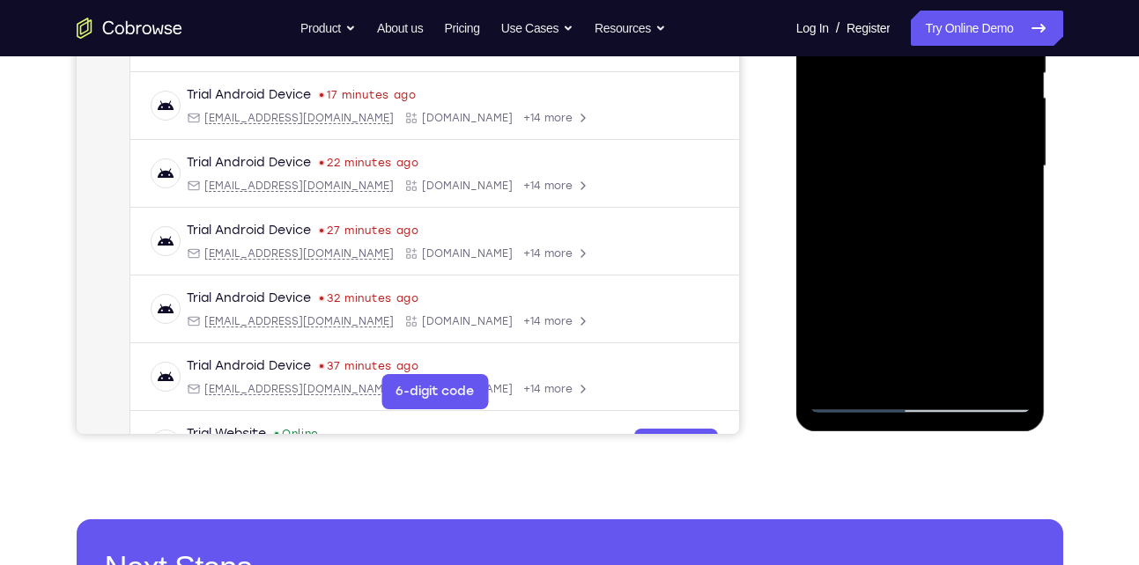
scroll to position [388, 0]
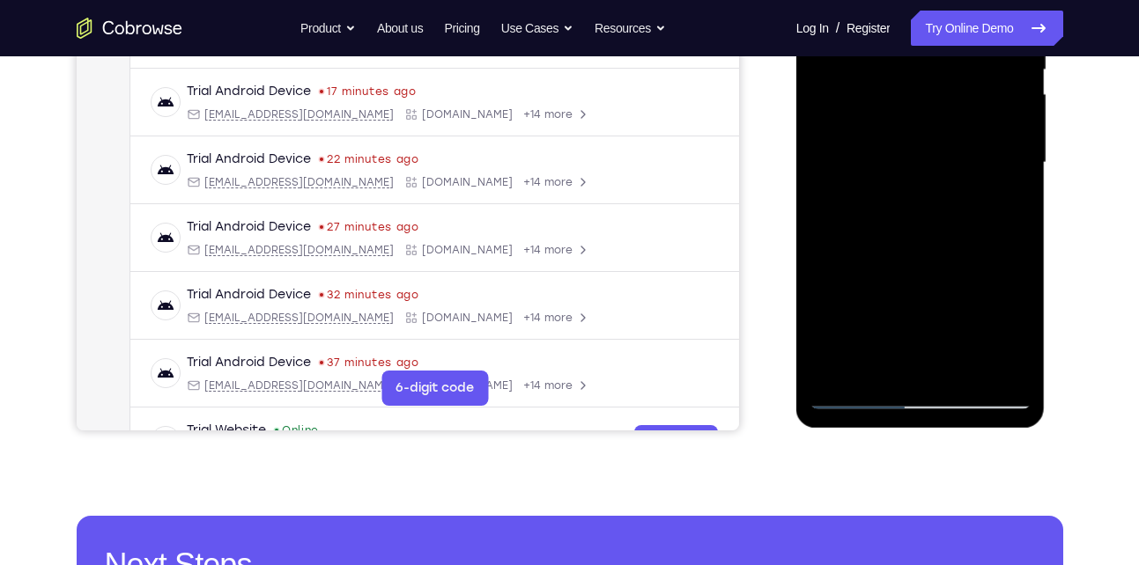
click at [956, 367] on div at bounding box center [920, 162] width 222 height 493
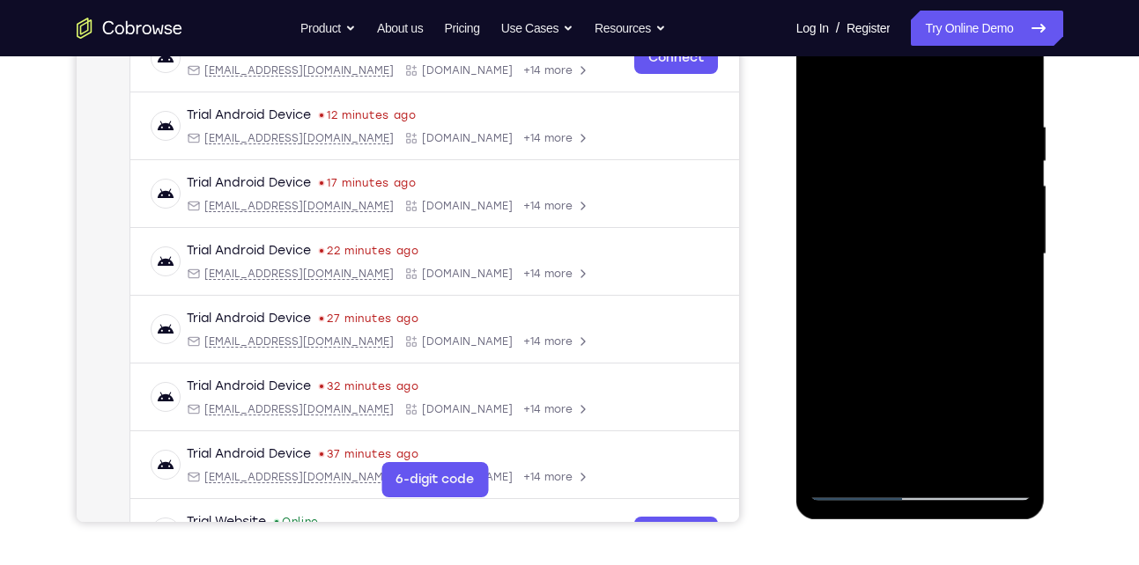
scroll to position [295, 0]
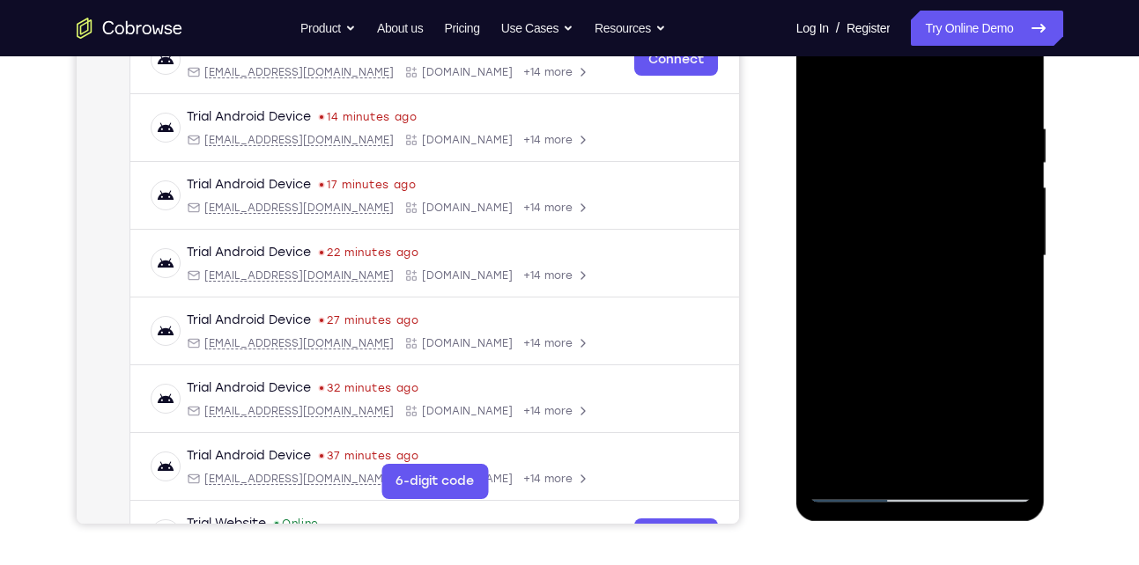
click at [846, 176] on div at bounding box center [920, 256] width 222 height 493
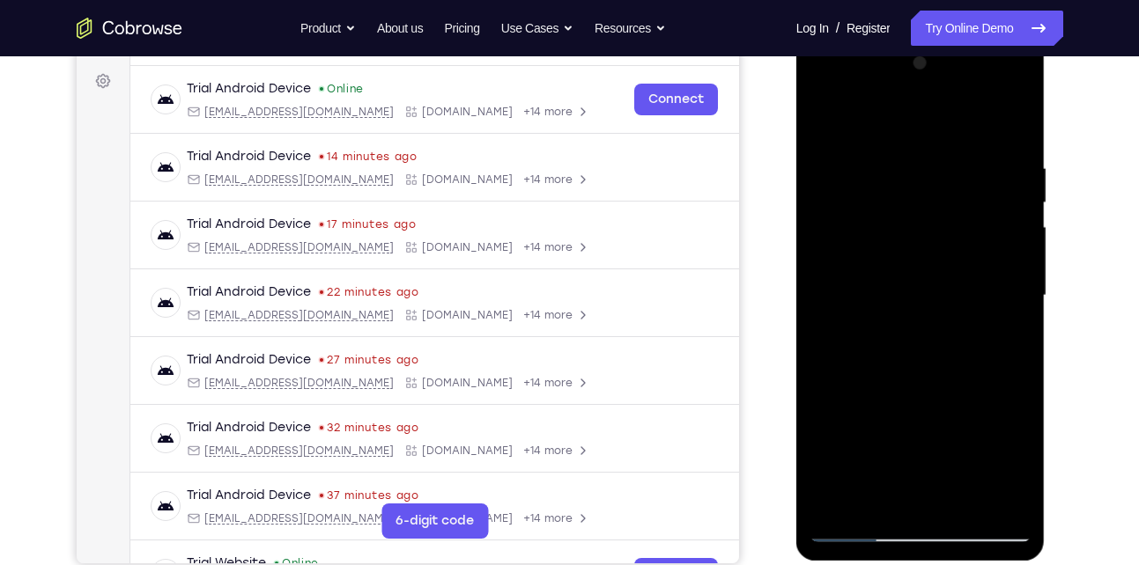
scroll to position [254, 0]
click at [917, 364] on div at bounding box center [920, 296] width 222 height 493
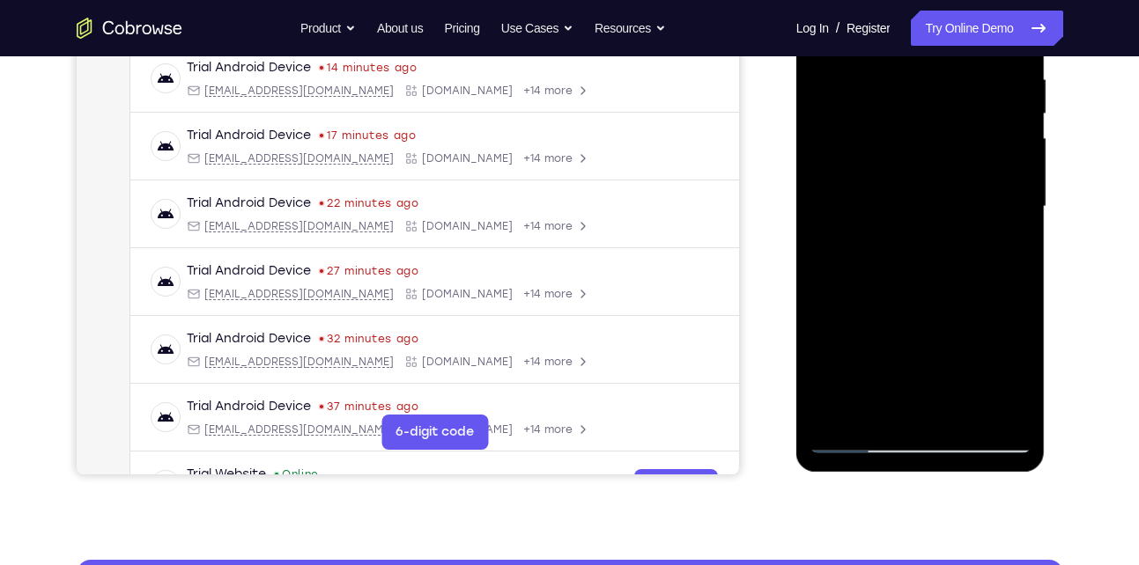
scroll to position [345, 0]
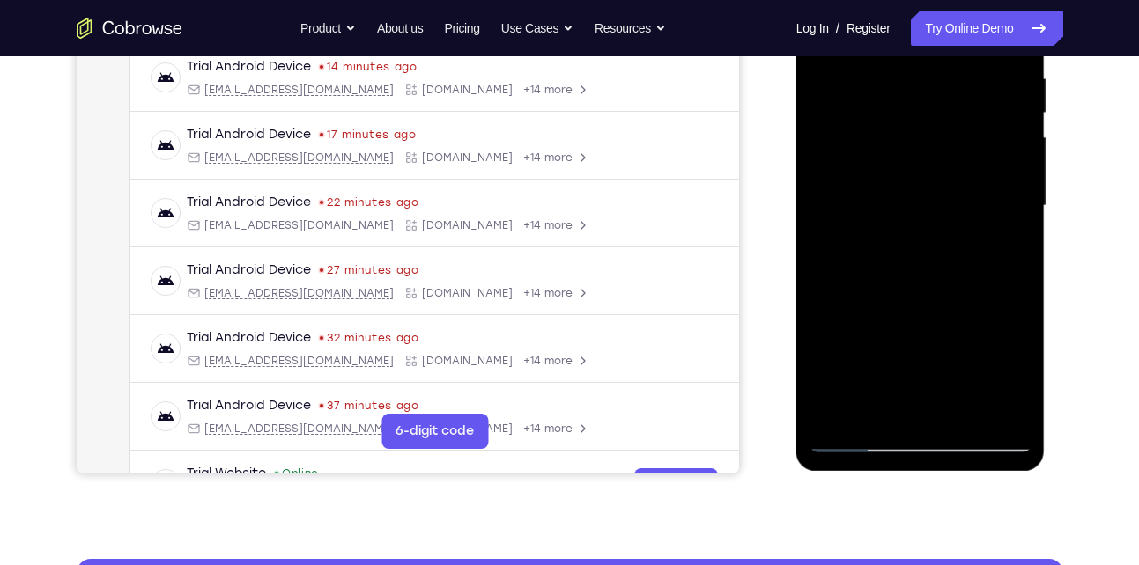
click at [957, 410] on div at bounding box center [920, 205] width 222 height 493
click at [915, 296] on div at bounding box center [920, 205] width 222 height 493
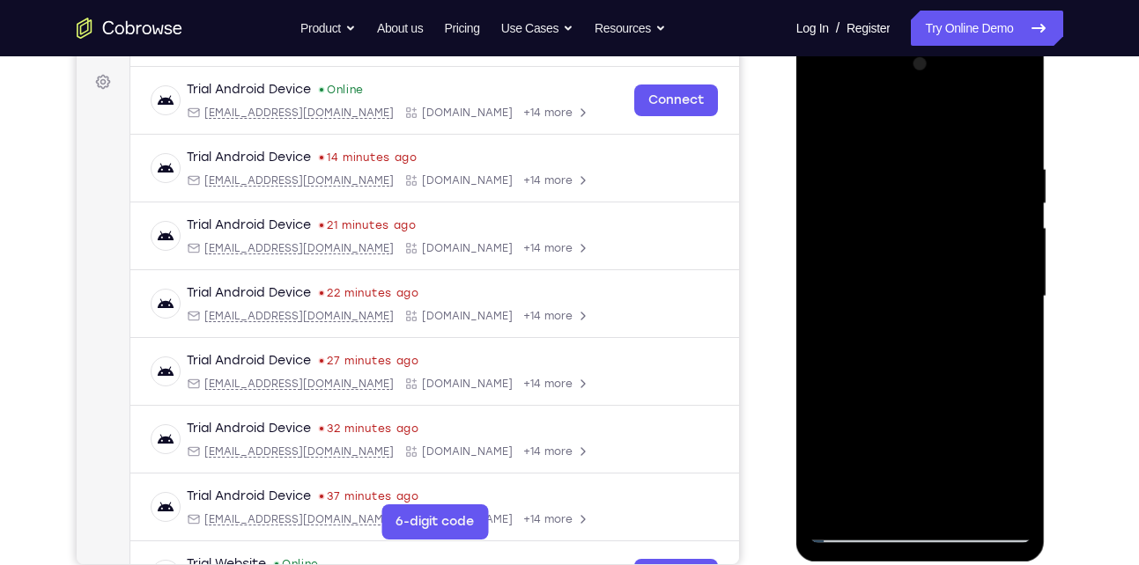
scroll to position [255, 0]
click at [829, 114] on div at bounding box center [920, 295] width 222 height 493
click at [1017, 115] on div at bounding box center [920, 295] width 222 height 493
click at [826, 113] on div at bounding box center [920, 295] width 222 height 493
click at [899, 158] on div at bounding box center [920, 295] width 222 height 493
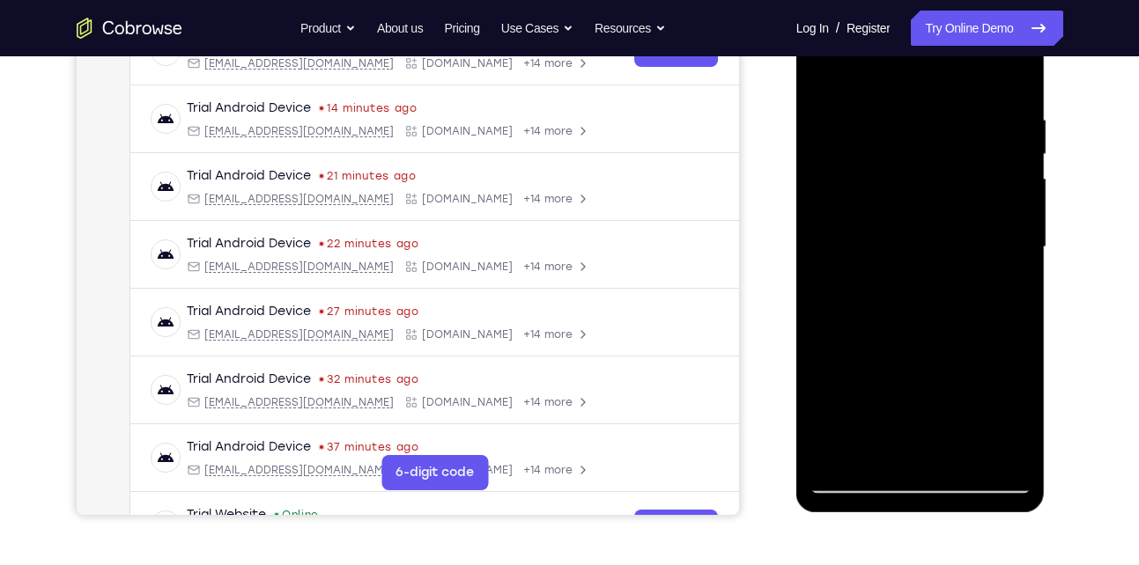
scroll to position [303, 0]
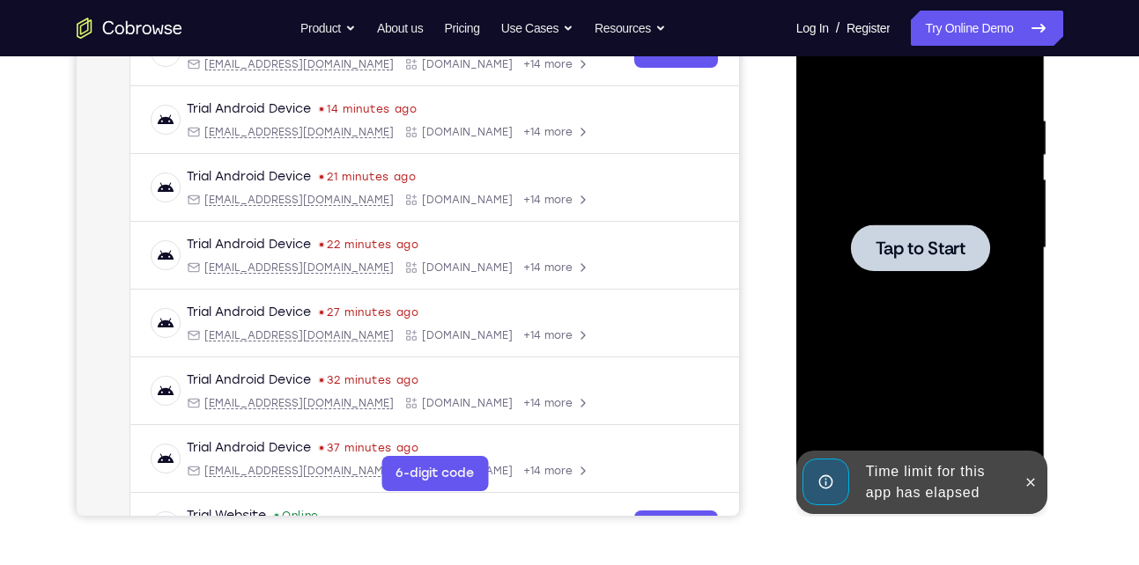
click at [949, 242] on span "Tap to Start" at bounding box center [920, 249] width 90 height 18
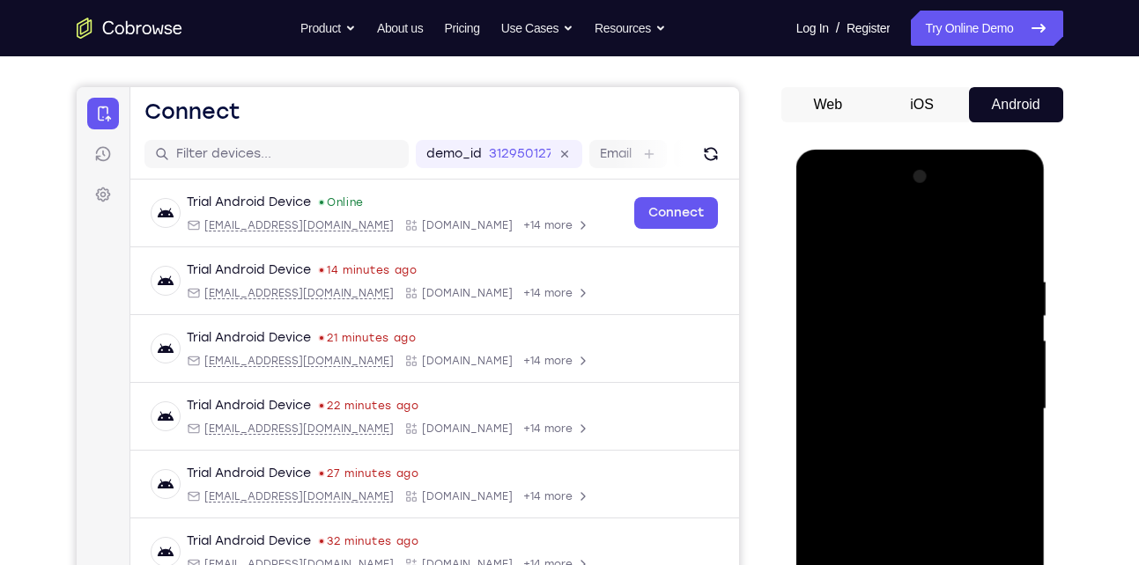
scroll to position [367, 0]
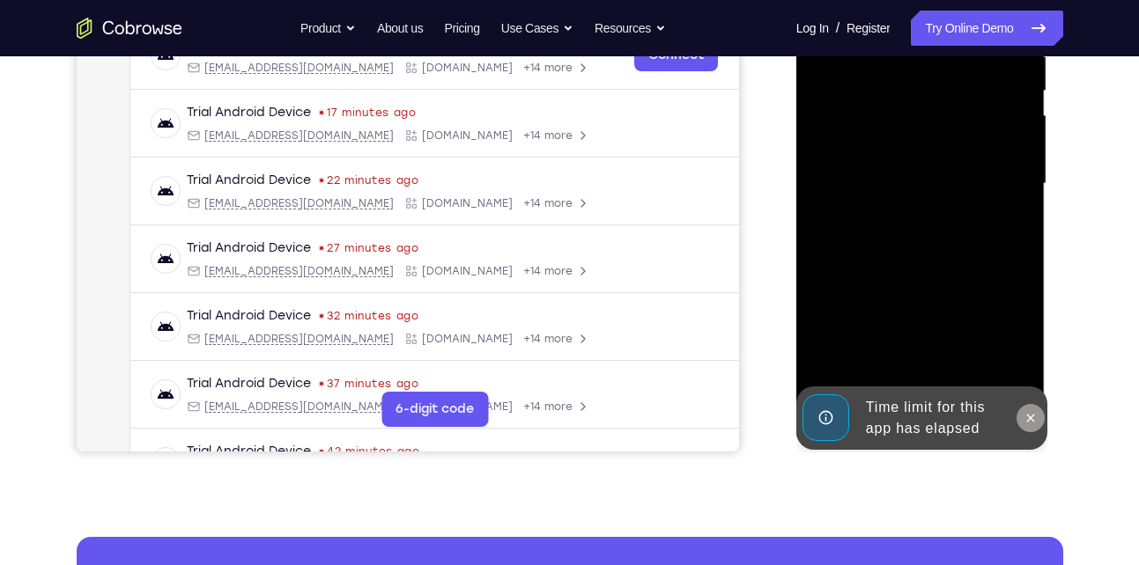
click at [1030, 418] on icon at bounding box center [1031, 418] width 8 height 8
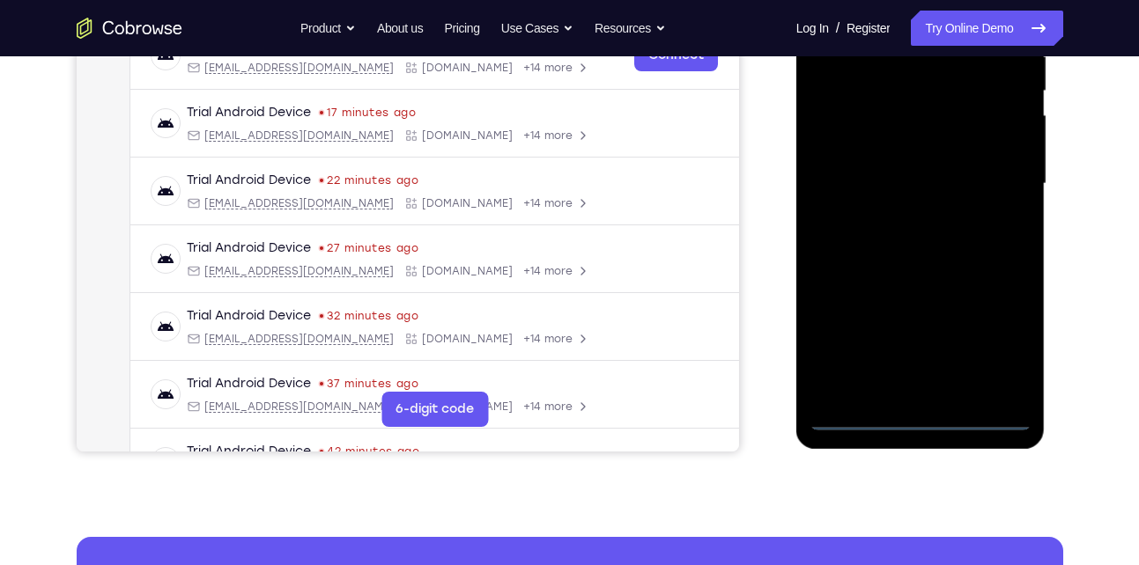
click at [922, 418] on div at bounding box center [920, 183] width 222 height 493
click at [1002, 334] on div at bounding box center [920, 183] width 222 height 493
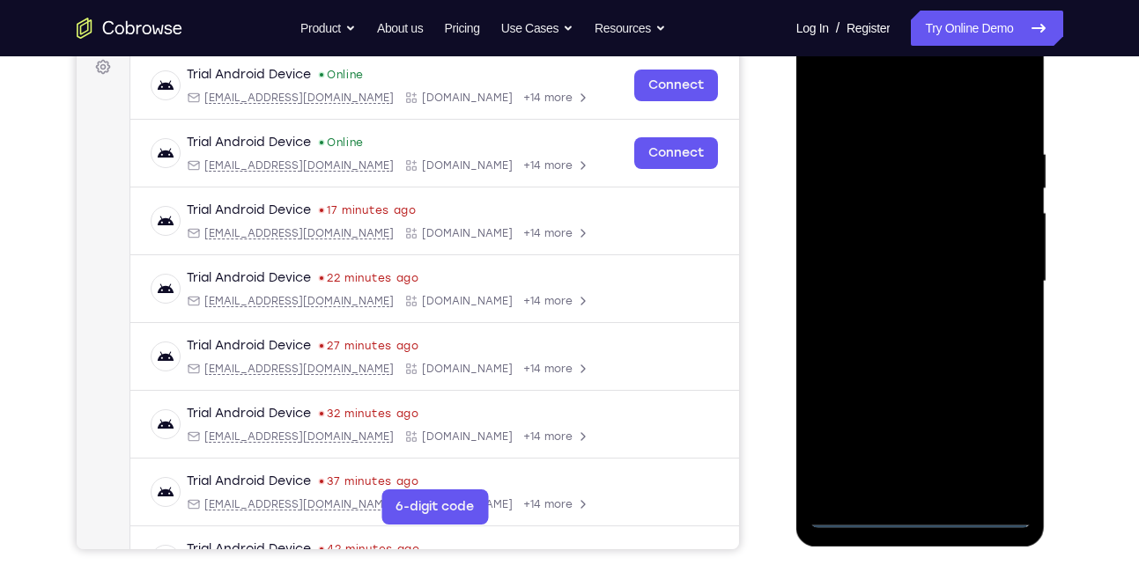
scroll to position [209, 0]
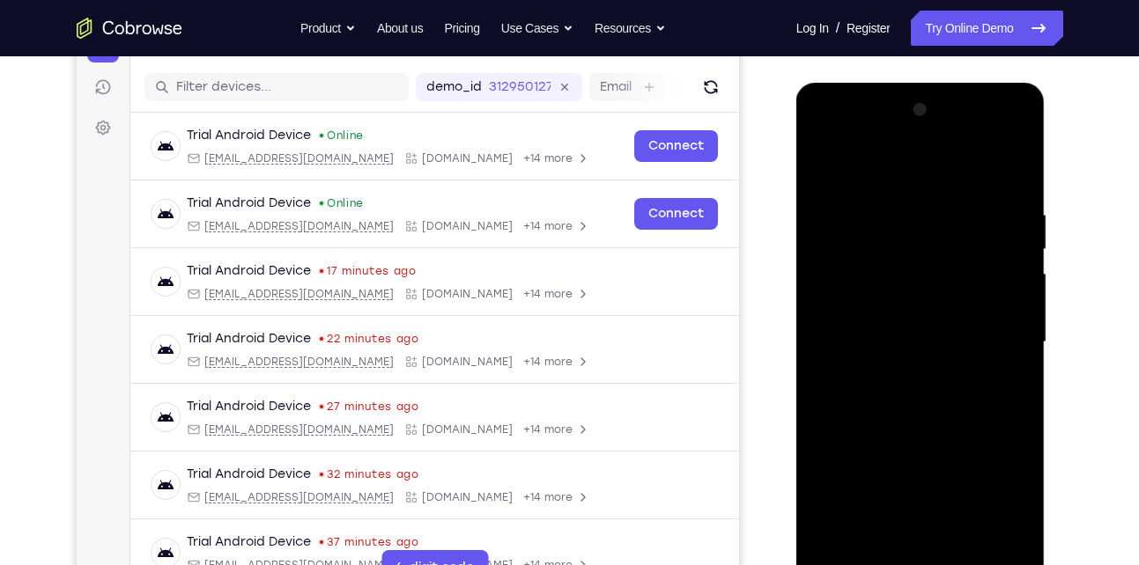
click at [876, 167] on div at bounding box center [920, 342] width 222 height 493
click at [996, 333] on div at bounding box center [920, 342] width 222 height 493
click at [902, 375] on div at bounding box center [920, 342] width 222 height 493
click at [885, 325] on div at bounding box center [920, 342] width 222 height 493
click at [864, 308] on div at bounding box center [920, 342] width 222 height 493
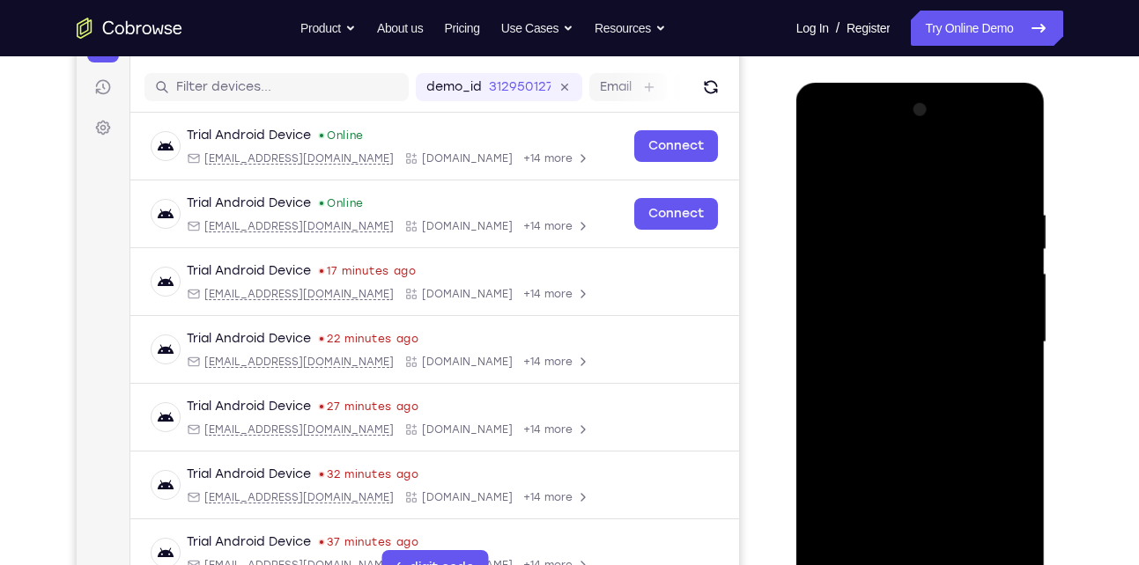
click at [873, 344] on div at bounding box center [920, 342] width 222 height 493
click at [920, 397] on div at bounding box center [920, 342] width 222 height 493
click at [935, 395] on div at bounding box center [920, 342] width 222 height 493
click at [917, 367] on div at bounding box center [920, 342] width 222 height 493
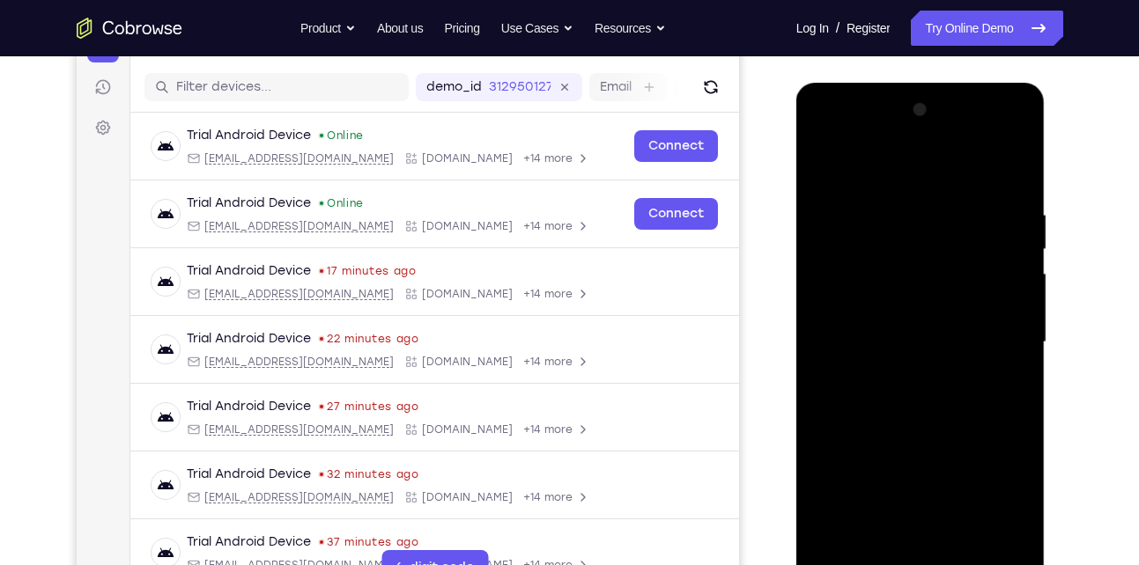
click at [917, 367] on div at bounding box center [920, 342] width 222 height 493
click at [903, 259] on div at bounding box center [920, 342] width 222 height 493
click at [899, 291] on div at bounding box center [920, 342] width 222 height 493
click at [910, 547] on div at bounding box center [920, 342] width 222 height 493
click at [902, 266] on div at bounding box center [920, 342] width 222 height 493
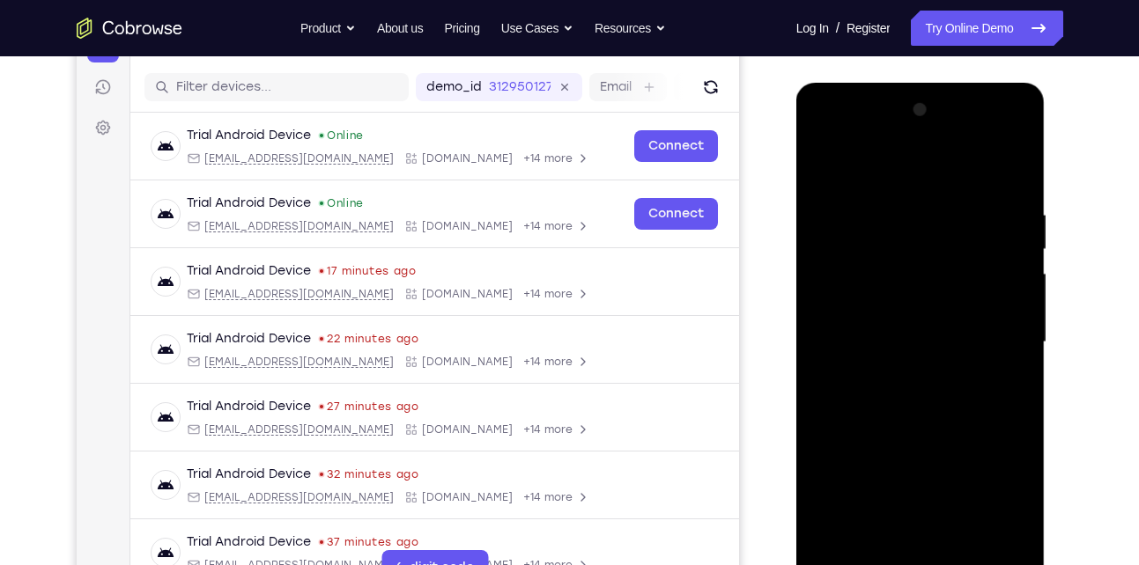
click at [829, 310] on div at bounding box center [920, 342] width 222 height 493
click at [930, 391] on div at bounding box center [920, 342] width 222 height 493
click at [880, 308] on div at bounding box center [920, 342] width 222 height 493
click at [820, 165] on div at bounding box center [920, 342] width 222 height 493
click at [944, 549] on div at bounding box center [920, 342] width 222 height 493
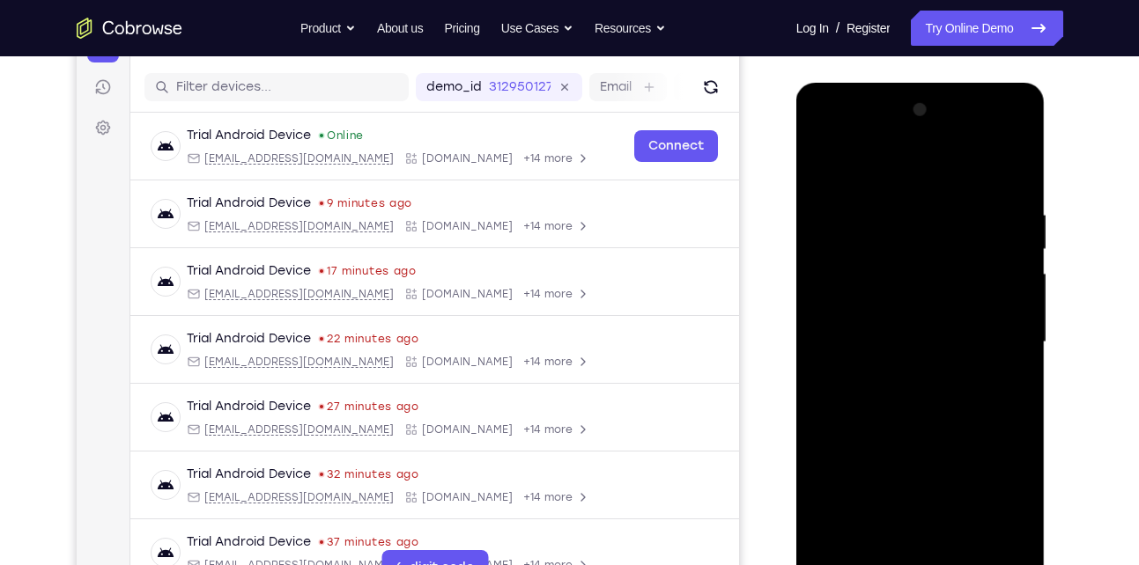
click at [872, 262] on div at bounding box center [920, 342] width 222 height 493
click at [925, 415] on div at bounding box center [920, 342] width 222 height 493
click at [896, 191] on div at bounding box center [920, 342] width 222 height 493
click at [1013, 330] on div at bounding box center [920, 342] width 222 height 493
click at [988, 540] on div at bounding box center [920, 342] width 222 height 493
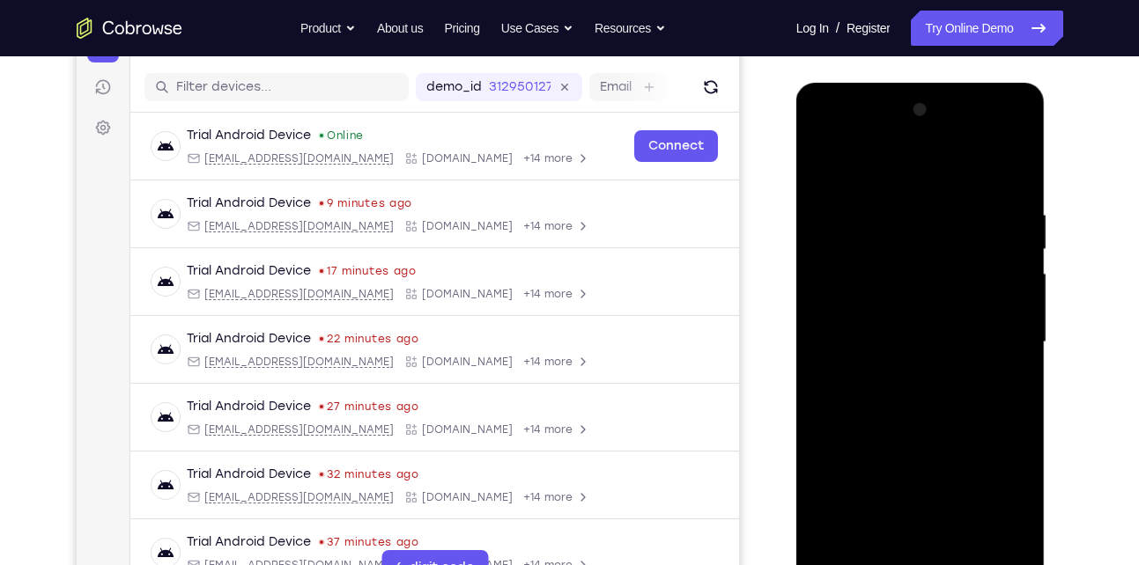
click at [984, 542] on div at bounding box center [920, 342] width 222 height 493
click at [1008, 175] on div at bounding box center [920, 342] width 222 height 493
click at [964, 551] on div at bounding box center [920, 342] width 222 height 493
click at [945, 438] on div at bounding box center [920, 342] width 222 height 493
click at [909, 322] on div at bounding box center [920, 342] width 222 height 493
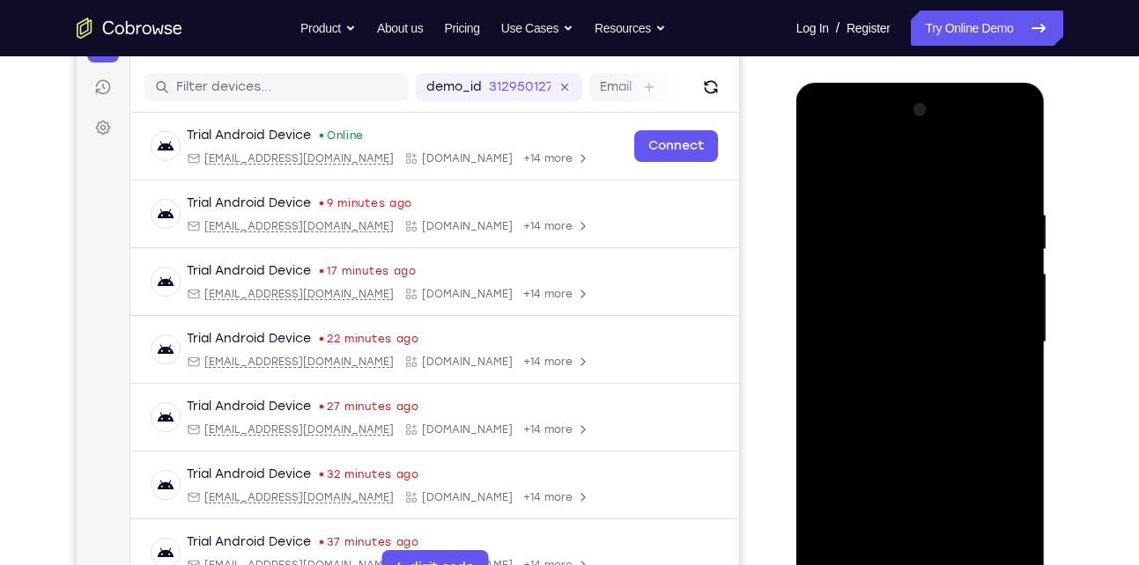
scroll to position [256, 0]
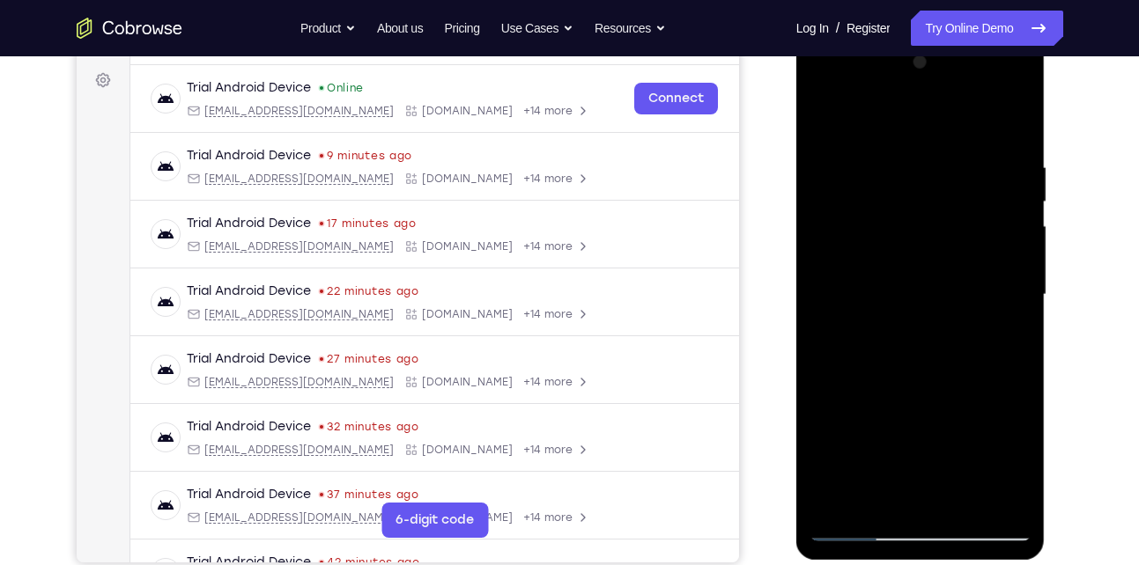
click at [903, 383] on div at bounding box center [920, 294] width 222 height 493
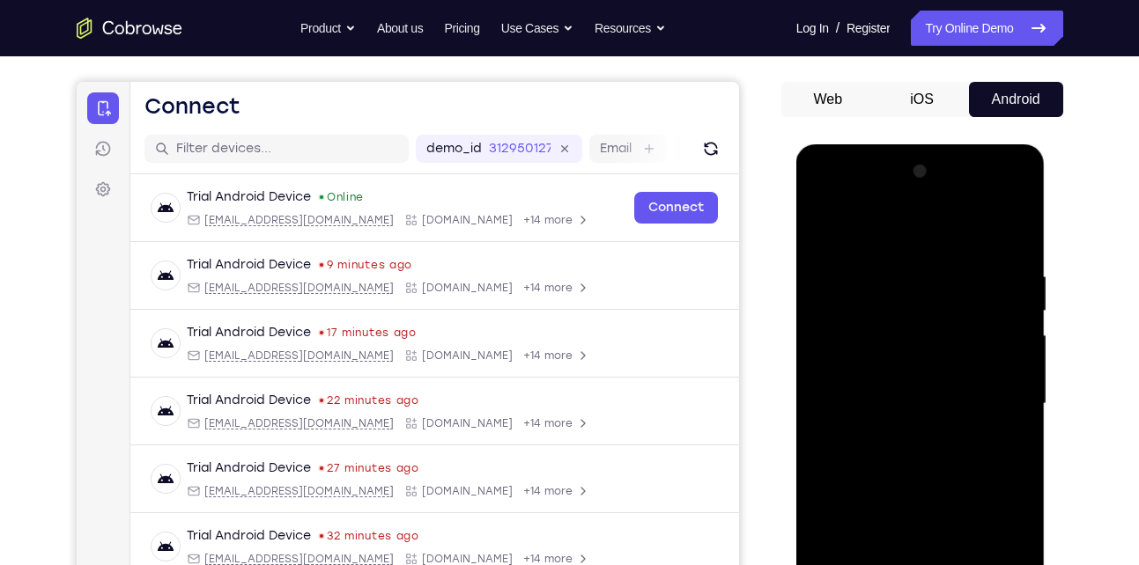
scroll to position [146, 0]
click at [822, 226] on div at bounding box center [920, 404] width 222 height 493
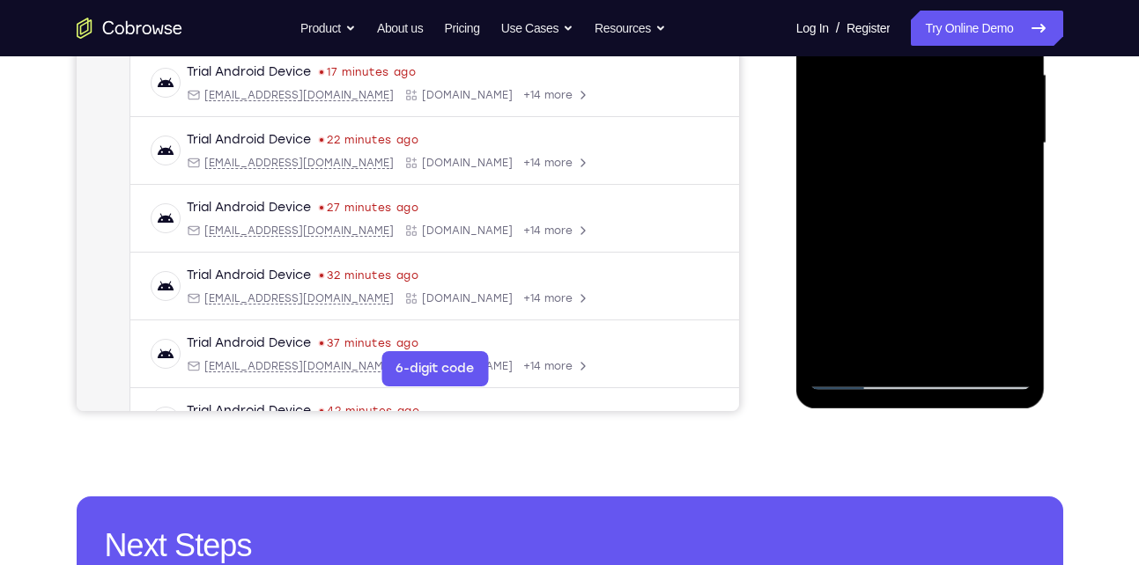
scroll to position [410, 0]
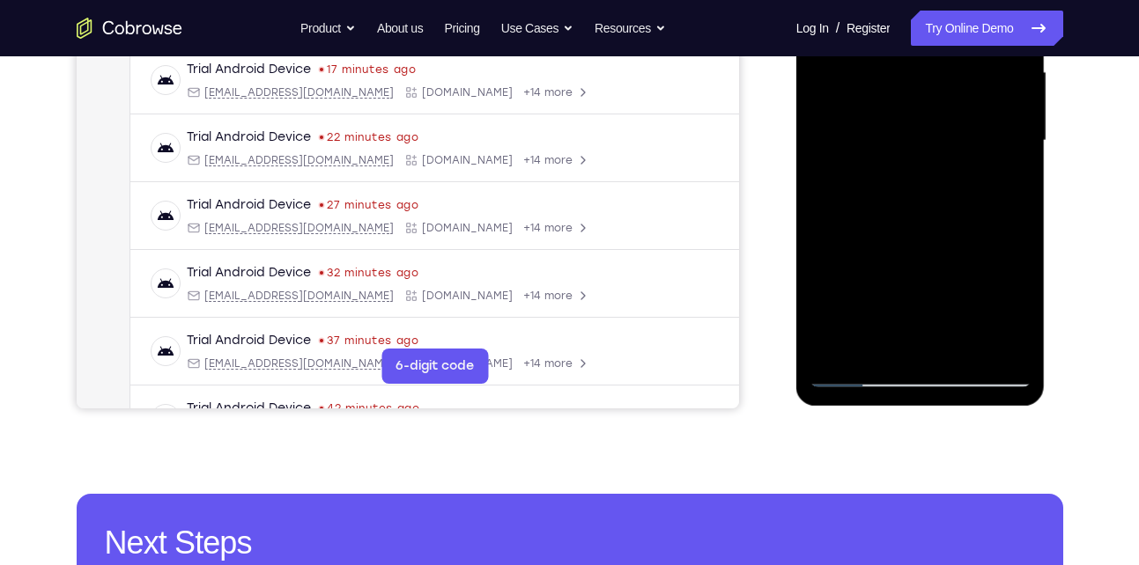
click at [964, 342] on div at bounding box center [920, 140] width 222 height 493
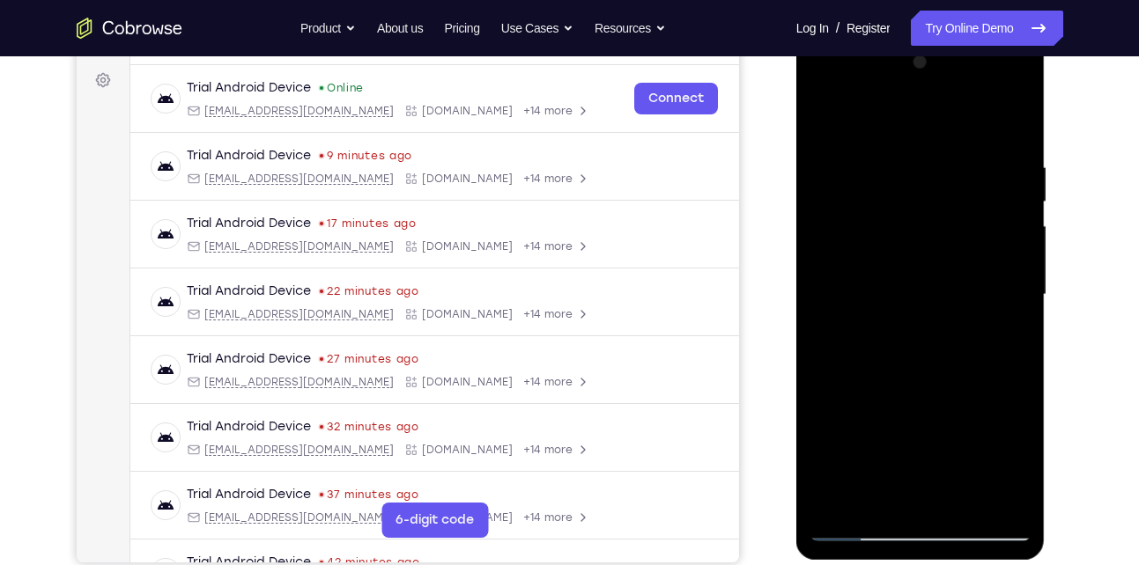
scroll to position [255, 0]
click at [927, 272] on div at bounding box center [920, 295] width 222 height 493
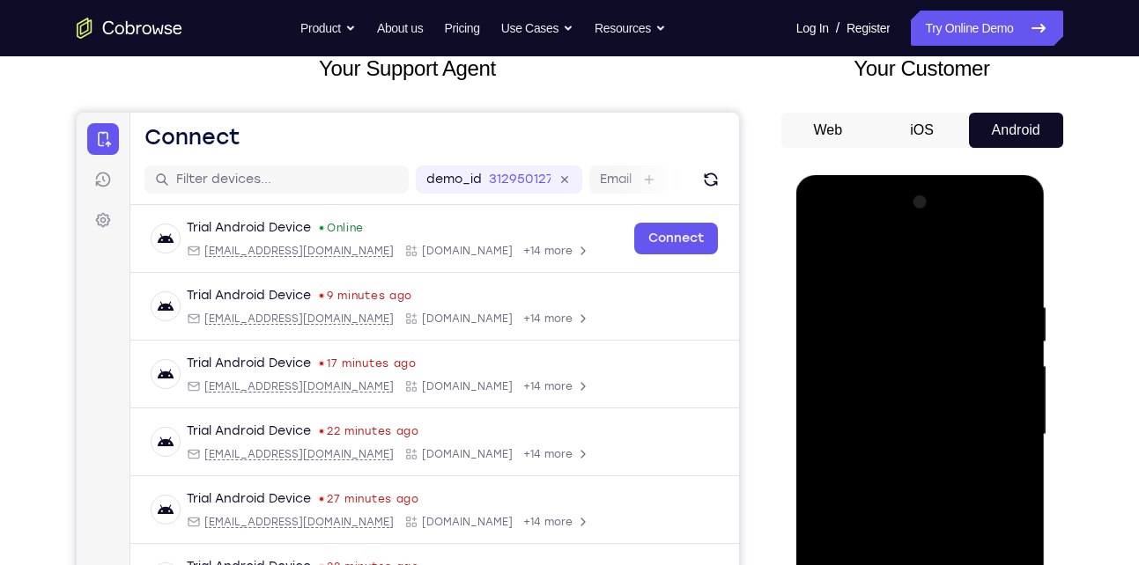
scroll to position [98, 0]
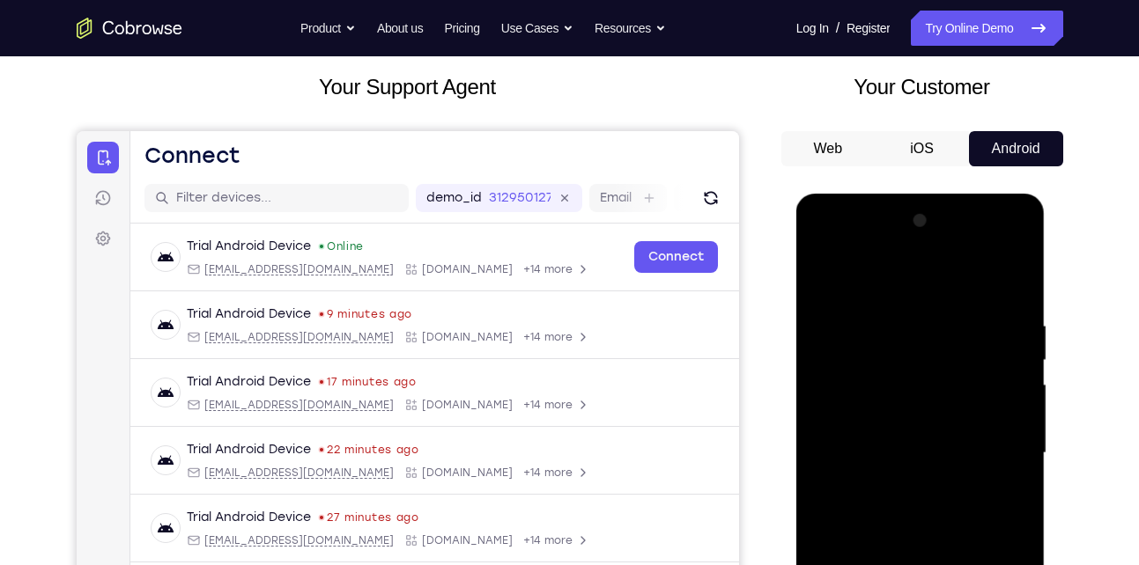
click at [823, 276] on div at bounding box center [920, 453] width 222 height 493
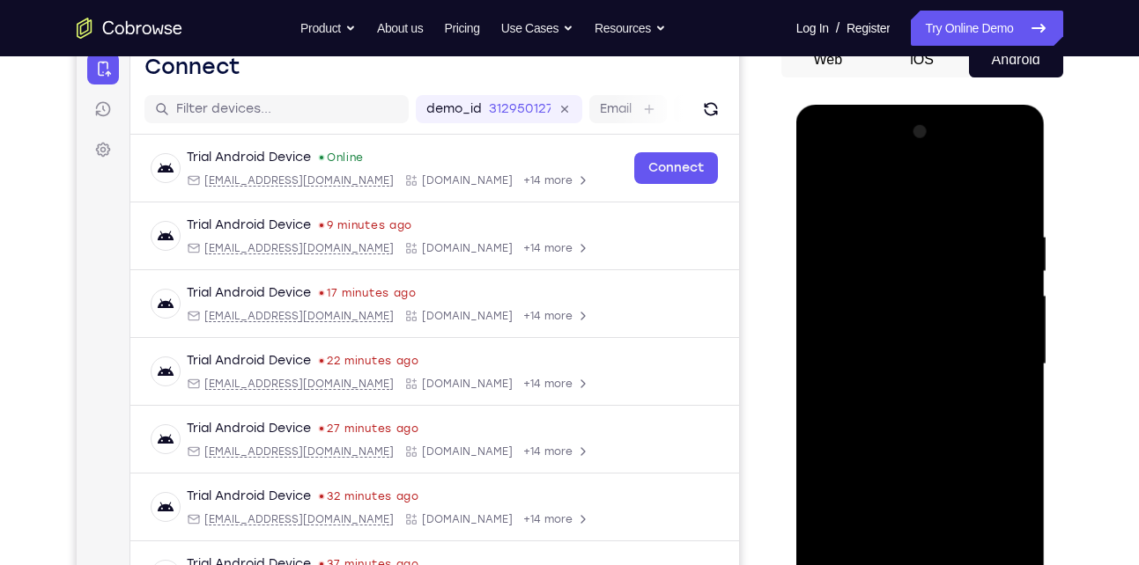
scroll to position [199, 0]
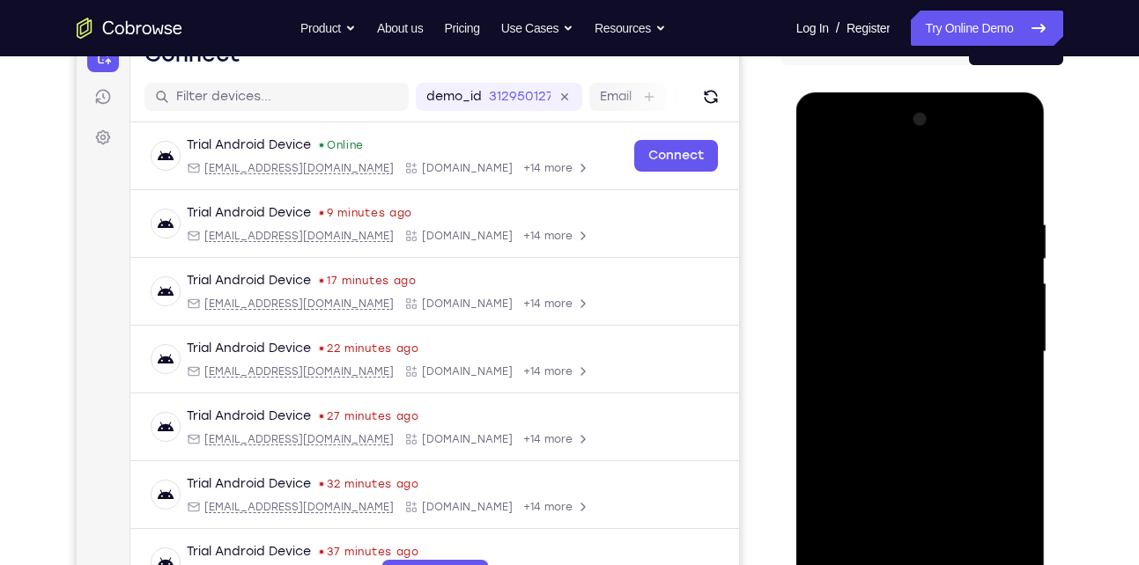
click at [900, 366] on div at bounding box center [920, 352] width 222 height 493
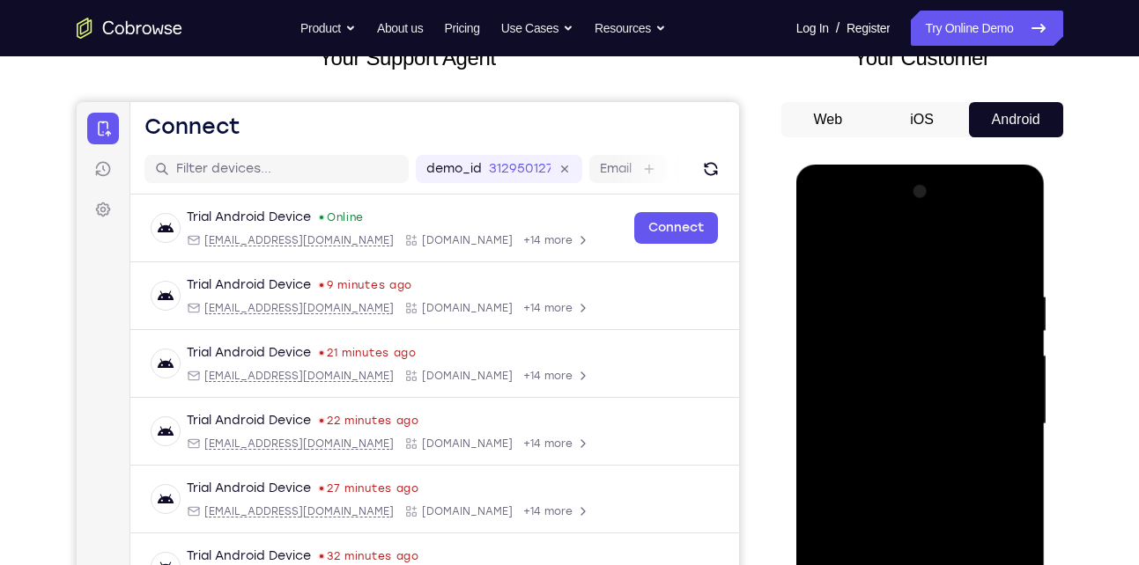
scroll to position [114, 0]
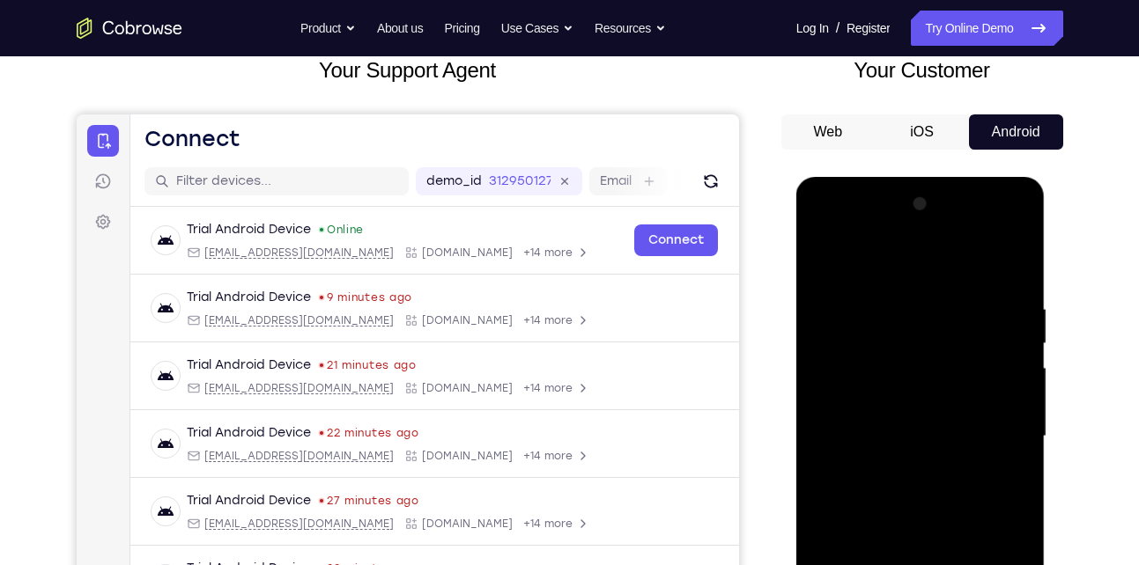
click at [830, 261] on div at bounding box center [920, 436] width 222 height 493
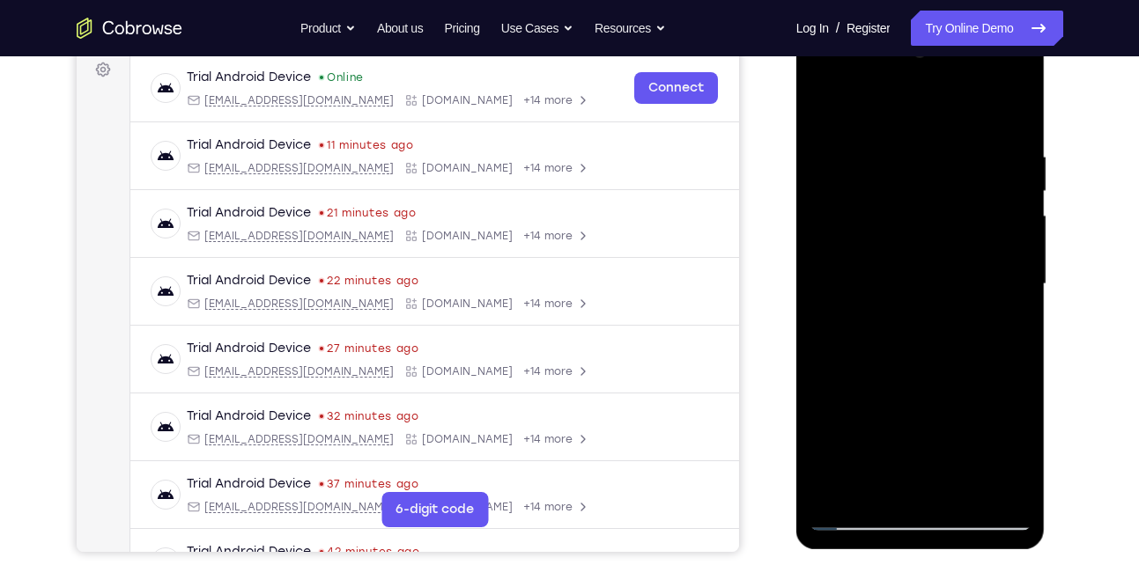
scroll to position [275, 0]
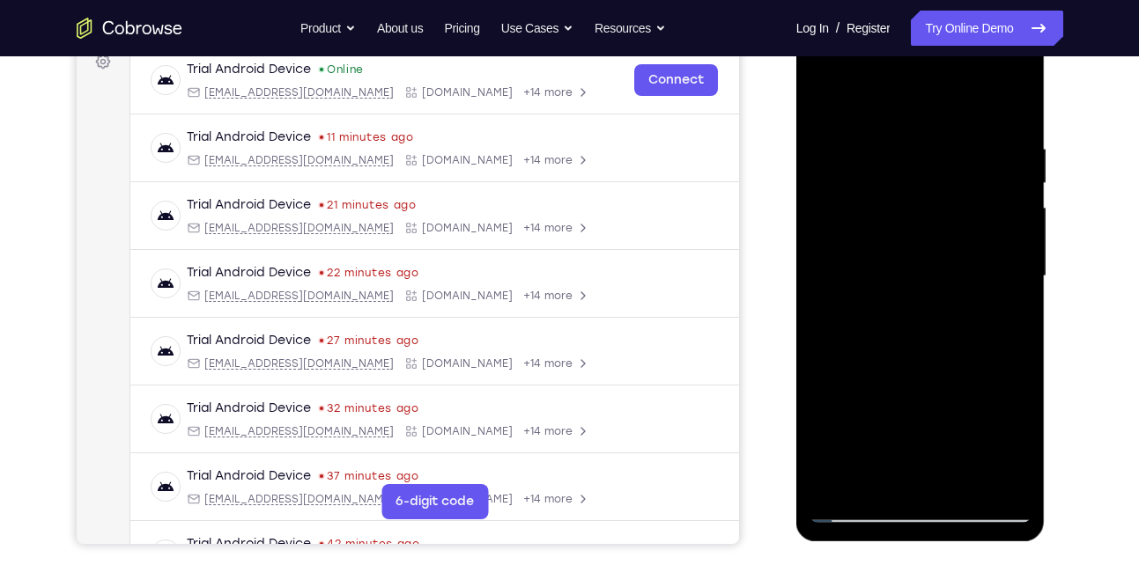
click at [892, 361] on div at bounding box center [920, 276] width 222 height 493
click at [1003, 321] on div at bounding box center [920, 276] width 222 height 493
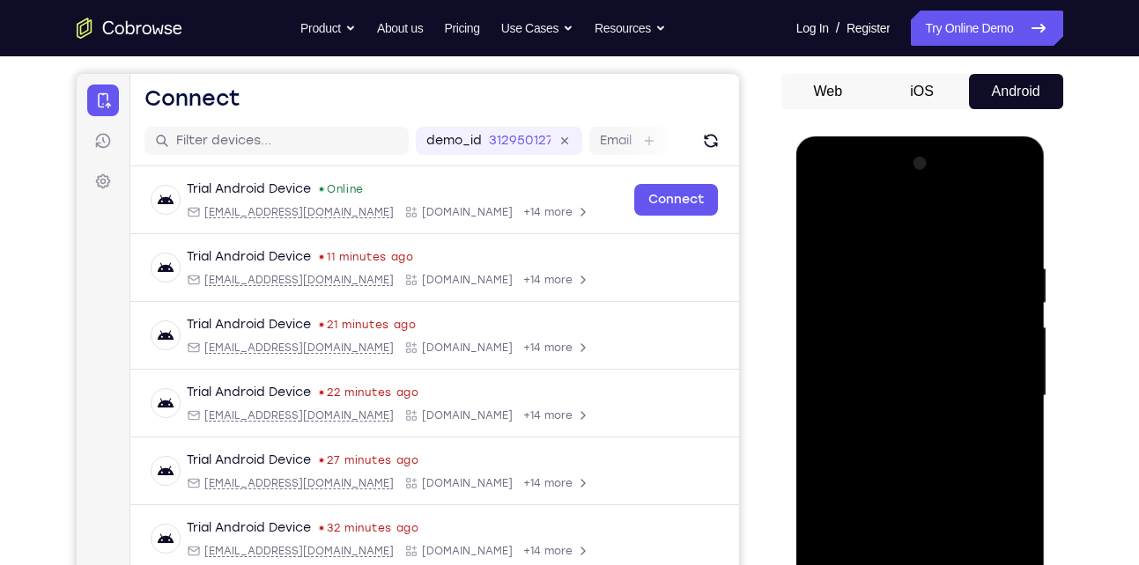
scroll to position [154, 0]
click at [823, 219] on div at bounding box center [920, 397] width 222 height 493
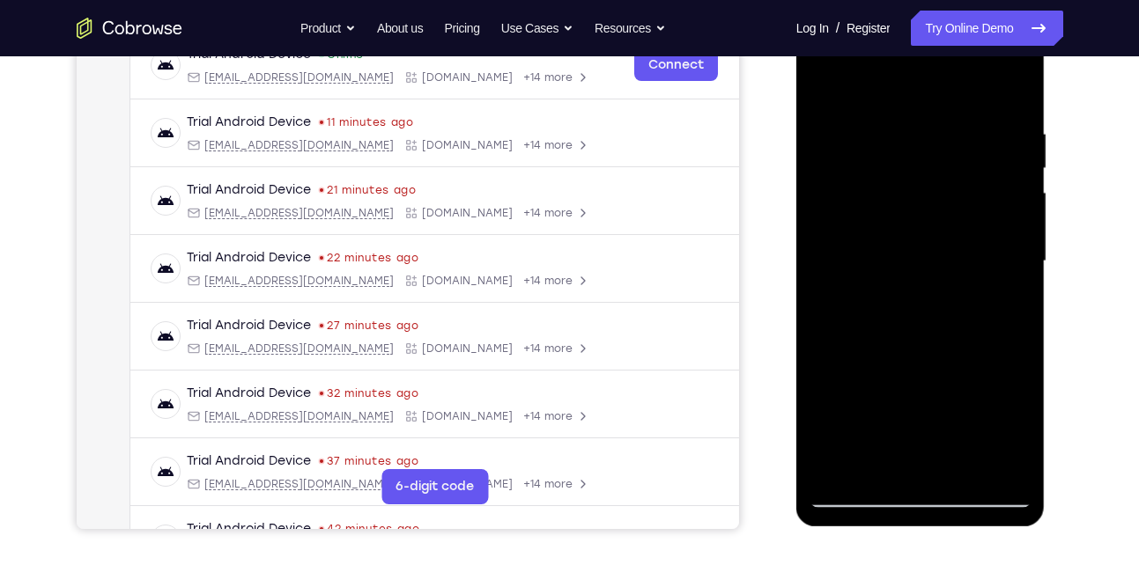
scroll to position [271, 0]
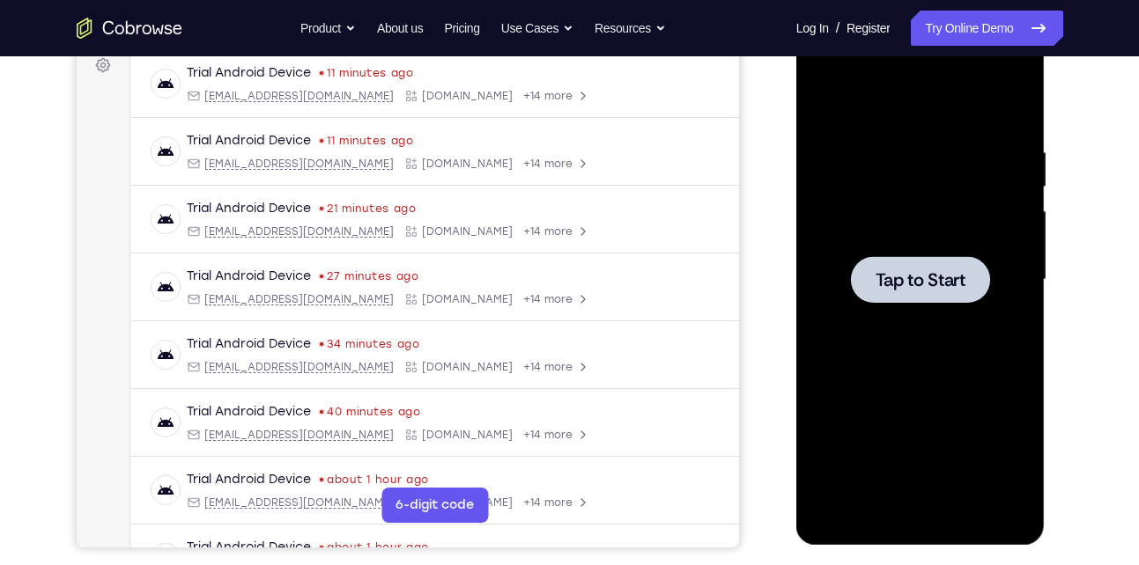
click at [908, 253] on div at bounding box center [920, 279] width 222 height 493
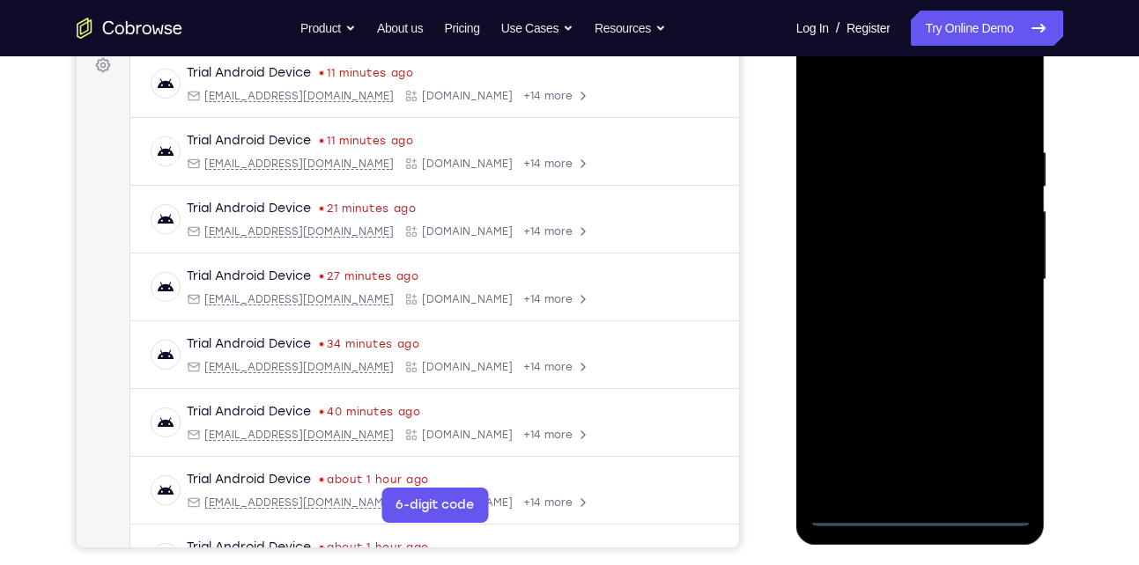
scroll to position [221, 0]
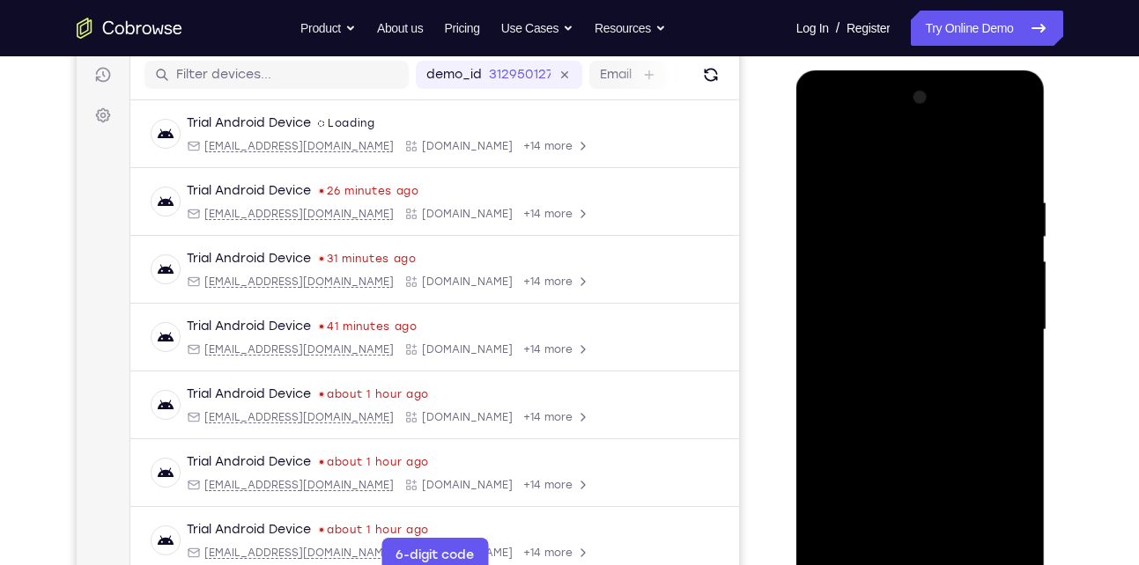
click at [927, 561] on div at bounding box center [920, 330] width 222 height 493
click at [1002, 482] on div at bounding box center [920, 330] width 222 height 493
click at [865, 144] on div at bounding box center [920, 330] width 222 height 493
click at [990, 317] on div at bounding box center [920, 330] width 222 height 493
click at [899, 362] on div at bounding box center [920, 330] width 222 height 493
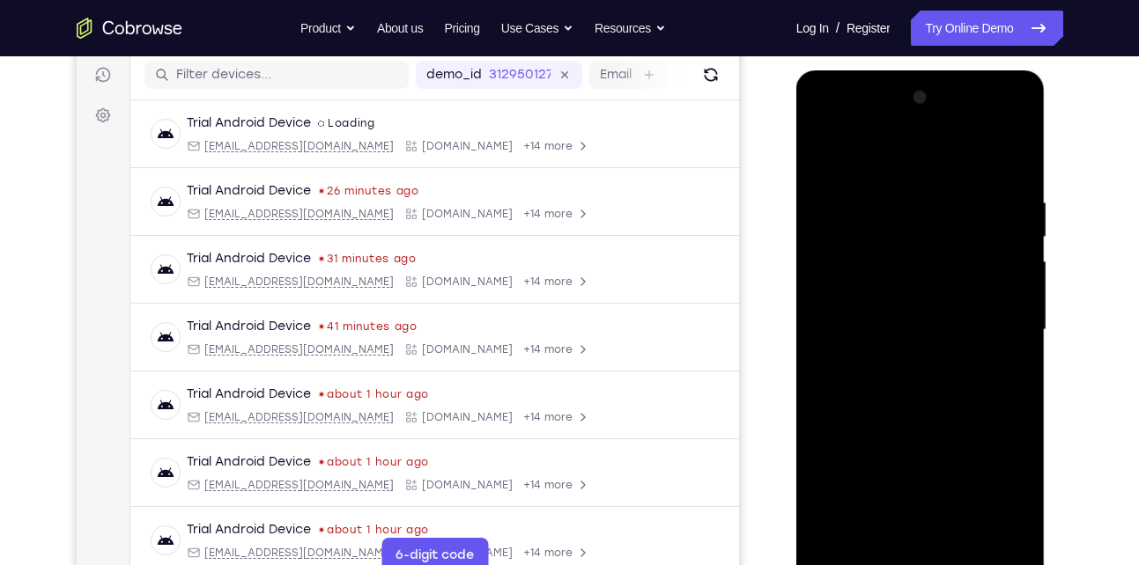
click at [888, 305] on div at bounding box center [920, 330] width 222 height 493
click at [872, 296] on div at bounding box center [920, 330] width 222 height 493
click at [918, 328] on div at bounding box center [920, 330] width 222 height 493
click at [895, 384] on div at bounding box center [920, 330] width 222 height 493
click at [884, 381] on div at bounding box center [920, 330] width 222 height 493
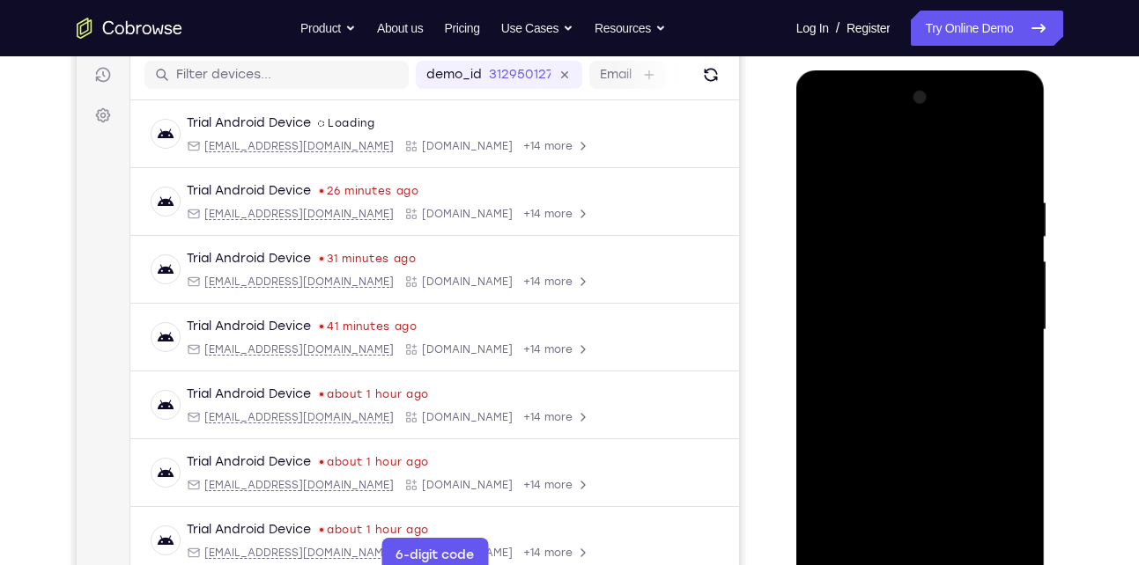
click at [884, 384] on div at bounding box center [920, 330] width 222 height 493
click at [888, 384] on div at bounding box center [920, 330] width 222 height 493
click at [888, 387] on div at bounding box center [920, 330] width 222 height 493
click at [949, 380] on div at bounding box center [920, 330] width 222 height 493
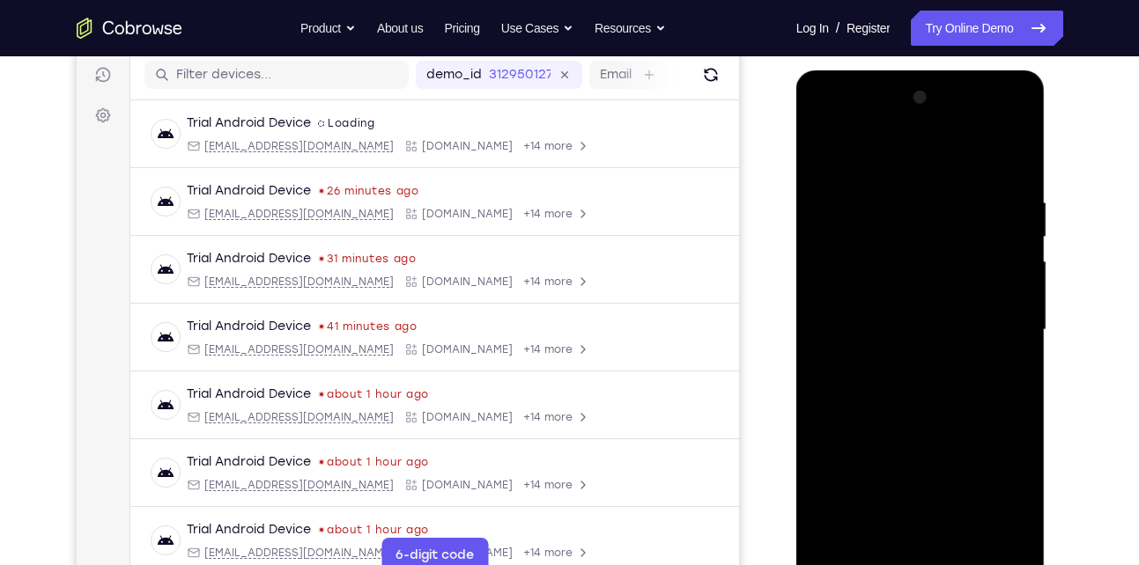
click at [949, 380] on div at bounding box center [920, 330] width 222 height 493
click at [939, 379] on div at bounding box center [920, 330] width 222 height 493
click at [929, 380] on div at bounding box center [920, 330] width 222 height 493
click at [914, 358] on div at bounding box center [920, 330] width 222 height 493
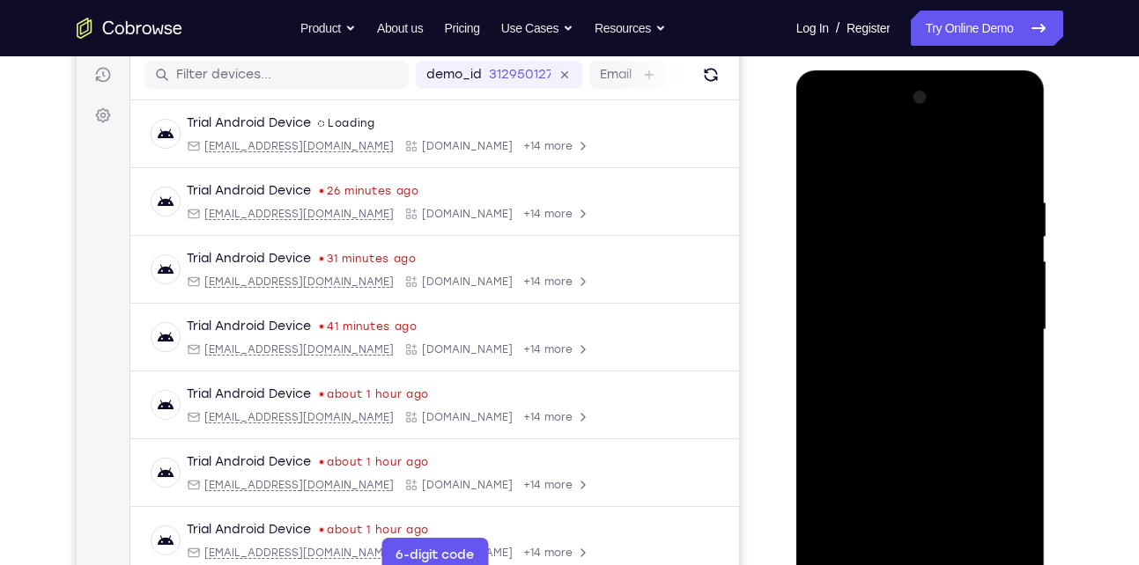
click at [1002, 292] on div at bounding box center [920, 330] width 222 height 493
click at [948, 328] on div at bounding box center [920, 330] width 222 height 493
click at [918, 387] on div at bounding box center [920, 330] width 222 height 493
click at [864, 378] on div at bounding box center [920, 330] width 222 height 493
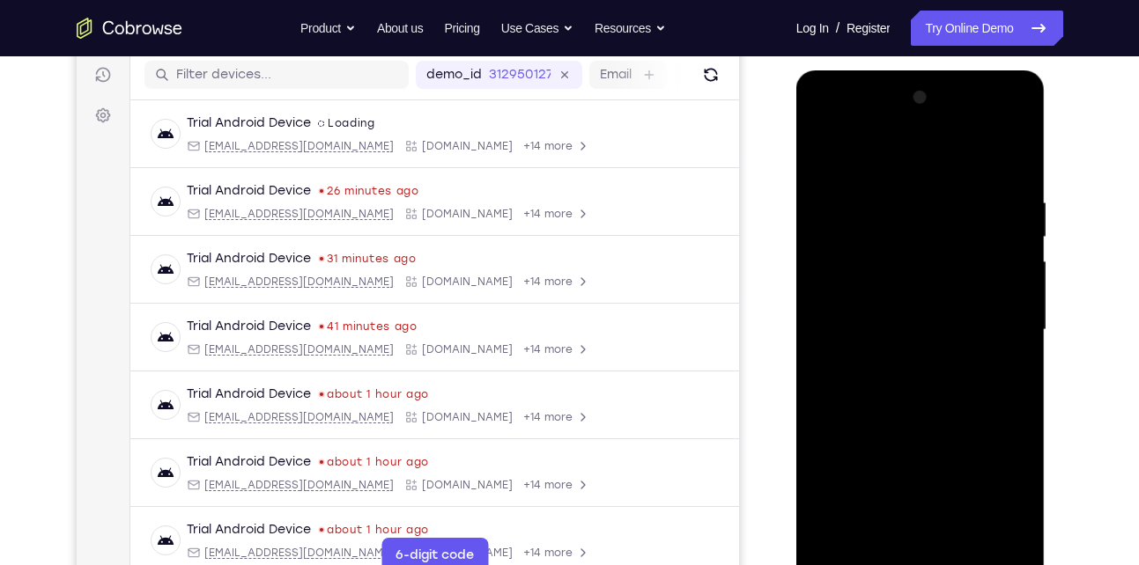
click at [835, 359] on div at bounding box center [920, 330] width 222 height 493
click at [917, 296] on div at bounding box center [920, 330] width 222 height 493
click at [973, 290] on div at bounding box center [920, 330] width 222 height 493
click at [910, 330] on div at bounding box center [920, 330] width 222 height 493
click at [912, 380] on div at bounding box center [920, 330] width 222 height 493
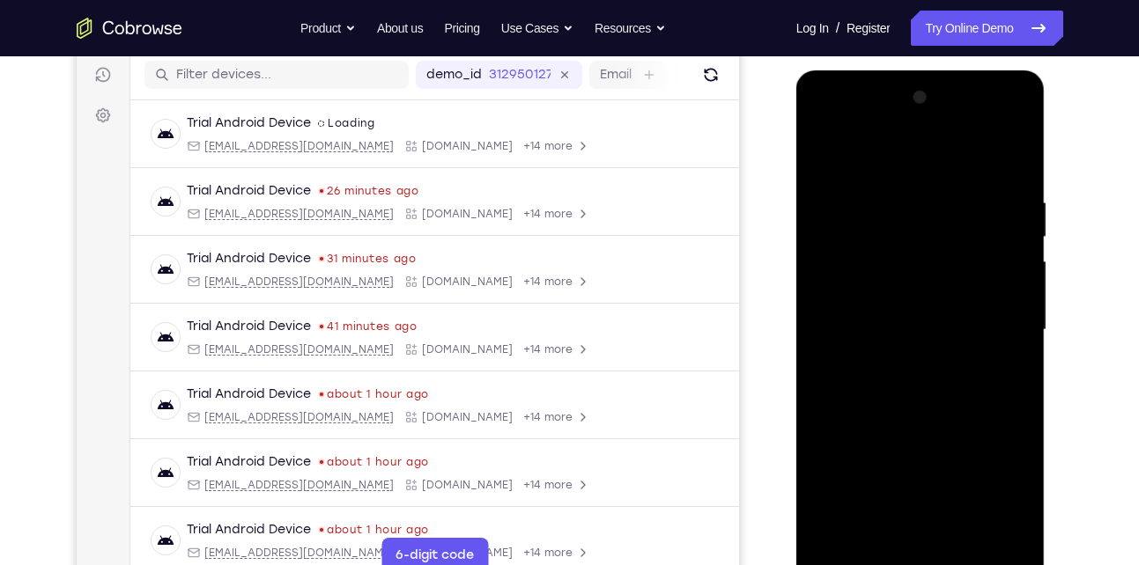
click at [912, 380] on div at bounding box center [920, 330] width 222 height 493
click at [930, 372] on div at bounding box center [920, 330] width 222 height 493
click at [930, 358] on div at bounding box center [920, 330] width 222 height 493
click at [887, 245] on div at bounding box center [920, 330] width 222 height 493
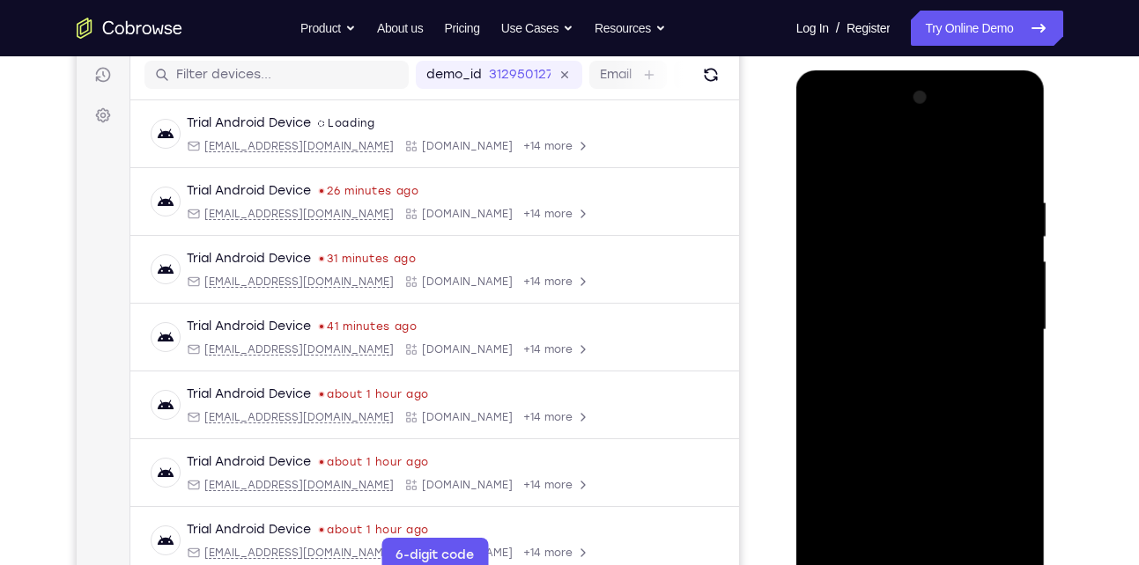
click at [866, 283] on div at bounding box center [920, 330] width 222 height 493
click at [903, 534] on div at bounding box center [920, 330] width 222 height 493
click at [866, 242] on div at bounding box center [920, 330] width 222 height 493
drag, startPoint x: 918, startPoint y: 294, endPoint x: 1005, endPoint y: 365, distance: 112.0
click at [1005, 365] on div at bounding box center [920, 330] width 222 height 493
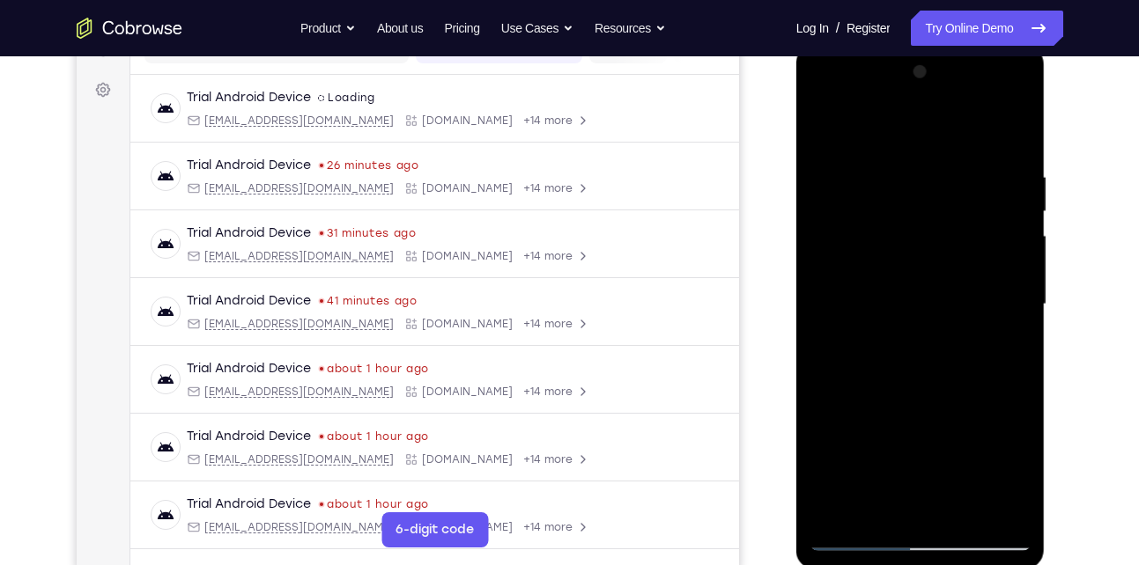
scroll to position [247, 0]
click at [916, 356] on div at bounding box center [920, 303] width 222 height 493
click at [823, 129] on div at bounding box center [920, 303] width 222 height 493
click at [934, 510] on div at bounding box center [920, 303] width 222 height 493
click at [879, 220] on div at bounding box center [920, 303] width 222 height 493
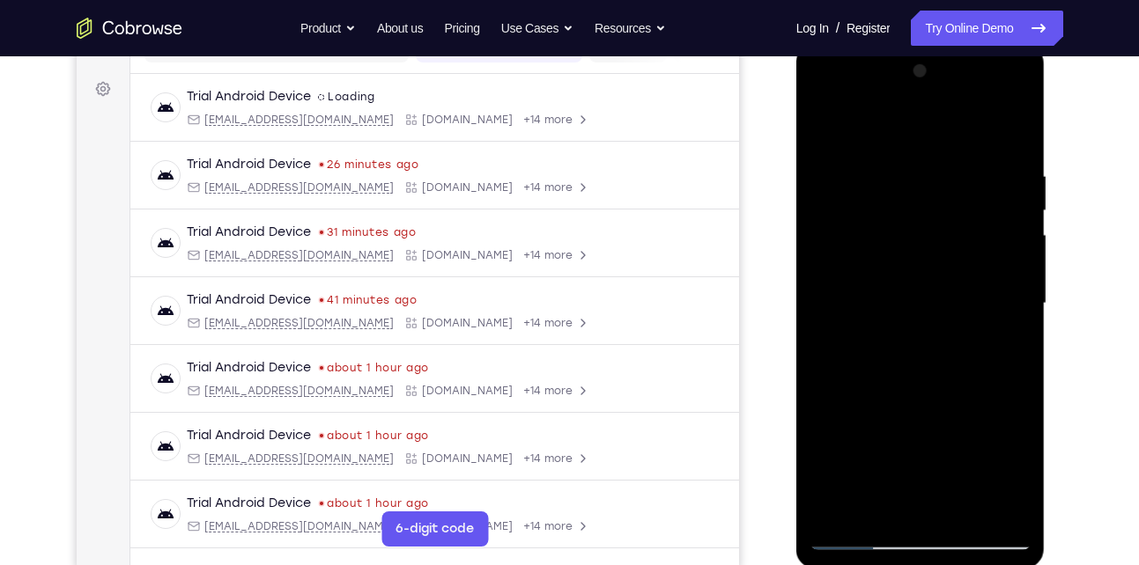
click at [861, 269] on div at bounding box center [920, 303] width 222 height 493
click at [906, 358] on div at bounding box center [920, 303] width 222 height 493
click at [888, 223] on div at bounding box center [920, 303] width 222 height 493
click at [819, 121] on div at bounding box center [920, 303] width 222 height 493
click at [940, 505] on div at bounding box center [920, 303] width 222 height 493
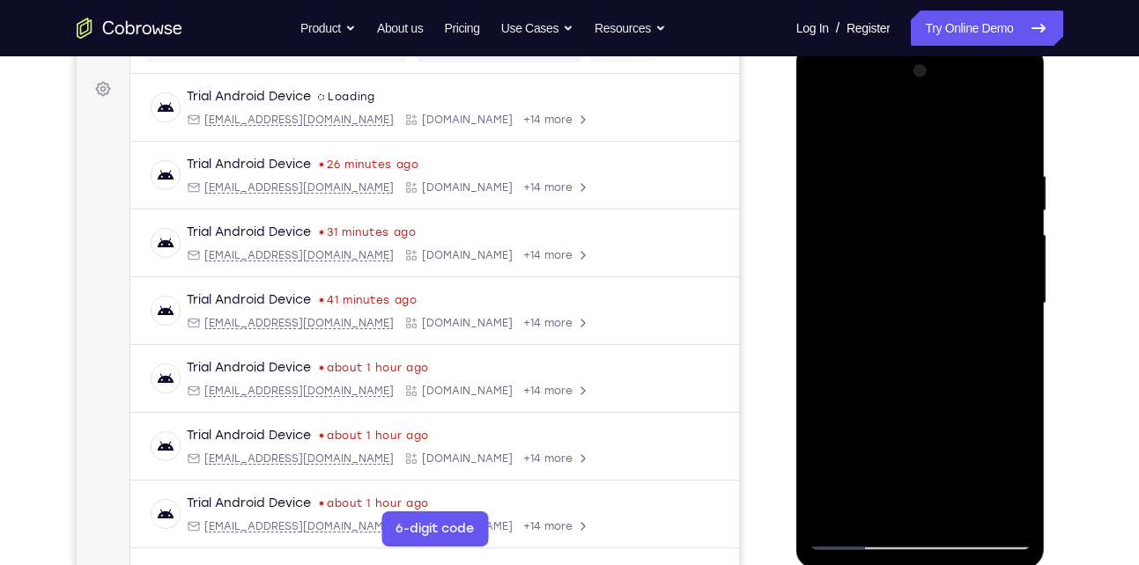
click at [901, 298] on div at bounding box center [920, 303] width 222 height 493
click at [875, 232] on div at bounding box center [920, 303] width 222 height 493
click at [884, 267] on div at bounding box center [920, 303] width 222 height 493
click at [903, 356] on div at bounding box center [920, 303] width 222 height 493
click at [912, 243] on div at bounding box center [920, 303] width 222 height 493
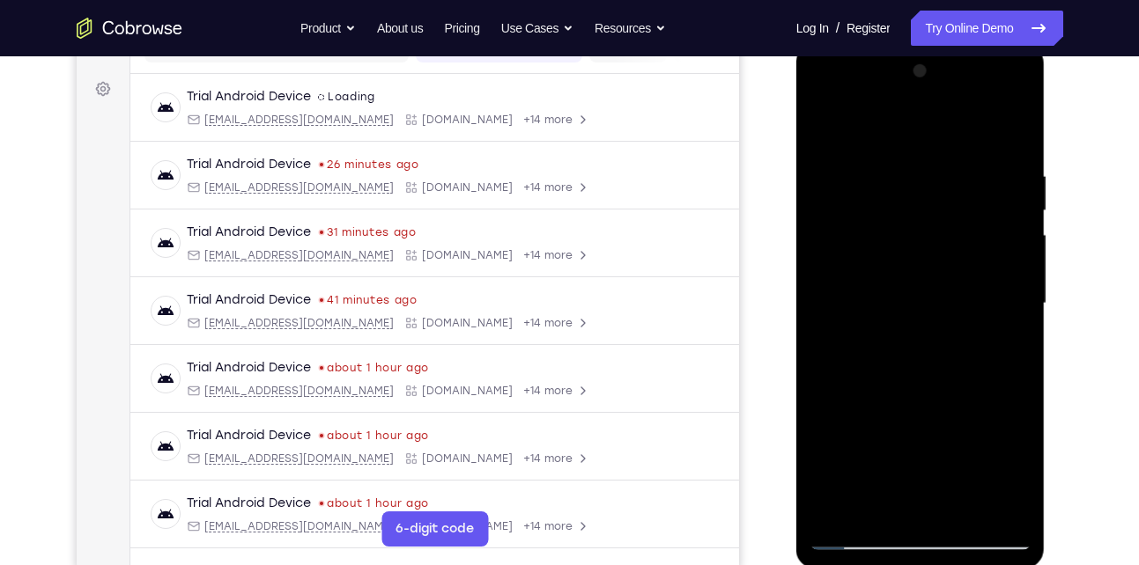
click at [912, 243] on div at bounding box center [920, 303] width 222 height 493
click at [819, 125] on div at bounding box center [920, 303] width 222 height 493
click at [935, 359] on div at bounding box center [920, 303] width 222 height 493
click at [919, 508] on div at bounding box center [920, 303] width 222 height 493
click at [911, 253] on div at bounding box center [920, 303] width 222 height 493
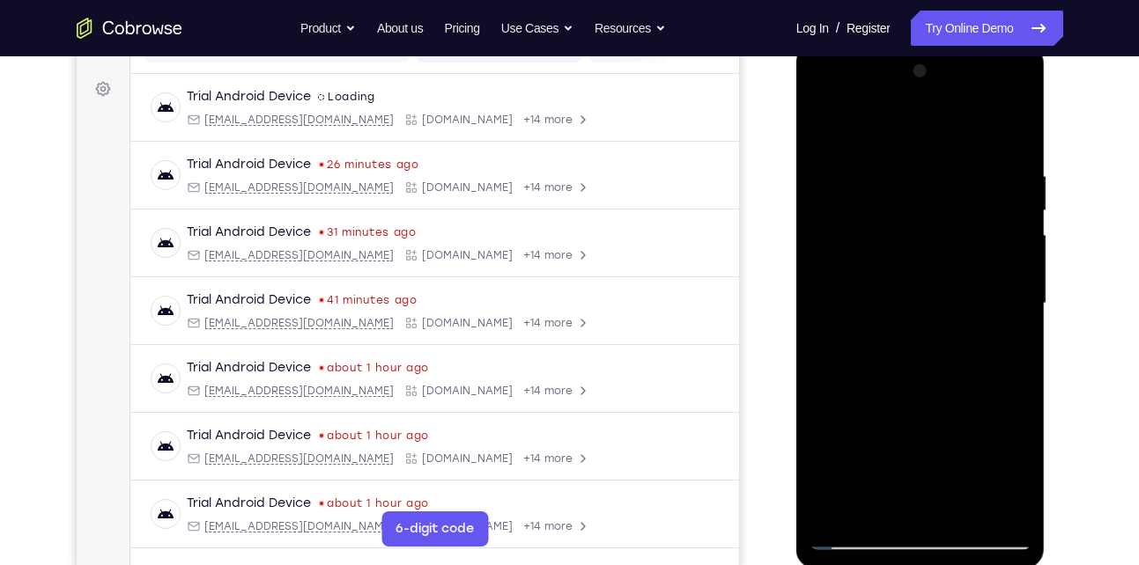
click at [1006, 262] on div at bounding box center [920, 303] width 222 height 493
click at [884, 305] on div at bounding box center [920, 303] width 222 height 493
click at [888, 351] on div at bounding box center [920, 303] width 222 height 493
click at [889, 308] on div at bounding box center [920, 303] width 222 height 493
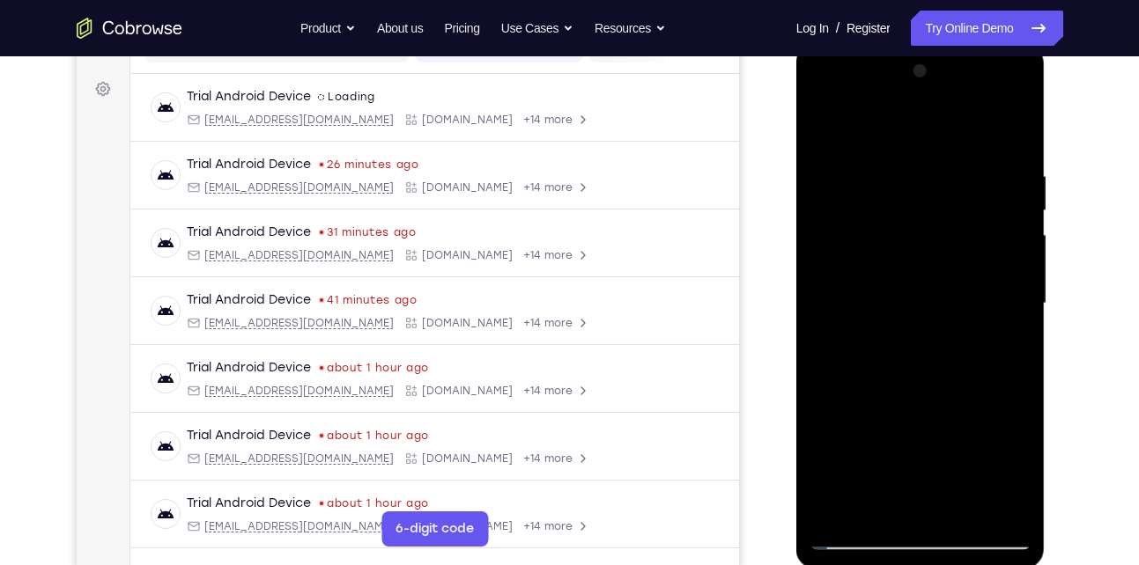
click at [888, 336] on div at bounding box center [920, 303] width 222 height 493
click at [889, 343] on div at bounding box center [920, 303] width 222 height 493
click at [930, 286] on div at bounding box center [920, 303] width 222 height 493
click at [884, 506] on div at bounding box center [920, 303] width 222 height 493
click at [864, 231] on div at bounding box center [920, 303] width 222 height 493
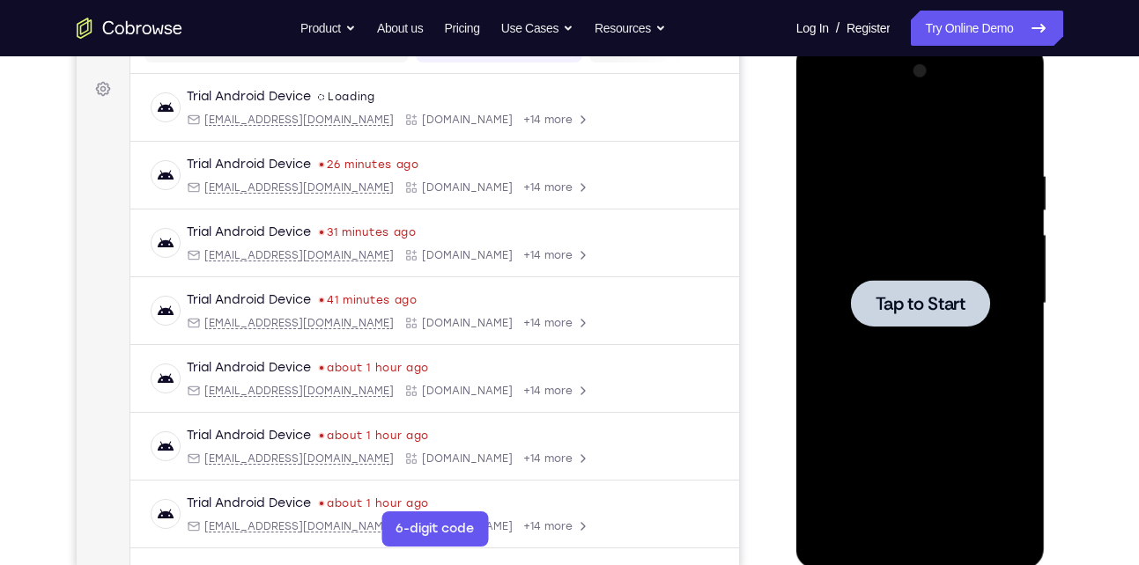
click at [918, 295] on span "Tap to Start" at bounding box center [920, 304] width 90 height 18
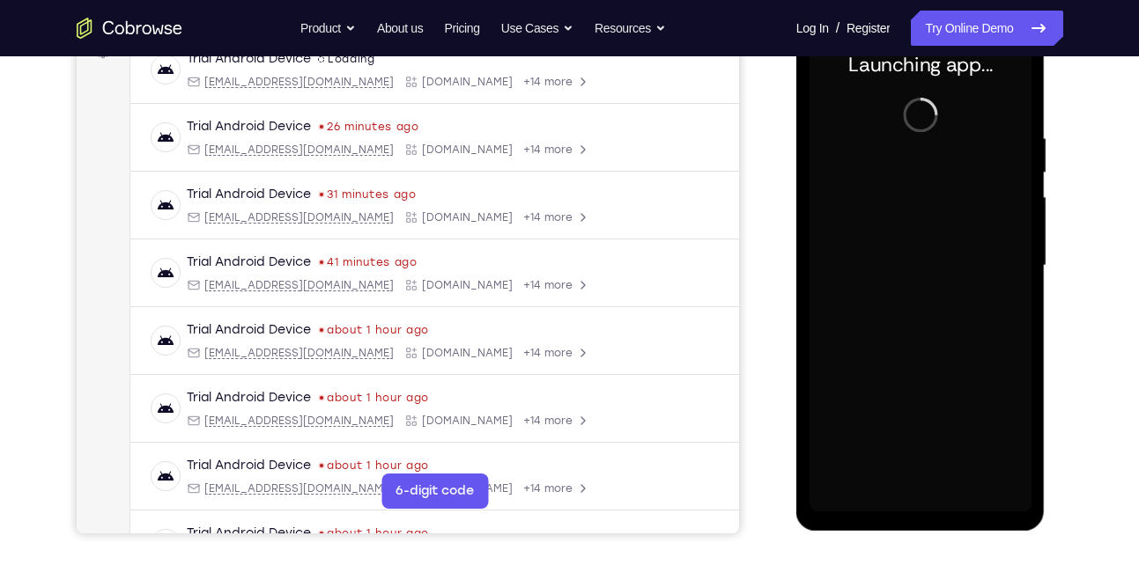
scroll to position [288, 0]
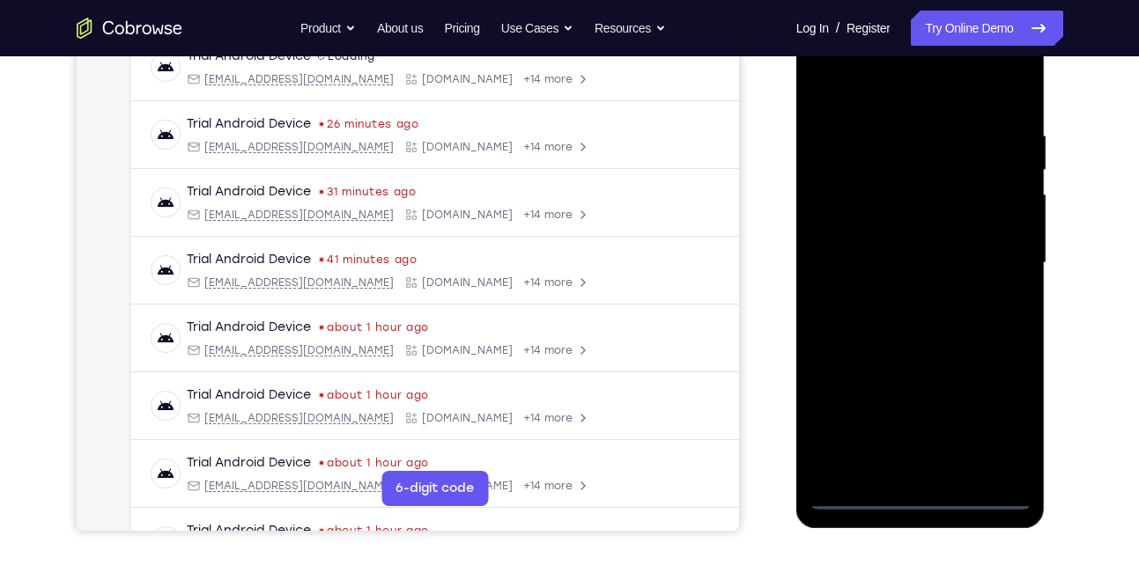
click at [923, 496] on div at bounding box center [920, 263] width 222 height 493
click at [993, 423] on div at bounding box center [920, 263] width 222 height 493
click at [874, 95] on div at bounding box center [920, 263] width 222 height 493
click at [993, 254] on div at bounding box center [920, 263] width 222 height 493
click at [900, 293] on div at bounding box center [920, 263] width 222 height 493
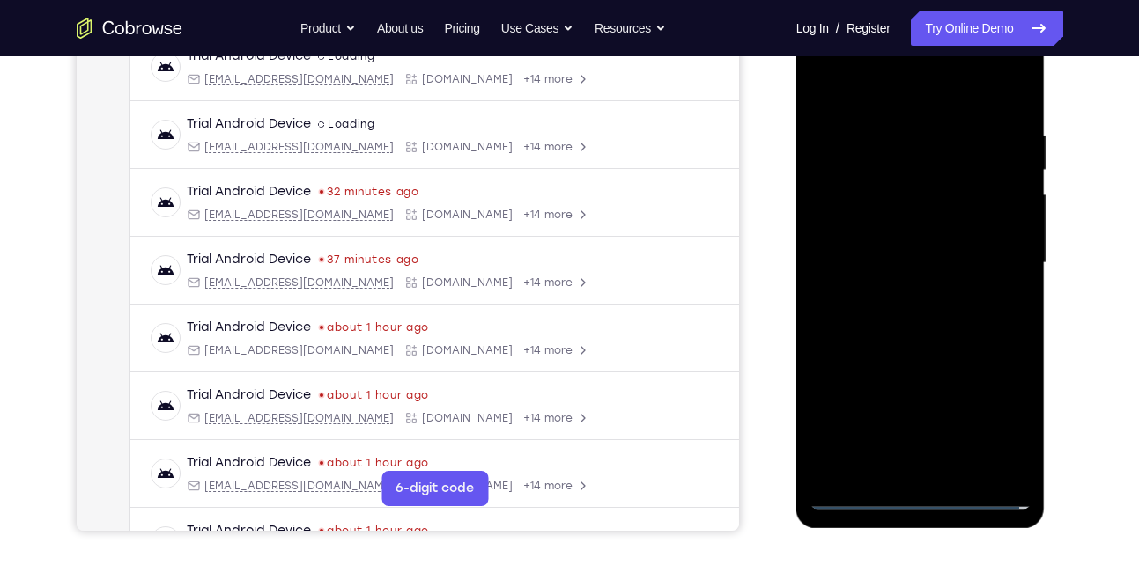
click at [866, 246] on div at bounding box center [920, 263] width 222 height 493
click at [899, 291] on div at bounding box center [920, 263] width 222 height 493
click at [860, 178] on div at bounding box center [920, 263] width 222 height 493
click at [878, 217] on div at bounding box center [920, 263] width 222 height 493
click at [917, 467] on div at bounding box center [920, 263] width 222 height 493
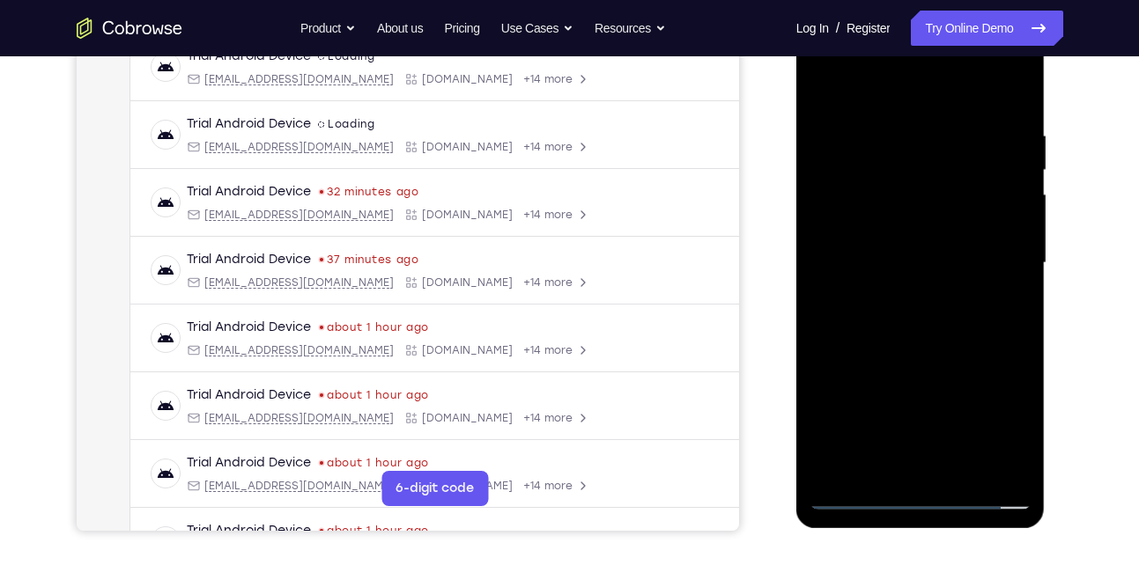
click at [845, 194] on div at bounding box center [920, 263] width 222 height 493
click at [932, 331] on div at bounding box center [920, 263] width 222 height 493
click at [961, 471] on div at bounding box center [920, 263] width 222 height 493
click at [932, 354] on div at bounding box center [920, 263] width 222 height 493
click at [854, 498] on div at bounding box center [920, 263] width 222 height 493
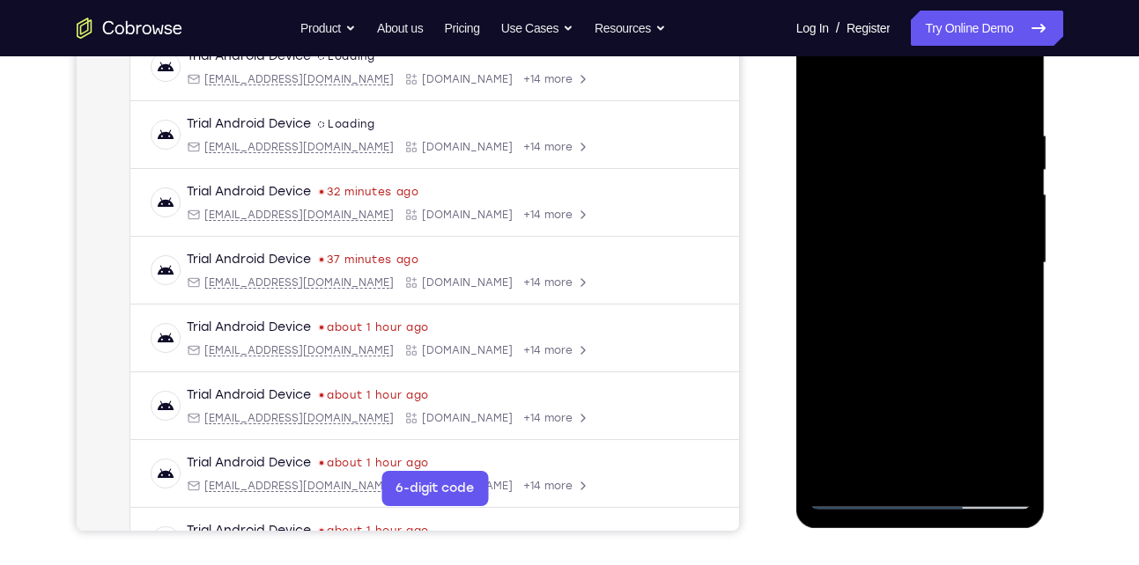
click at [887, 130] on div at bounding box center [920, 263] width 222 height 493
click at [1006, 89] on div at bounding box center [920, 263] width 222 height 493
click at [955, 122] on div at bounding box center [920, 263] width 222 height 493
click at [1018, 267] on div at bounding box center [920, 263] width 222 height 493
click at [1013, 87] on div at bounding box center [920, 263] width 222 height 493
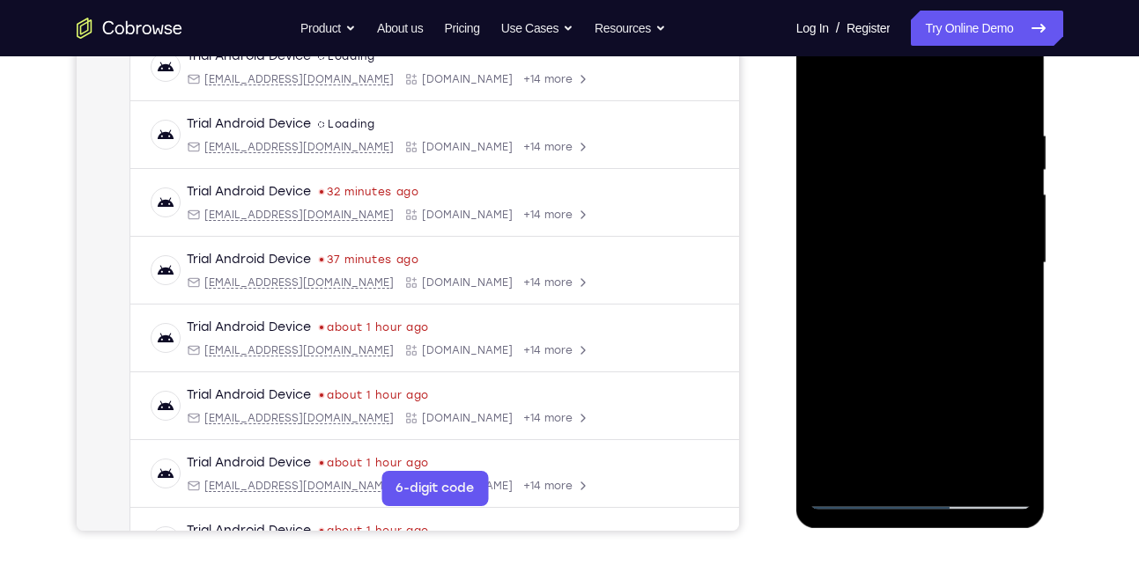
drag, startPoint x: 976, startPoint y: 209, endPoint x: 954, endPoint y: 96, distance: 114.8
click at [954, 96] on div at bounding box center [920, 263] width 222 height 493
drag, startPoint x: 959, startPoint y: 416, endPoint x: 952, endPoint y: 299, distance: 116.4
click at [952, 299] on div at bounding box center [920, 263] width 222 height 493
drag, startPoint x: 951, startPoint y: 399, endPoint x: 951, endPoint y: 217, distance: 181.4
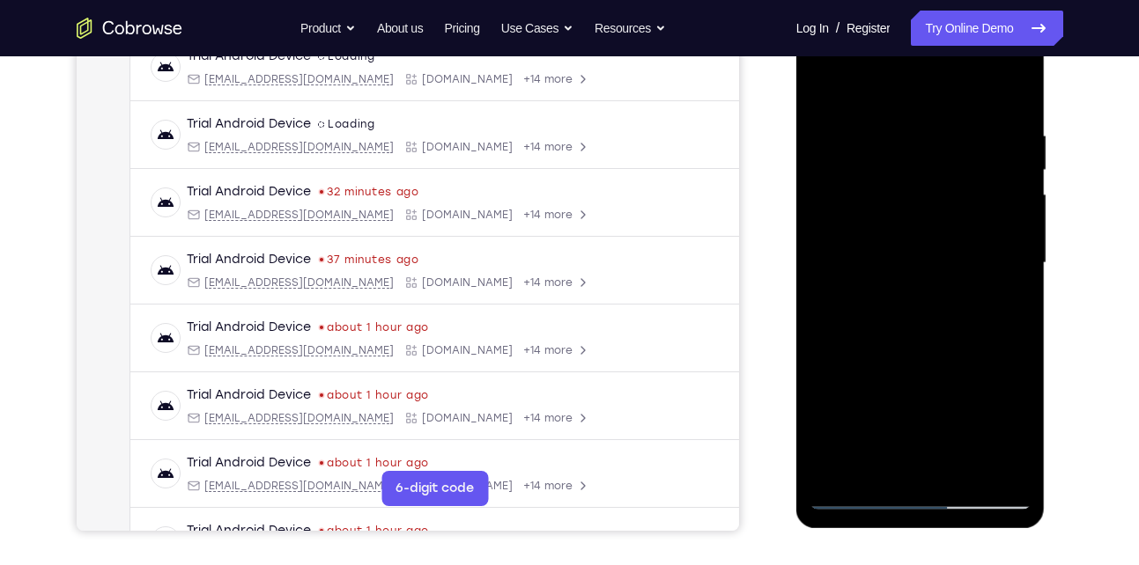
click at [951, 217] on div at bounding box center [920, 263] width 222 height 493
drag, startPoint x: 948, startPoint y: 312, endPoint x: 940, endPoint y: 194, distance: 118.3
click at [940, 194] on div at bounding box center [920, 263] width 222 height 493
drag, startPoint x: 955, startPoint y: 345, endPoint x: 959, endPoint y: 181, distance: 163.8
click at [959, 181] on div at bounding box center [920, 263] width 222 height 493
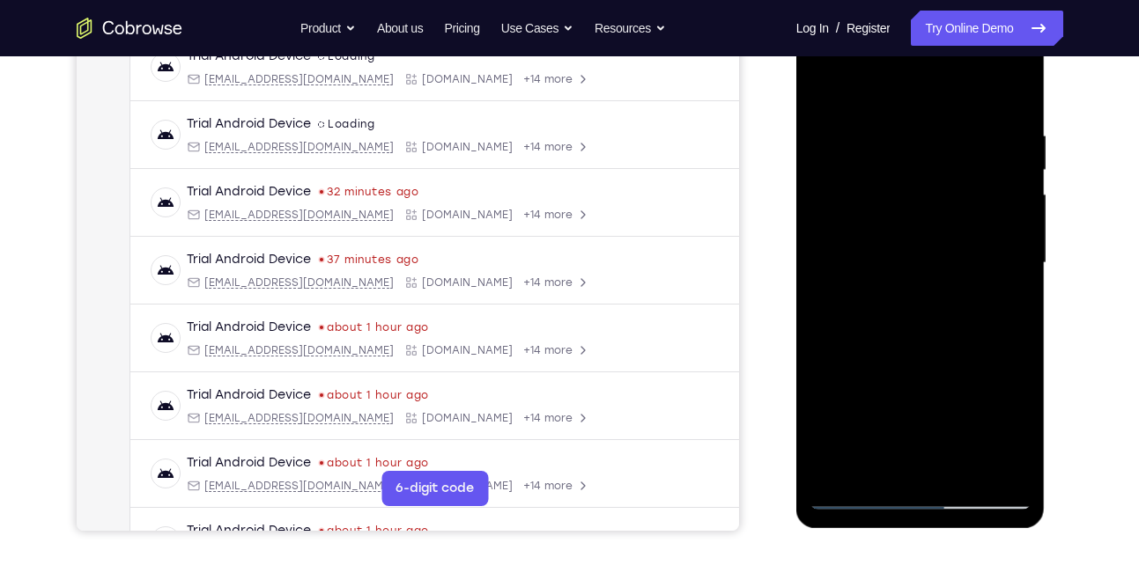
drag, startPoint x: 962, startPoint y: 302, endPoint x: 956, endPoint y: 141, distance: 161.2
click at [956, 141] on div at bounding box center [920, 263] width 222 height 493
drag, startPoint x: 961, startPoint y: 337, endPoint x: 970, endPoint y: 153, distance: 184.3
click at [970, 153] on div at bounding box center [920, 263] width 222 height 493
drag, startPoint x: 960, startPoint y: 340, endPoint x: 960, endPoint y: 126, distance: 214.0
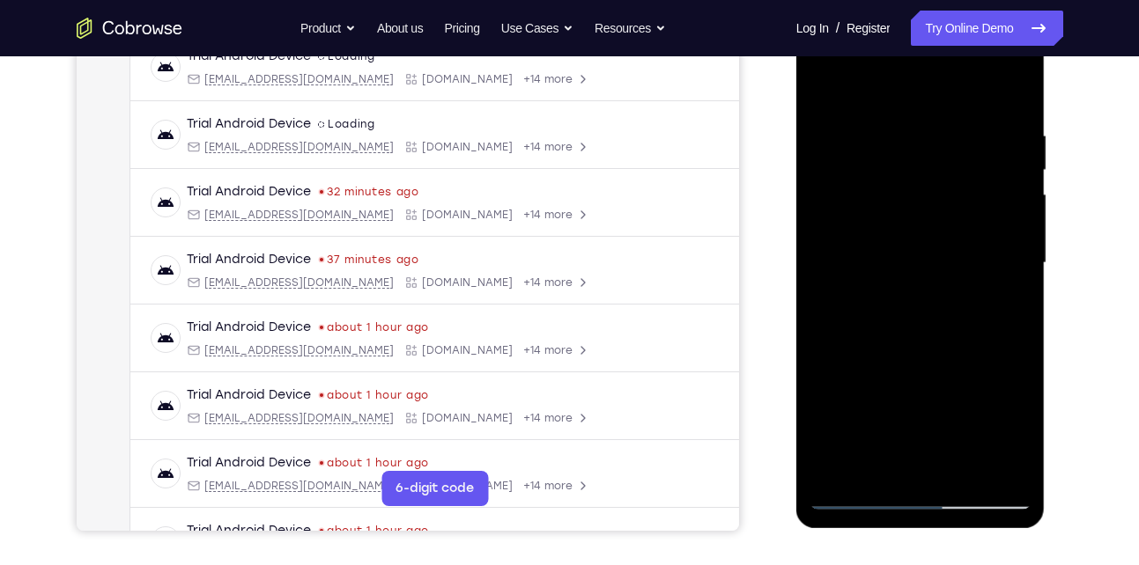
click at [960, 126] on div at bounding box center [920, 263] width 222 height 493
drag, startPoint x: 954, startPoint y: 279, endPoint x: 954, endPoint y: 136, distance: 142.6
click at [954, 136] on div at bounding box center [920, 263] width 222 height 493
drag, startPoint x: 957, startPoint y: 276, endPoint x: 958, endPoint y: 151, distance: 125.0
click at [958, 151] on div at bounding box center [920, 263] width 222 height 493
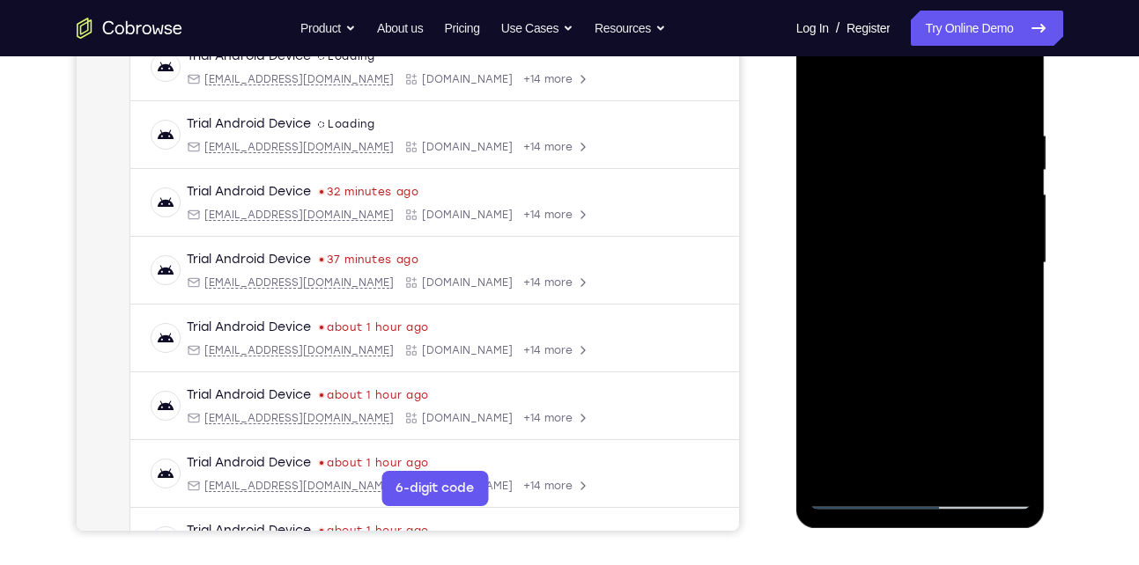
drag, startPoint x: 947, startPoint y: 329, endPoint x: 959, endPoint y: 232, distance: 97.5
click at [959, 232] on div at bounding box center [920, 263] width 222 height 493
click at [1012, 190] on div at bounding box center [920, 263] width 222 height 493
drag, startPoint x: 962, startPoint y: 335, endPoint x: 975, endPoint y: 188, distance: 147.6
click at [975, 188] on div at bounding box center [920, 263] width 222 height 493
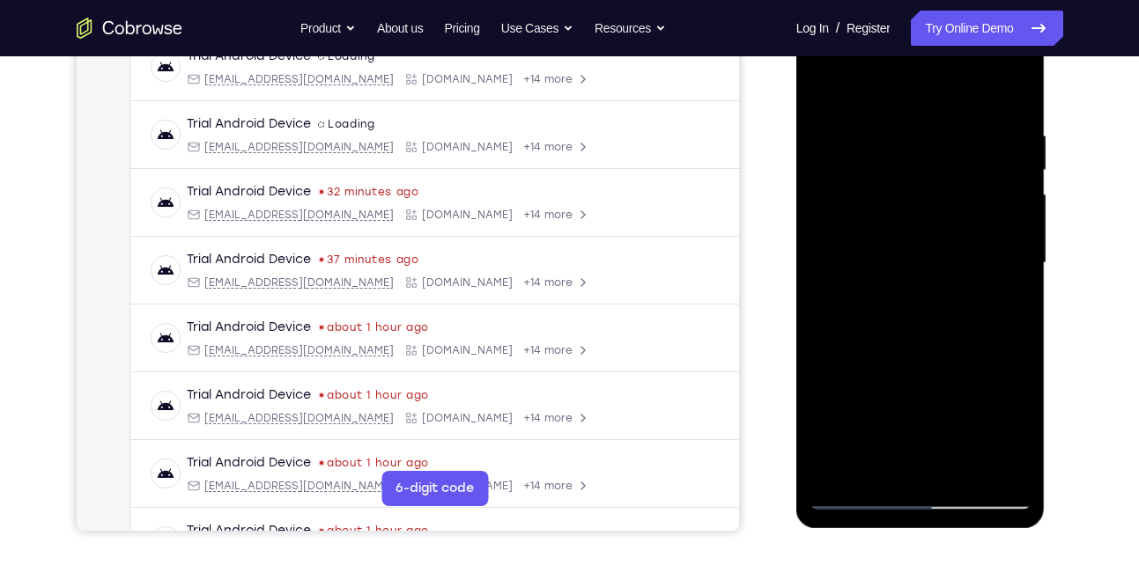
drag, startPoint x: 969, startPoint y: 252, endPoint x: 980, endPoint y: 360, distance: 108.9
click at [980, 360] on div at bounding box center [920, 263] width 222 height 493
drag, startPoint x: 980, startPoint y: 360, endPoint x: 1013, endPoint y: 181, distance: 181.9
click at [1013, 181] on div at bounding box center [920, 263] width 222 height 493
drag, startPoint x: 973, startPoint y: 347, endPoint x: 975, endPoint y: 248, distance: 98.6
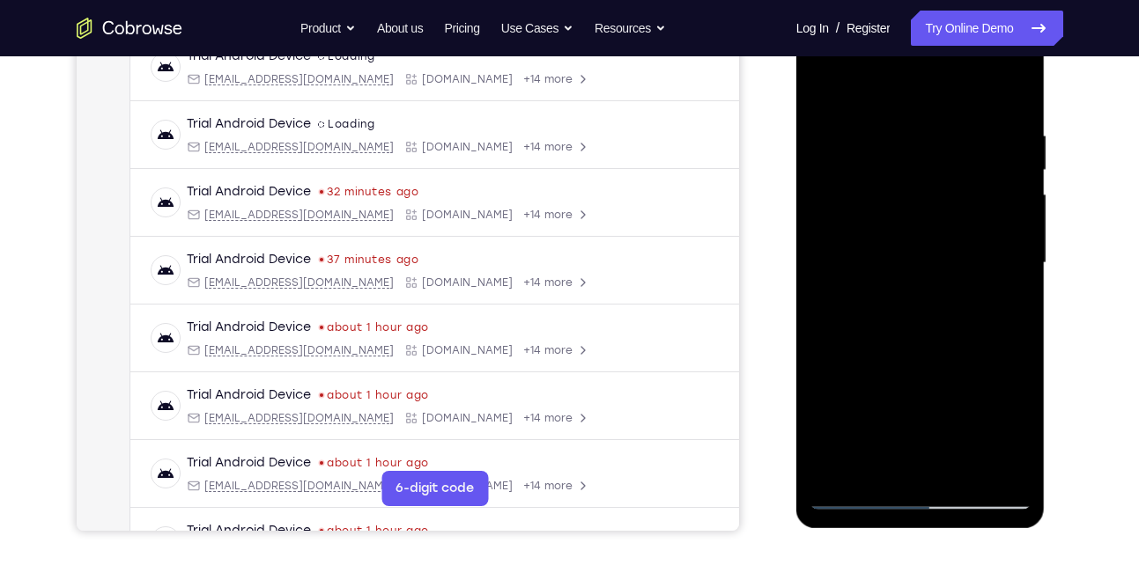
click at [975, 248] on div at bounding box center [920, 263] width 222 height 493
drag, startPoint x: 976, startPoint y: 288, endPoint x: 976, endPoint y: 156, distance: 132.1
click at [976, 156] on div at bounding box center [920, 263] width 222 height 493
drag, startPoint x: 958, startPoint y: 278, endPoint x: 969, endPoint y: 204, distance: 74.8
click at [969, 204] on div at bounding box center [920, 263] width 222 height 493
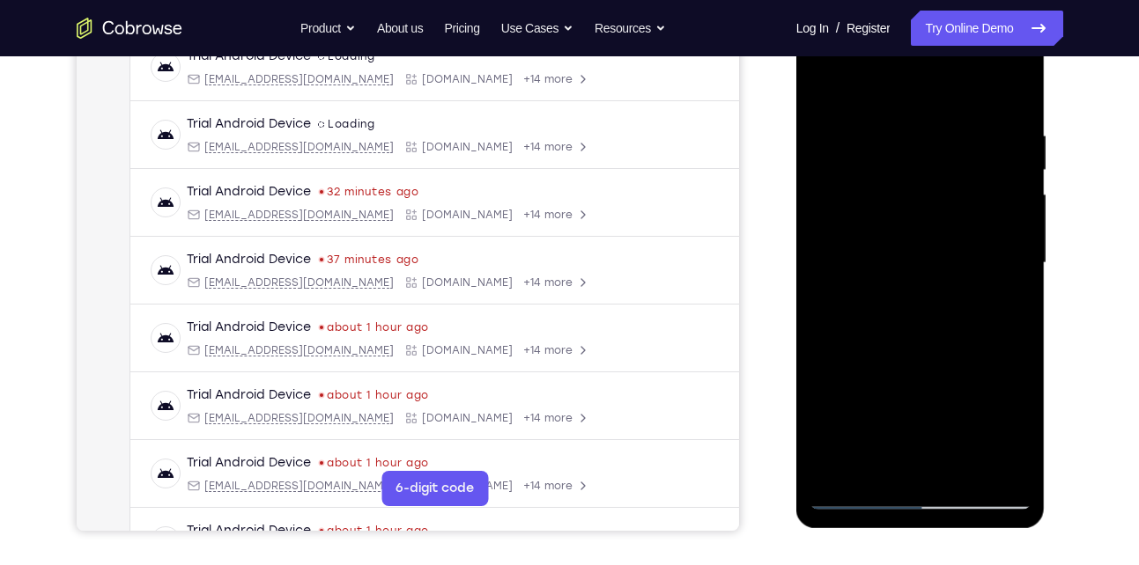
drag, startPoint x: 945, startPoint y: 366, endPoint x: 953, endPoint y: 244, distance: 122.6
click at [953, 244] on div at bounding box center [920, 263] width 222 height 493
drag, startPoint x: 947, startPoint y: 345, endPoint x: 983, endPoint y: 159, distance: 189.1
click at [983, 159] on div at bounding box center [920, 263] width 222 height 493
click at [960, 468] on div at bounding box center [920, 263] width 222 height 493
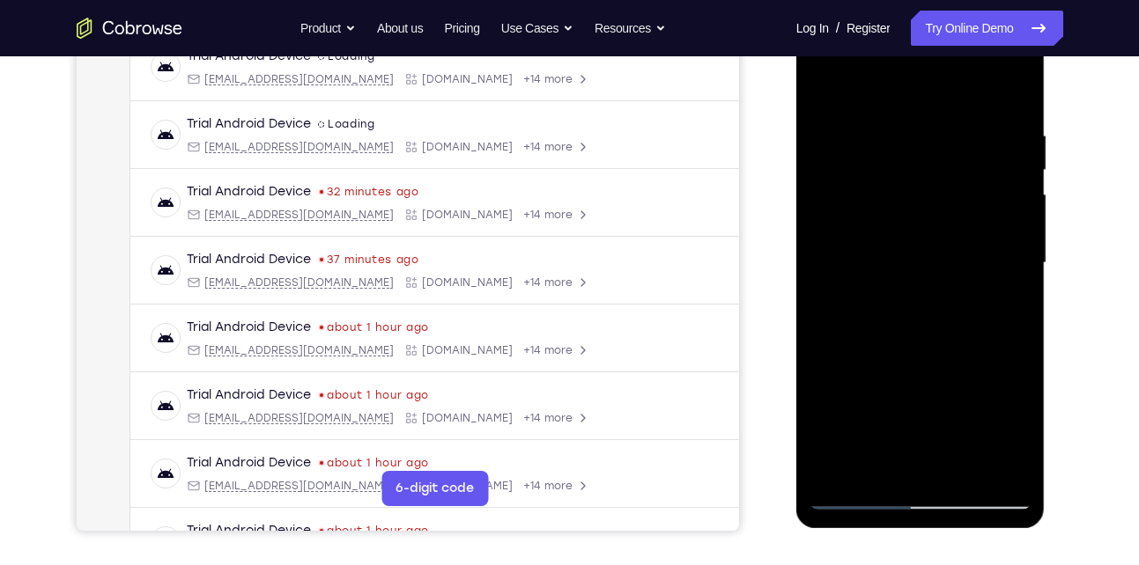
drag, startPoint x: 950, startPoint y: 284, endPoint x: 958, endPoint y: 222, distance: 63.0
click at [958, 222] on div at bounding box center [920, 263] width 222 height 493
drag, startPoint x: 950, startPoint y: 321, endPoint x: 957, endPoint y: 247, distance: 74.3
click at [957, 247] on div at bounding box center [920, 263] width 222 height 493
drag, startPoint x: 954, startPoint y: 310, endPoint x: 954, endPoint y: 229, distance: 81.0
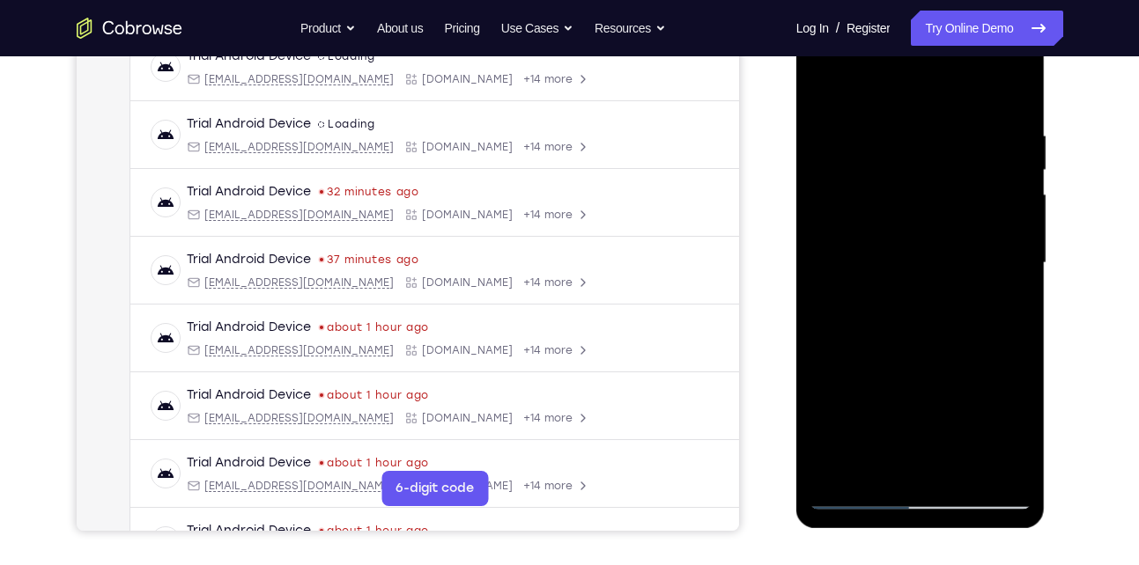
click at [954, 229] on div at bounding box center [920, 263] width 222 height 493
drag, startPoint x: 956, startPoint y: 354, endPoint x: 969, endPoint y: 310, distance: 46.0
click at [969, 310] on div at bounding box center [920, 263] width 222 height 493
drag, startPoint x: 969, startPoint y: 310, endPoint x: 965, endPoint y: 364, distance: 53.9
click at [965, 364] on div at bounding box center [920, 263] width 222 height 493
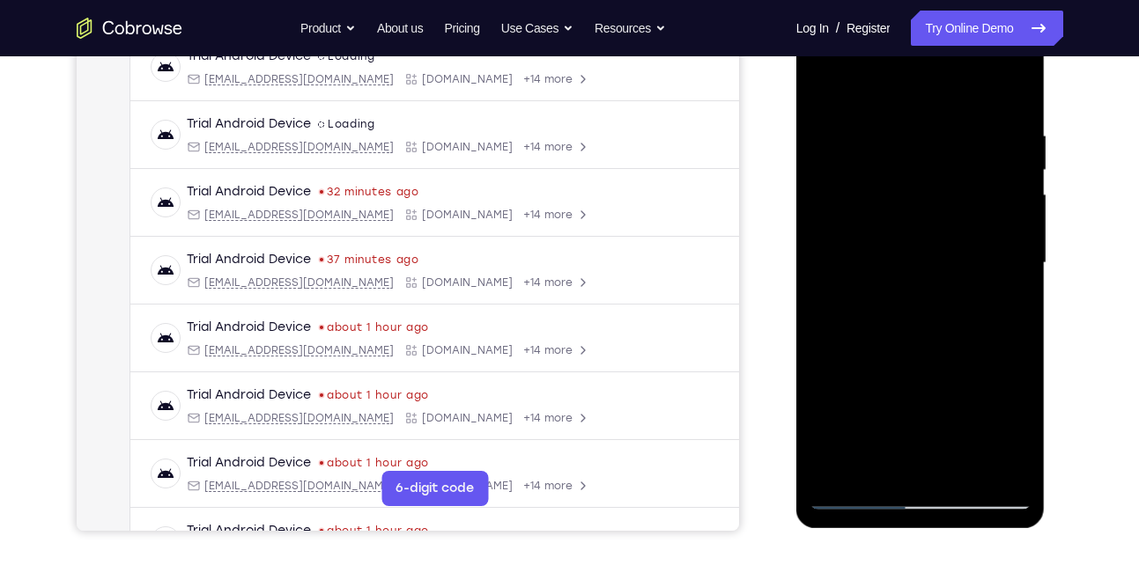
drag, startPoint x: 947, startPoint y: 295, endPoint x: 940, endPoint y: 393, distance: 98.0
click at [940, 393] on div at bounding box center [920, 263] width 222 height 493
drag, startPoint x: 925, startPoint y: 319, endPoint x: 923, endPoint y: 385, distance: 66.1
click at [923, 385] on div at bounding box center [920, 263] width 222 height 493
drag, startPoint x: 933, startPoint y: 314, endPoint x: 927, endPoint y: 380, distance: 66.3
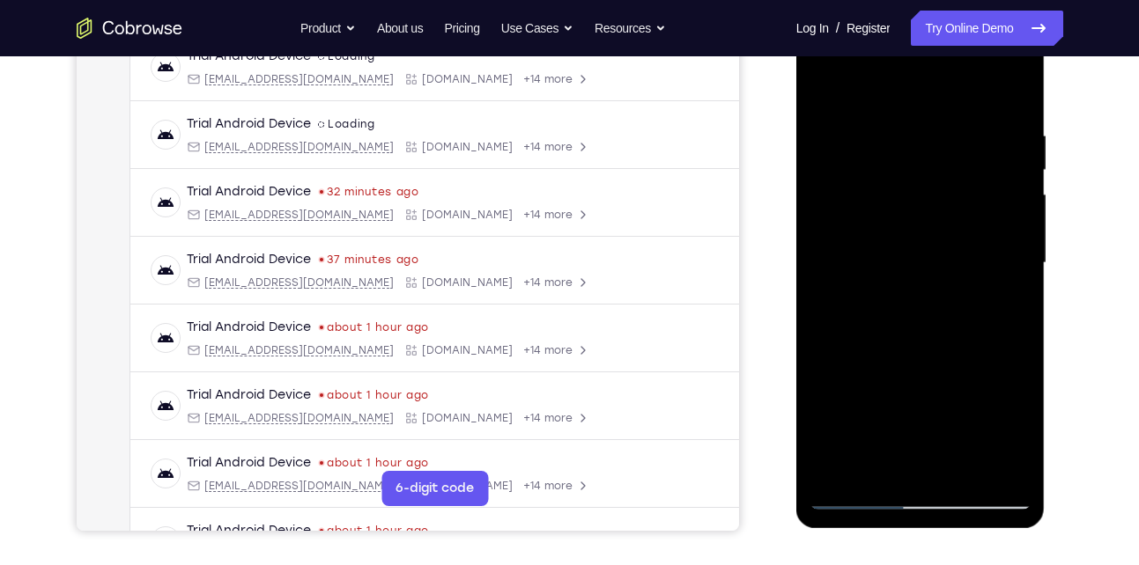
click at [927, 380] on div at bounding box center [920, 263] width 222 height 493
click at [1006, 204] on div at bounding box center [920, 263] width 222 height 493
click at [930, 200] on div at bounding box center [920, 263] width 222 height 493
click at [825, 82] on div at bounding box center [920, 263] width 222 height 493
click at [895, 158] on div at bounding box center [920, 263] width 222 height 493
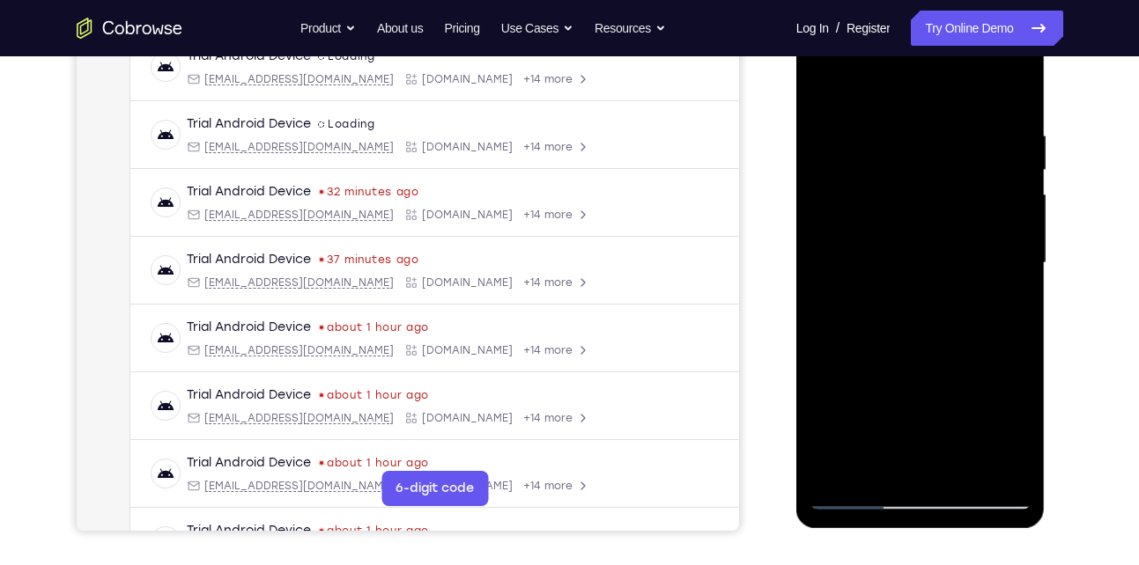
click at [822, 85] on div at bounding box center [920, 263] width 222 height 493
click at [822, 80] on div at bounding box center [920, 263] width 222 height 493
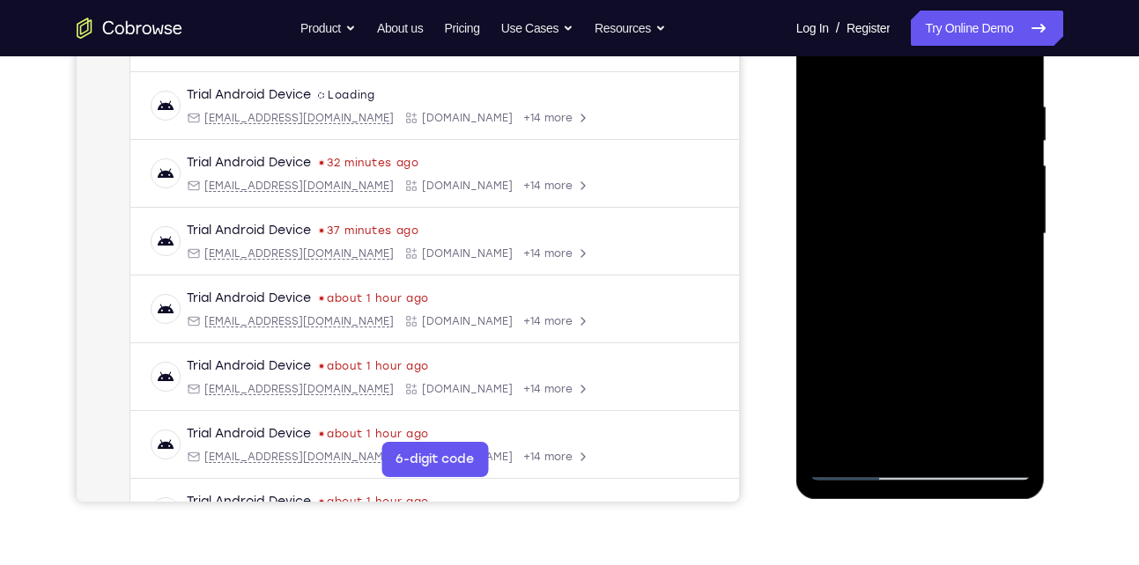
scroll to position [319, 0]
click at [878, 433] on div at bounding box center [920, 232] width 222 height 493
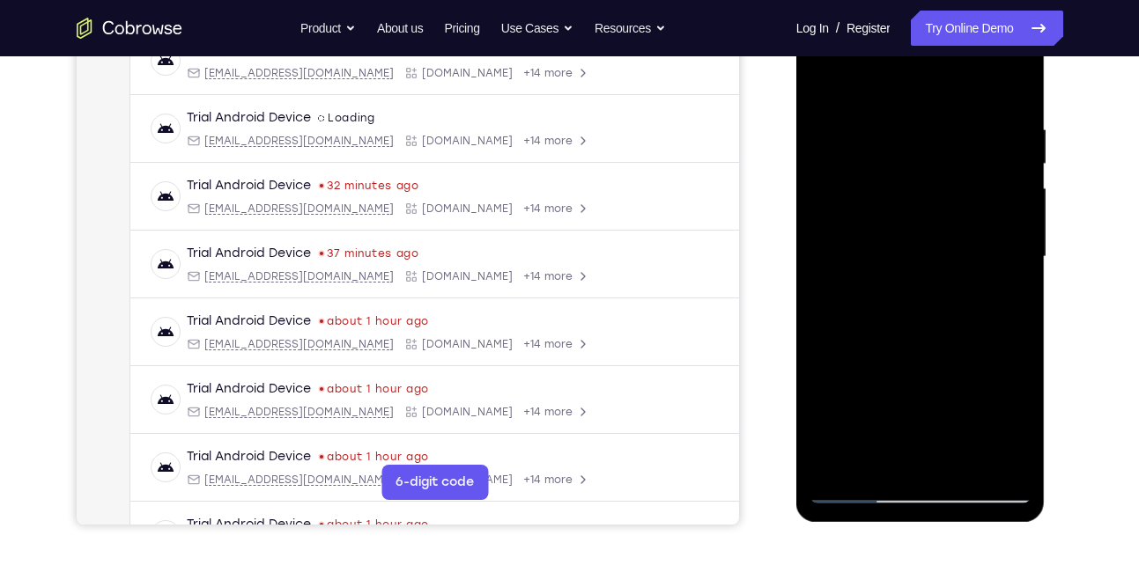
scroll to position [293, 0]
click at [856, 82] on div at bounding box center [920, 257] width 222 height 493
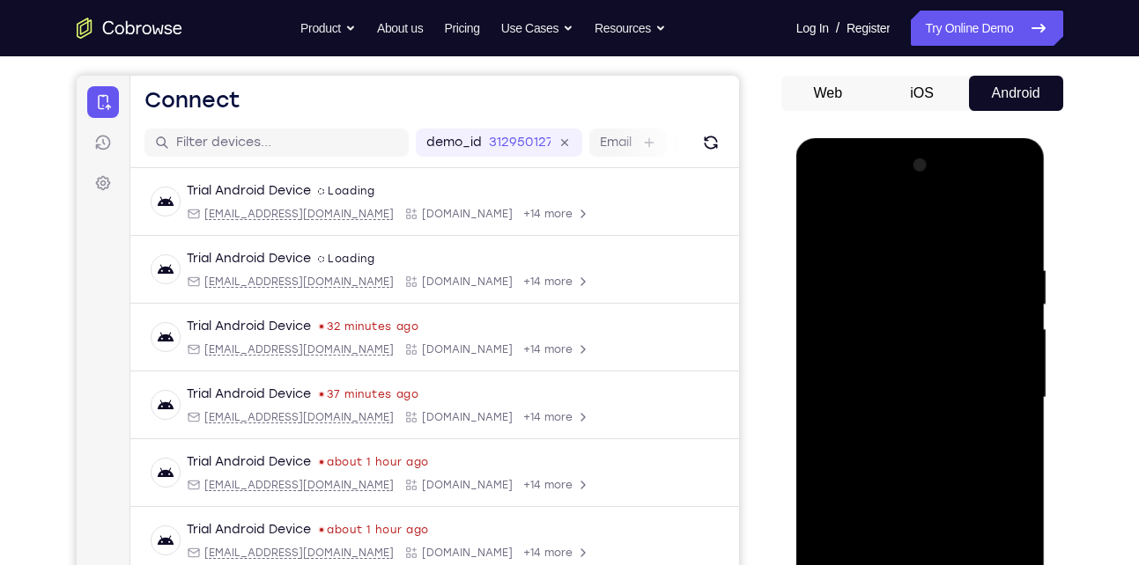
scroll to position [152, 0]
click at [1012, 219] on div at bounding box center [920, 398] width 222 height 493
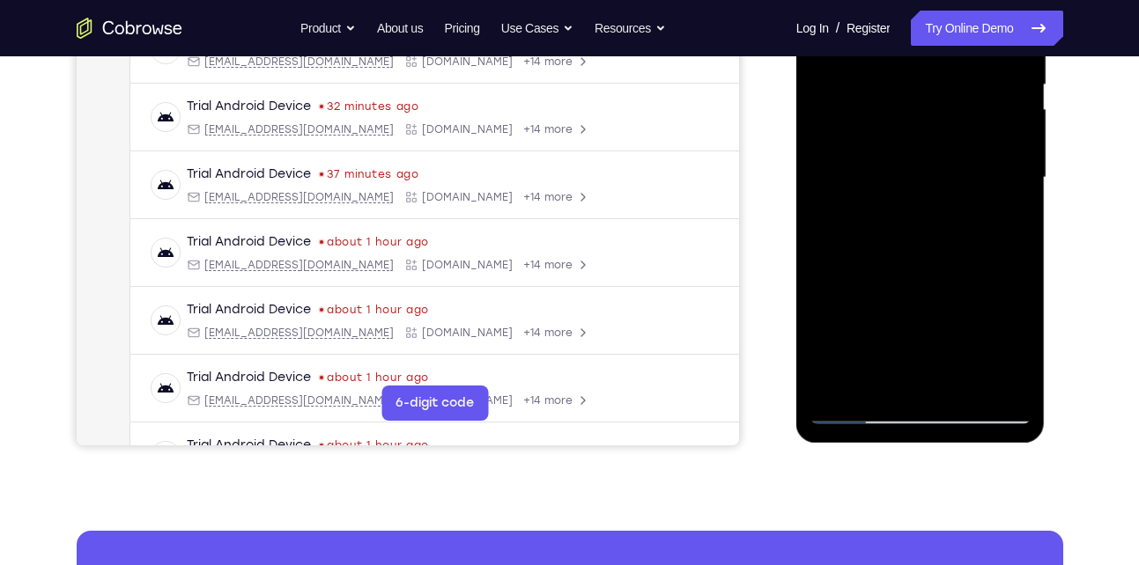
scroll to position [374, 0]
click at [840, 385] on div at bounding box center [920, 176] width 222 height 493
click at [962, 380] on div at bounding box center [920, 176] width 222 height 493
click at [913, 155] on div at bounding box center [920, 176] width 222 height 493
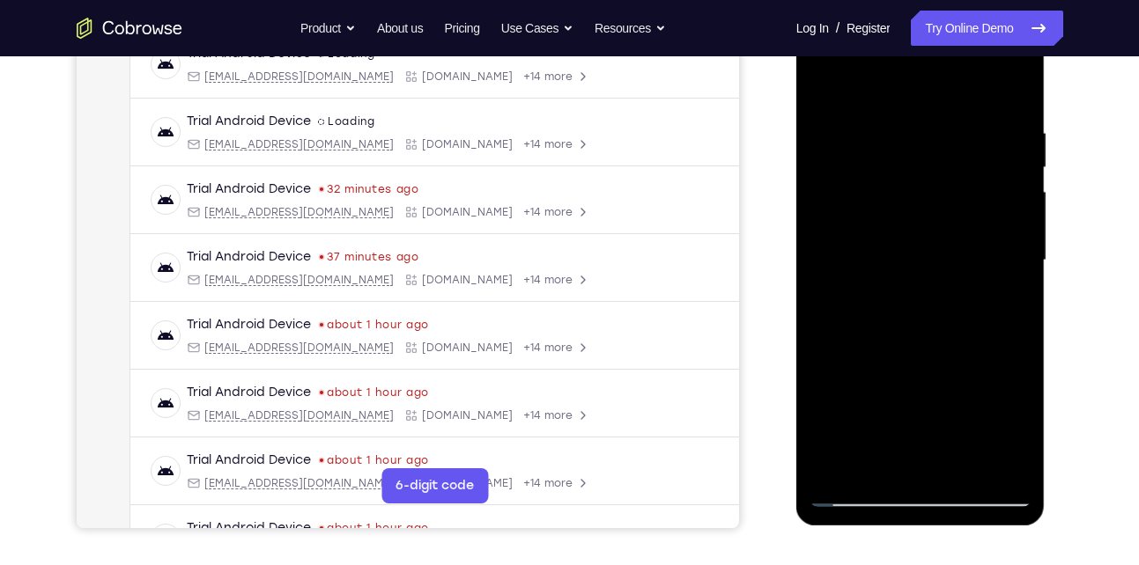
scroll to position [281, 0]
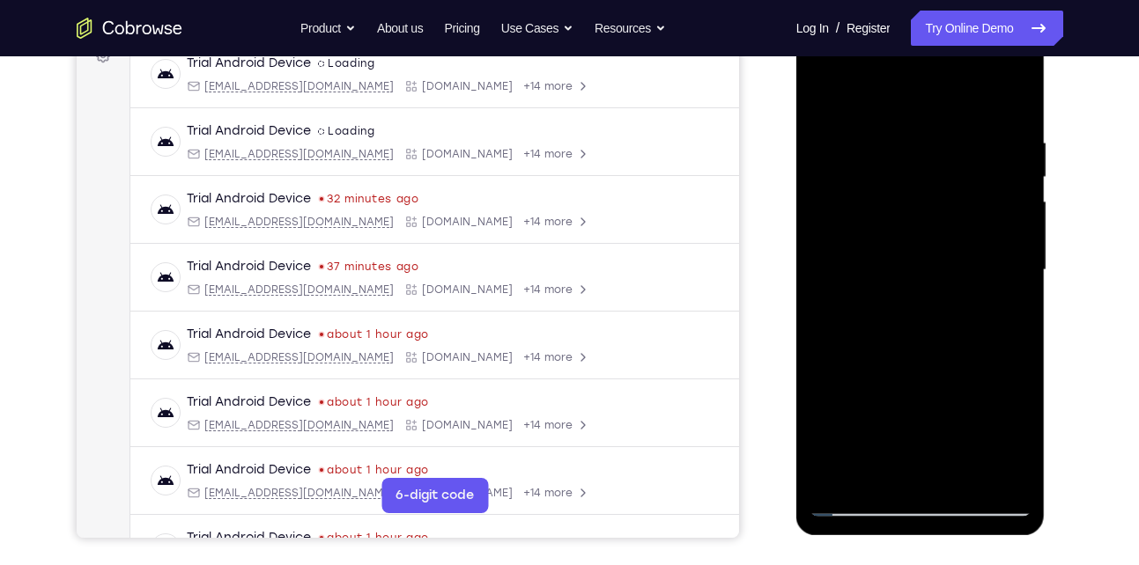
click at [826, 93] on div at bounding box center [920, 270] width 222 height 493
click at [829, 89] on div at bounding box center [920, 270] width 222 height 493
click at [838, 90] on div at bounding box center [920, 270] width 222 height 493
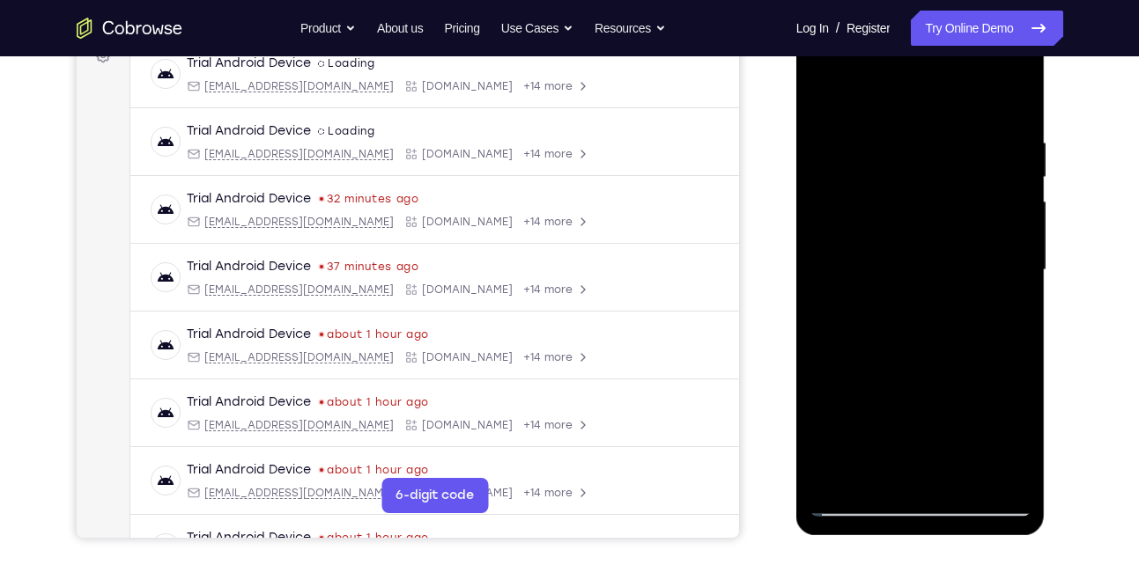
click at [838, 279] on div at bounding box center [920, 270] width 222 height 493
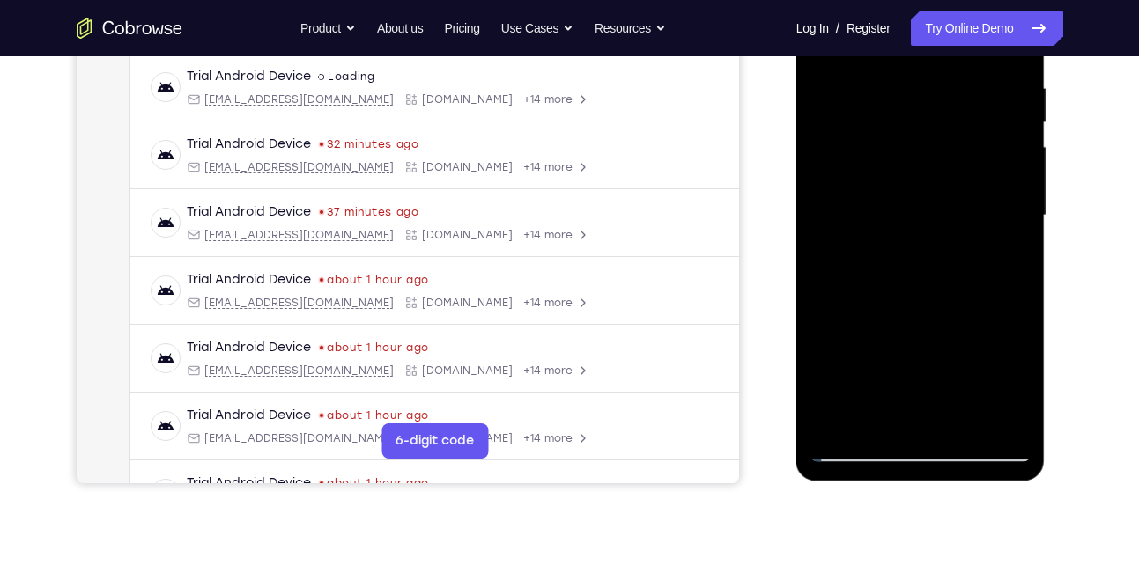
scroll to position [337, 0]
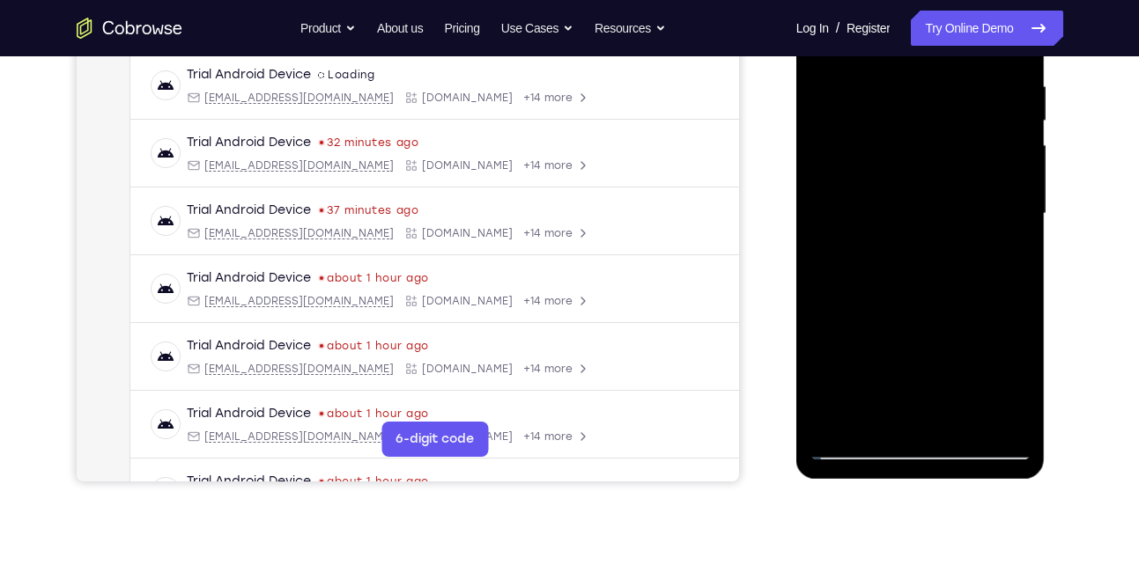
click at [830, 419] on div at bounding box center [920, 213] width 222 height 493
click at [840, 420] on div at bounding box center [920, 213] width 222 height 493
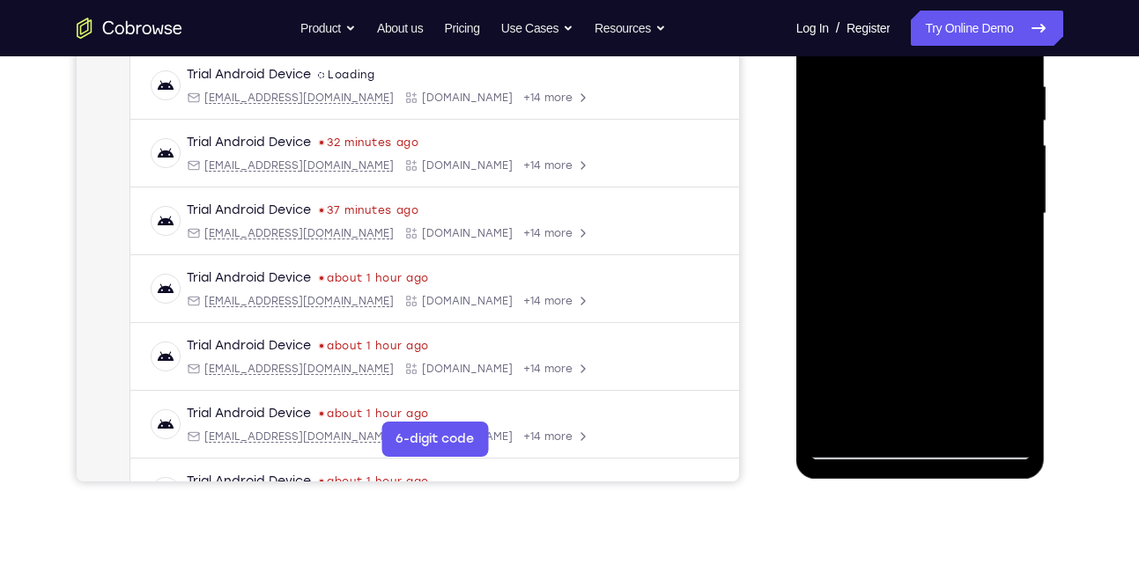
click at [840, 420] on div at bounding box center [920, 213] width 222 height 493
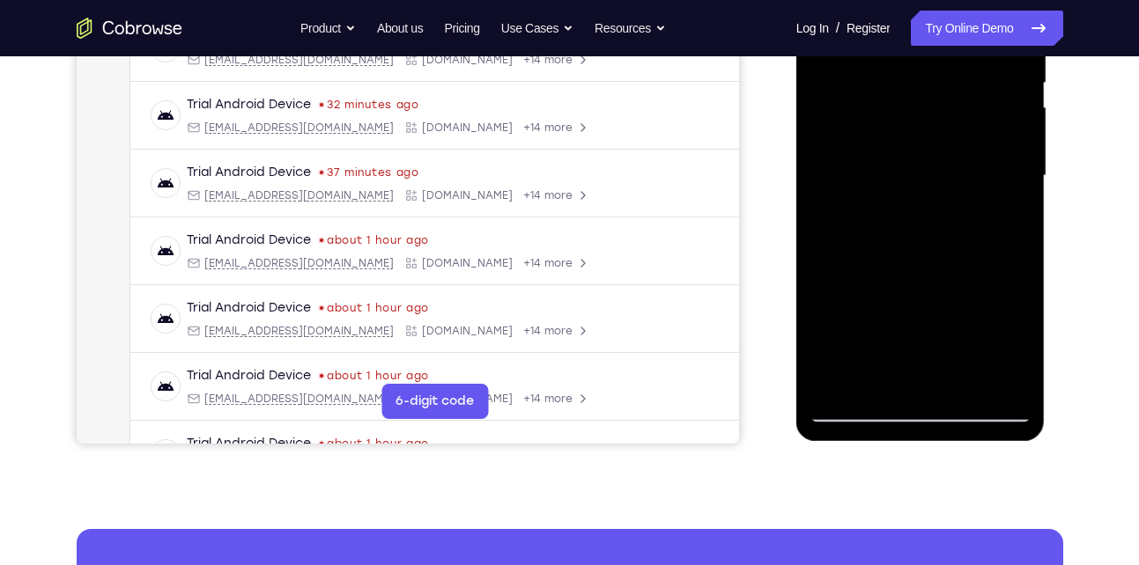
scroll to position [325, 0]
